Goal: Task Accomplishment & Management: Manage account settings

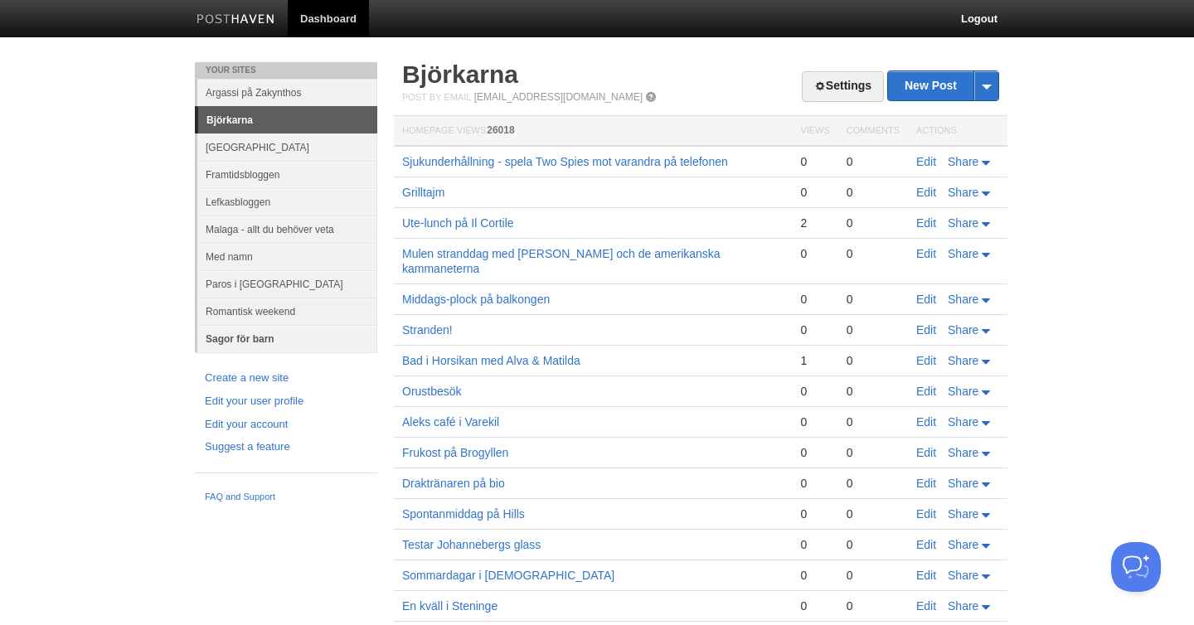
click at [253, 339] on link "Sagor för barn" at bounding box center [287, 338] width 180 height 27
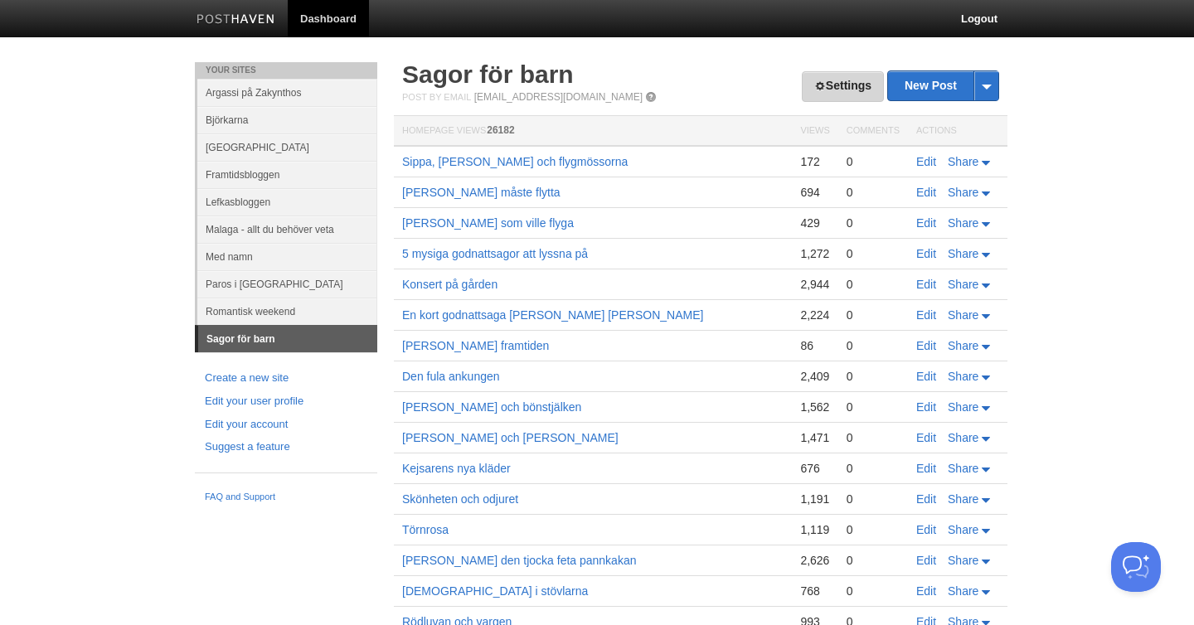
click at [842, 80] on link "Settings" at bounding box center [843, 86] width 82 height 31
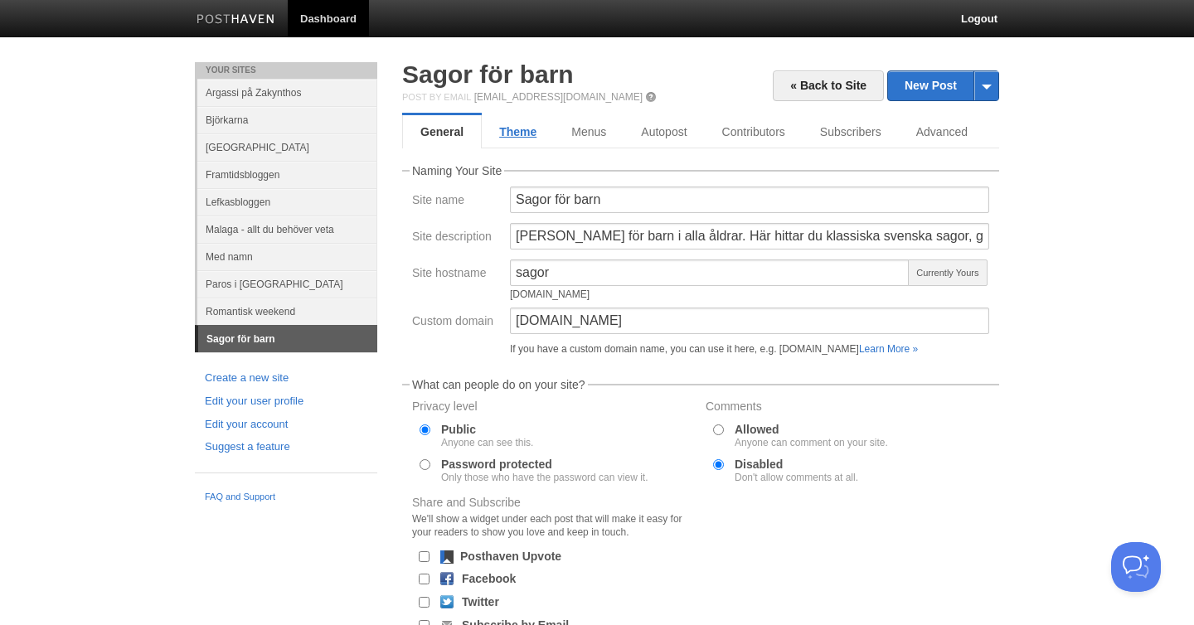
click at [517, 135] on link "Theme" at bounding box center [518, 131] width 72 height 33
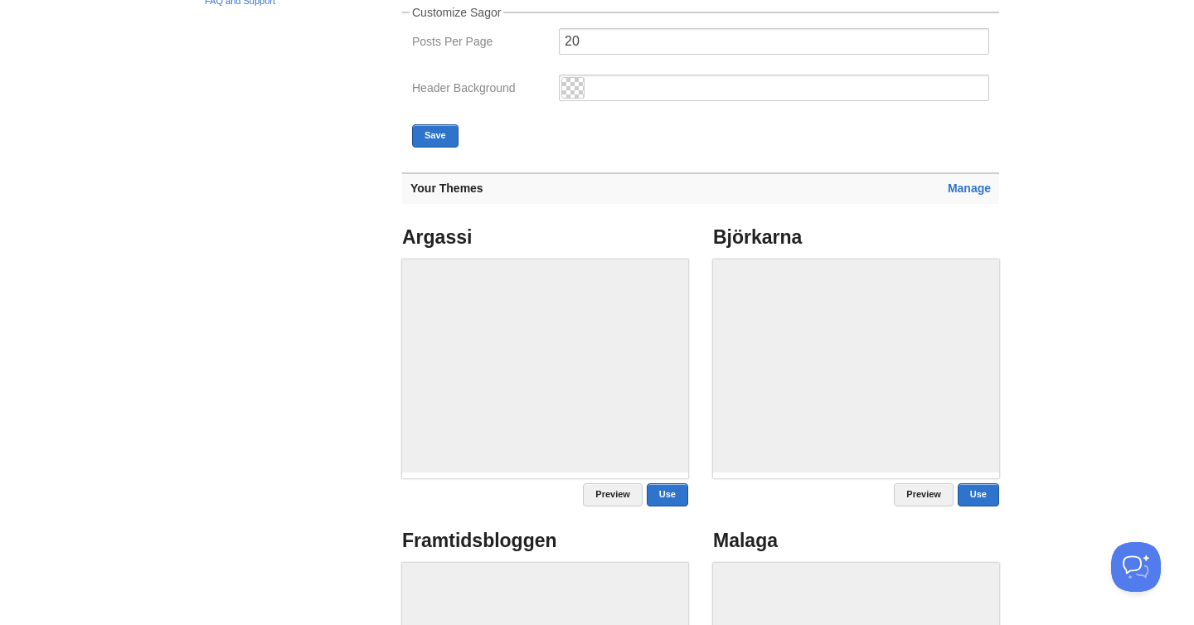
scroll to position [497, 0]
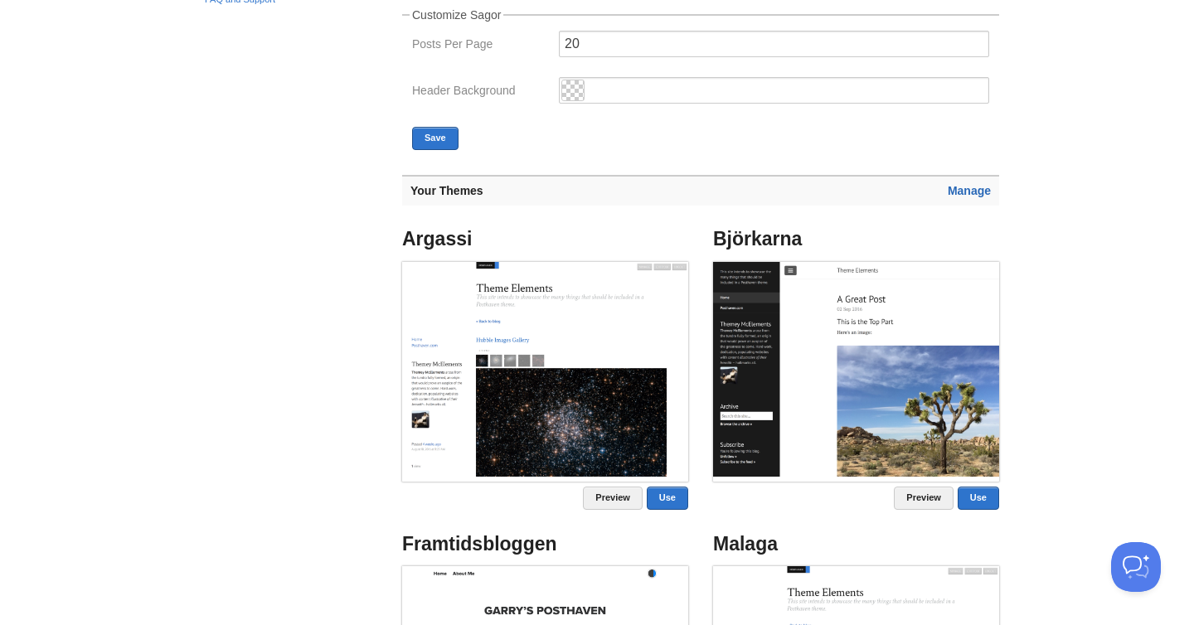
click at [980, 190] on link "Manage" at bounding box center [968, 190] width 43 height 13
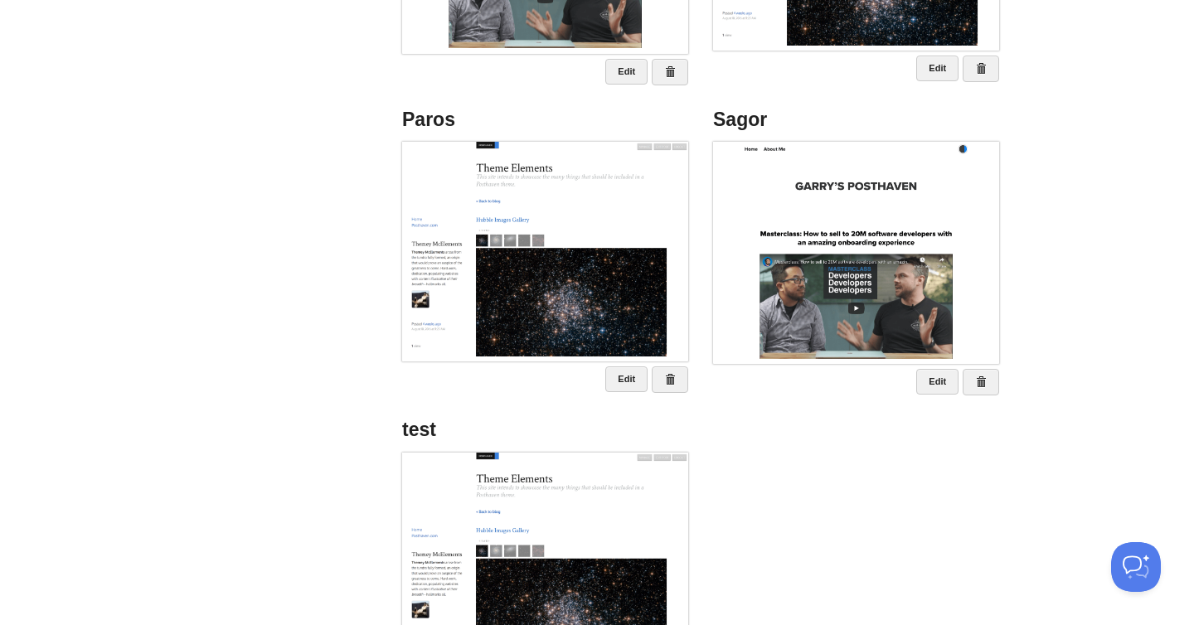
scroll to position [944, 0]
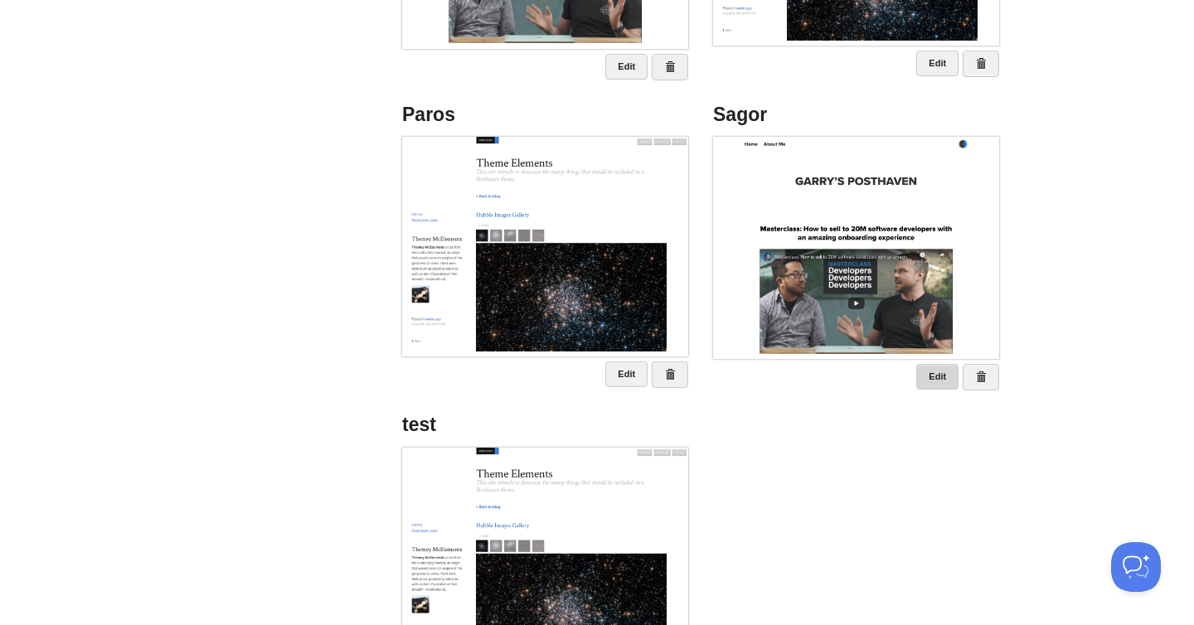
click at [938, 376] on link "Edit" at bounding box center [937, 377] width 42 height 26
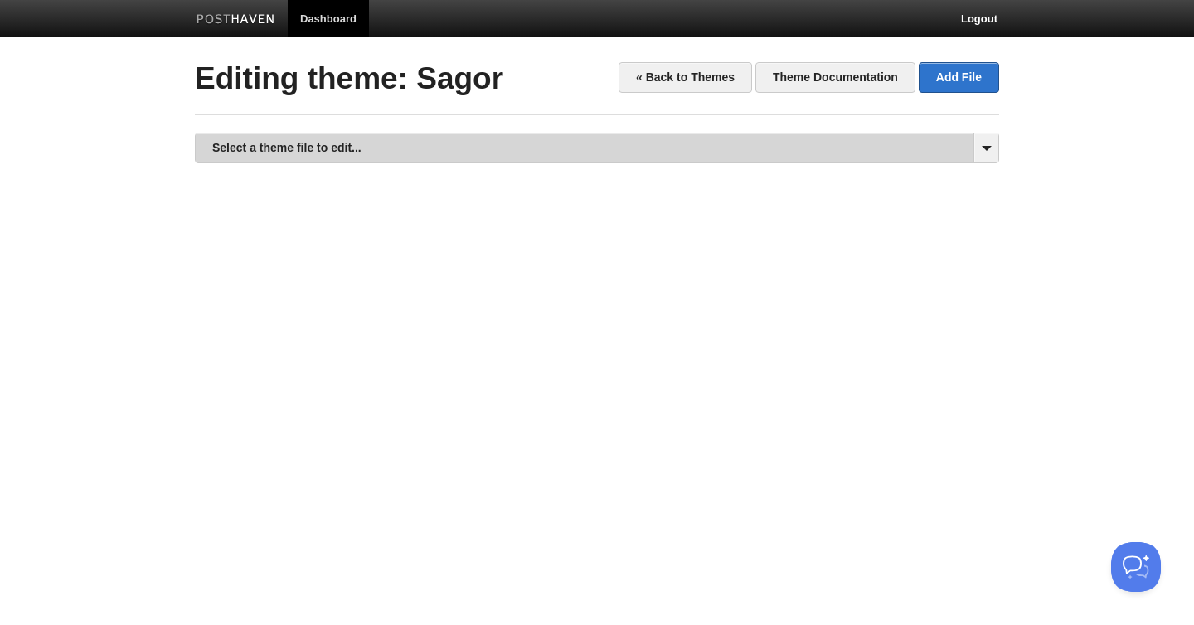
click at [390, 149] on link "Select a theme file to edit..." at bounding box center [597, 147] width 802 height 29
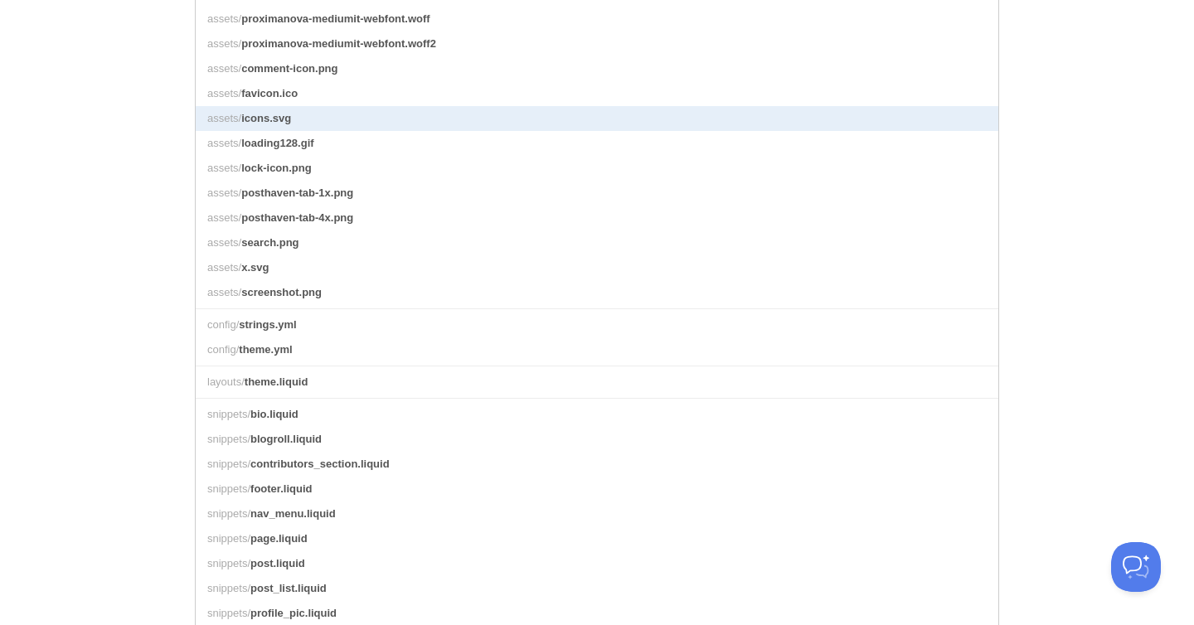
scroll to position [355, 0]
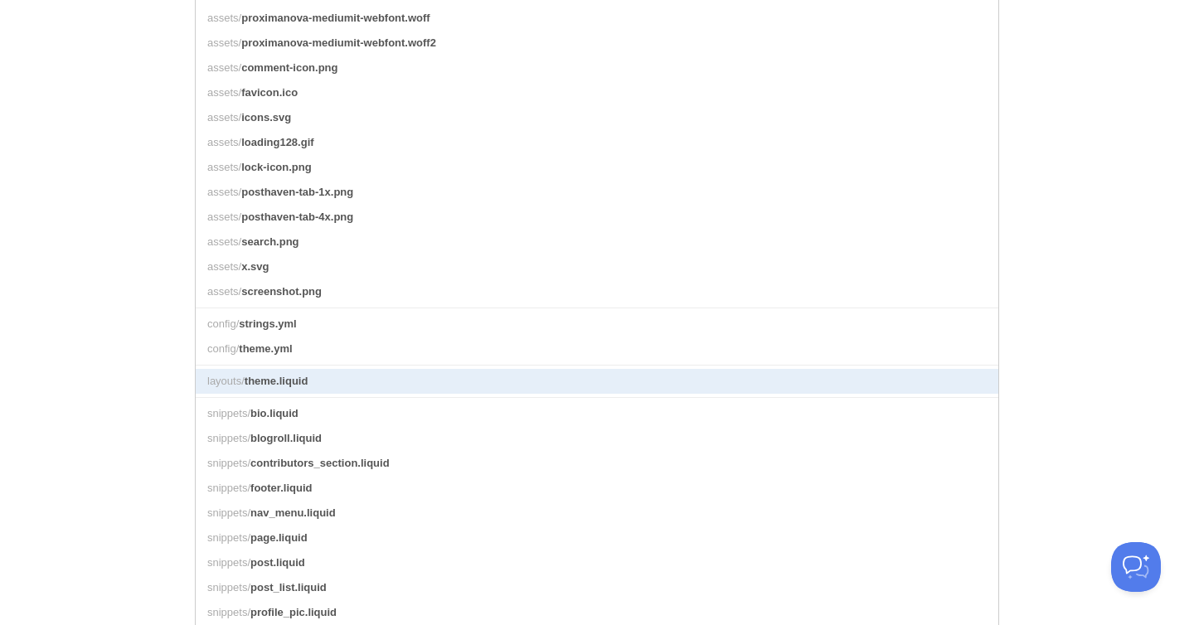
click at [360, 377] on link "layouts/ theme.liquid" at bounding box center [597, 381] width 802 height 25
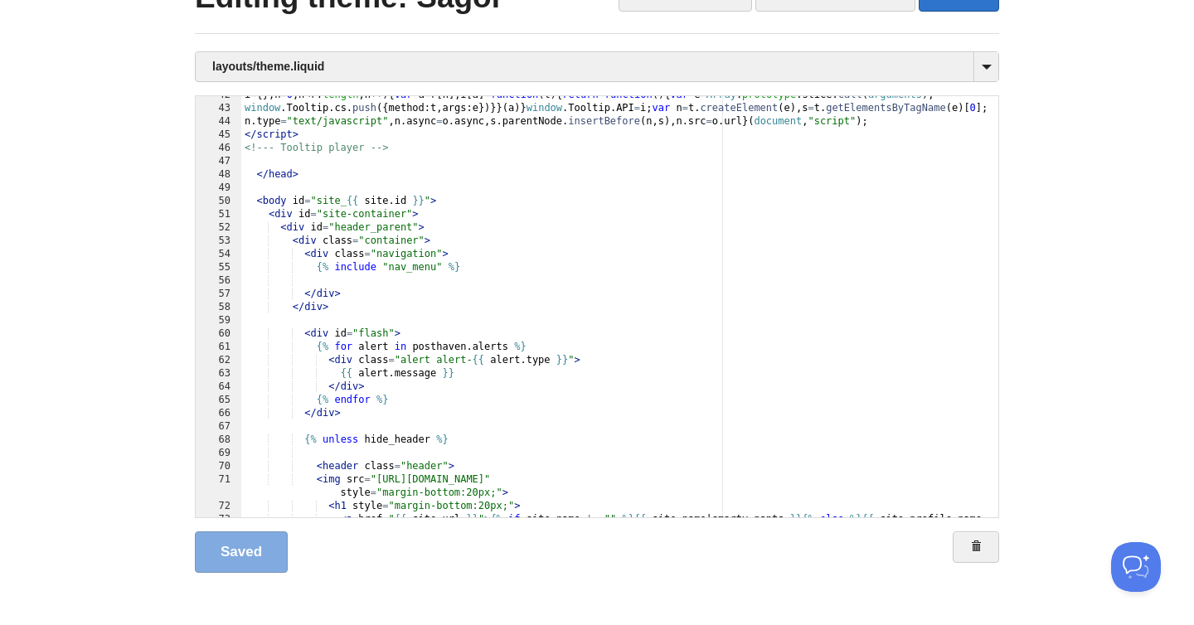
scroll to position [562, 0]
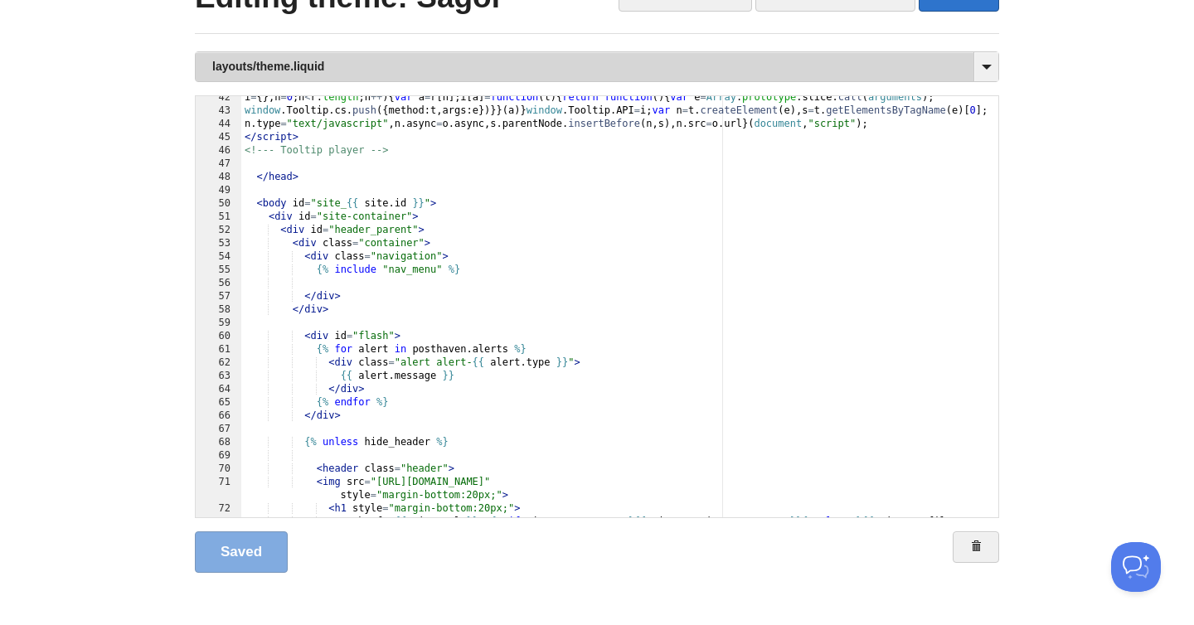
click at [351, 65] on link "layouts/theme.liquid" at bounding box center [597, 66] width 802 height 29
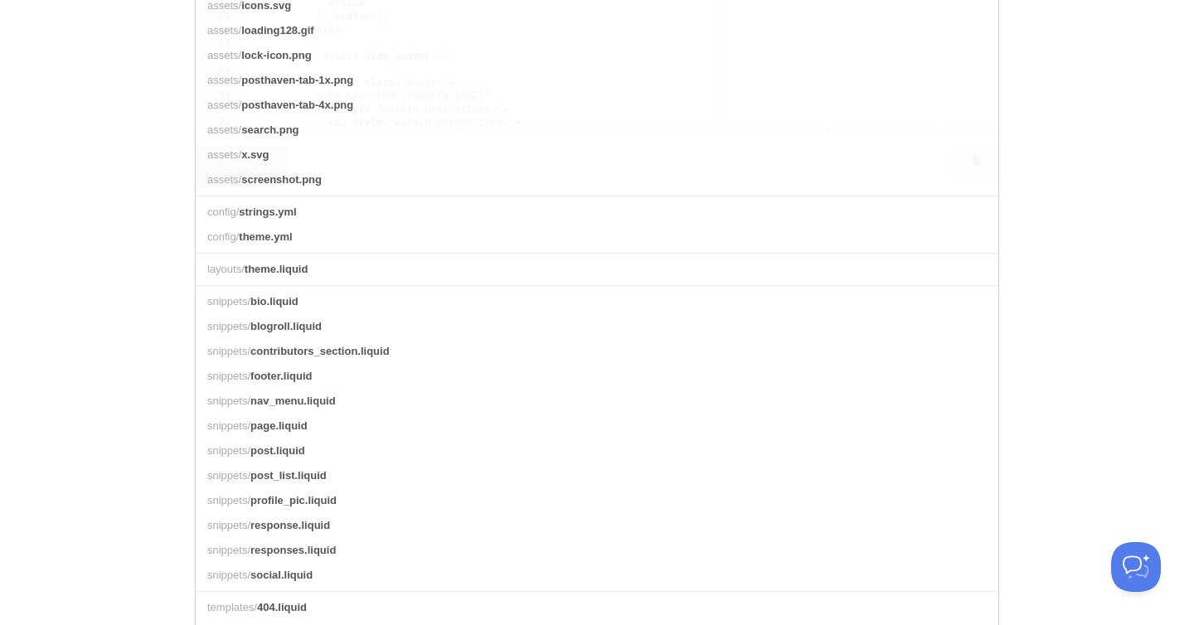
scroll to position [470, 0]
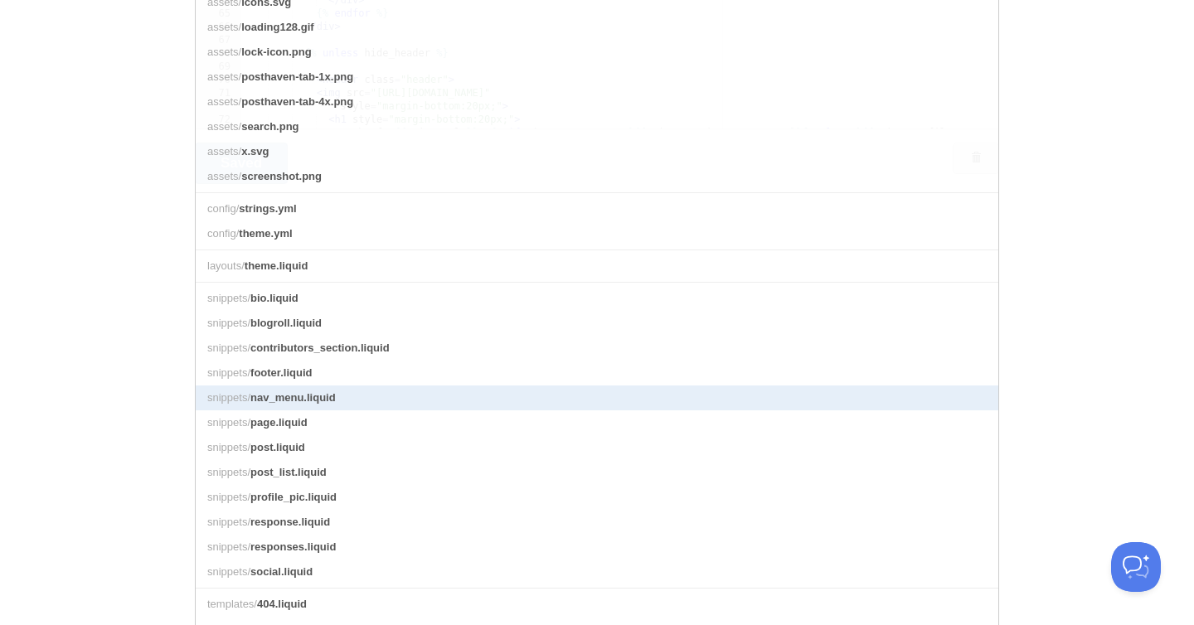
click at [355, 388] on link "snippets/ nav_menu.liquid" at bounding box center [597, 397] width 802 height 25
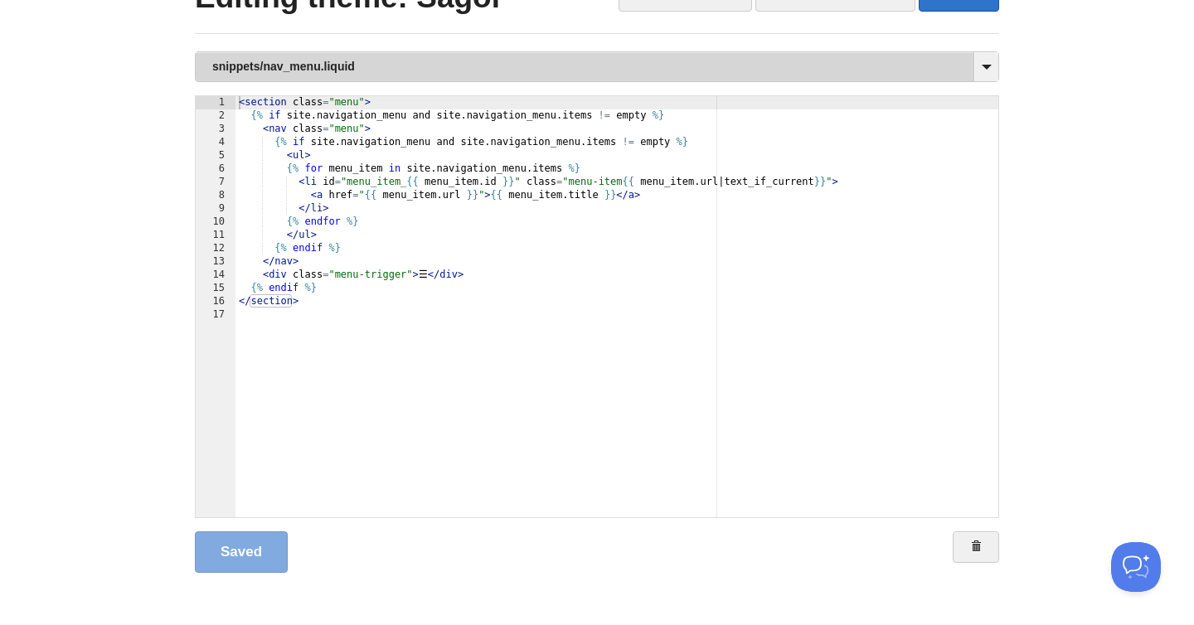
click at [400, 77] on link "snippets/nav_menu.liquid" at bounding box center [597, 66] width 802 height 29
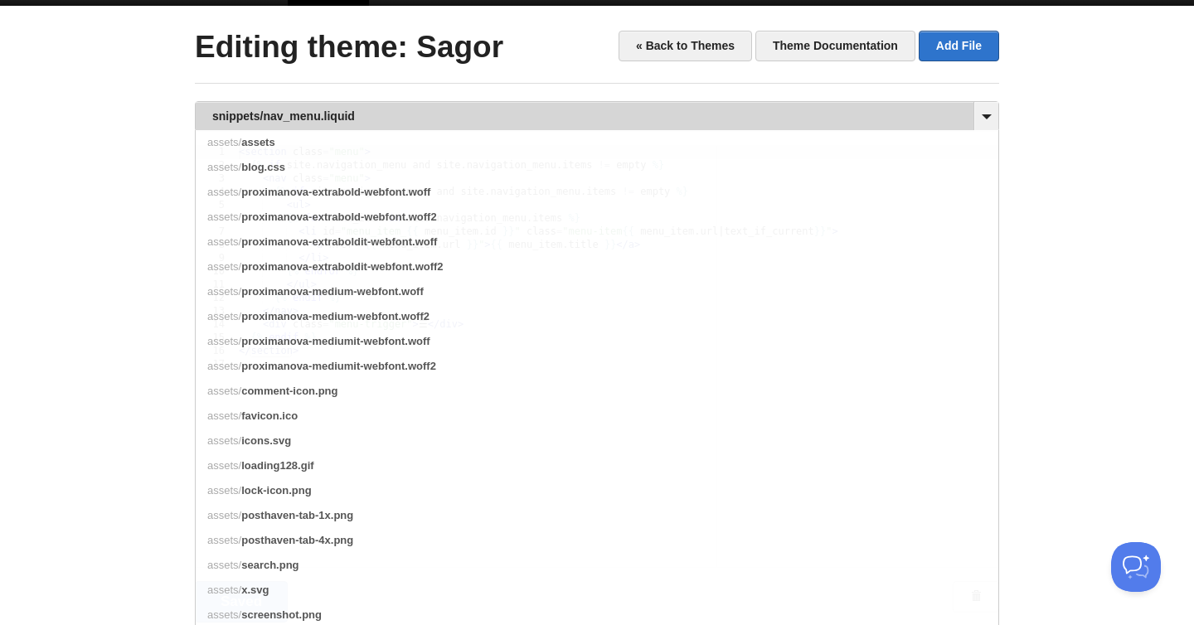
scroll to position [27, 0]
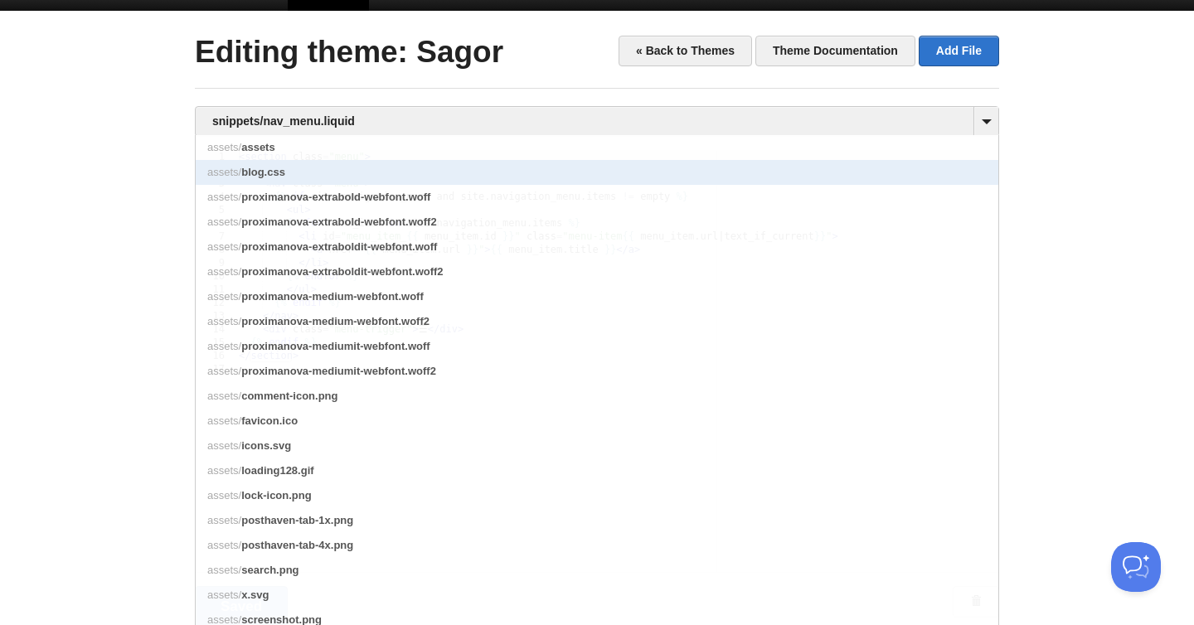
click at [277, 173] on span "blog.css" at bounding box center [263, 172] width 44 height 12
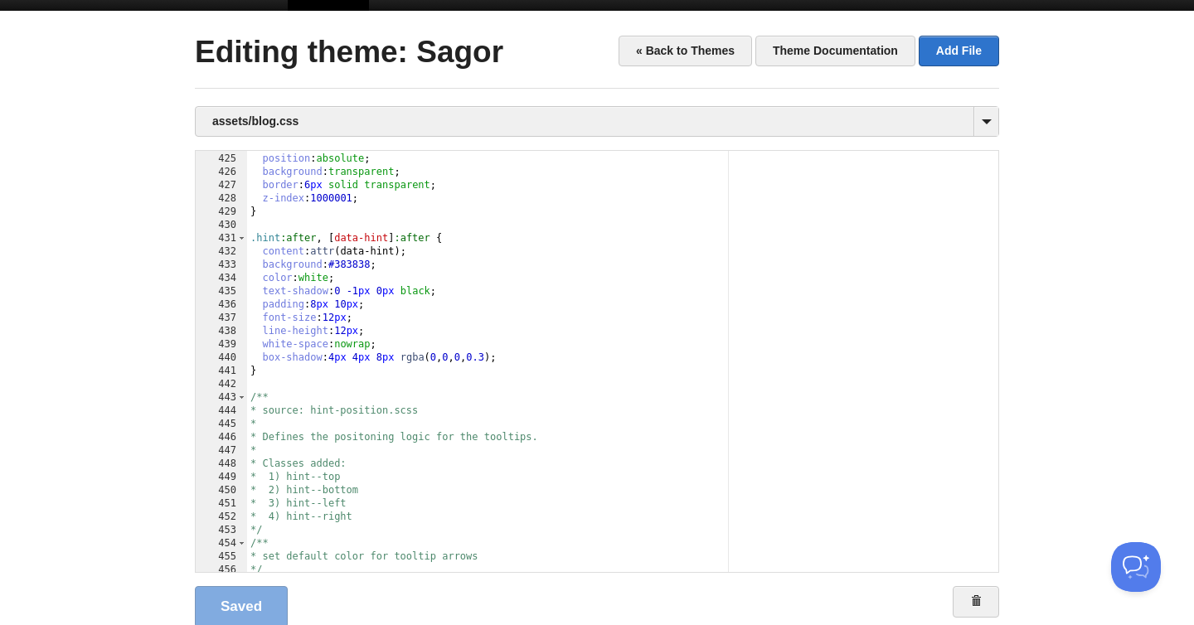
scroll to position [5625, 0]
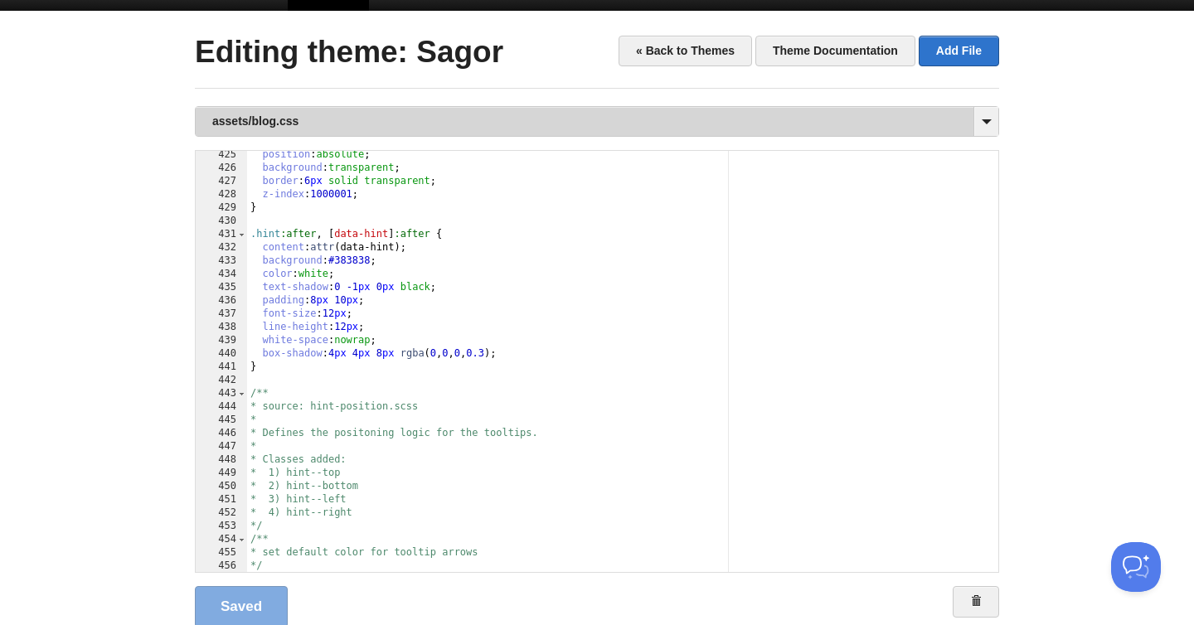
click at [351, 119] on link "assets/blog.css" at bounding box center [597, 121] width 802 height 29
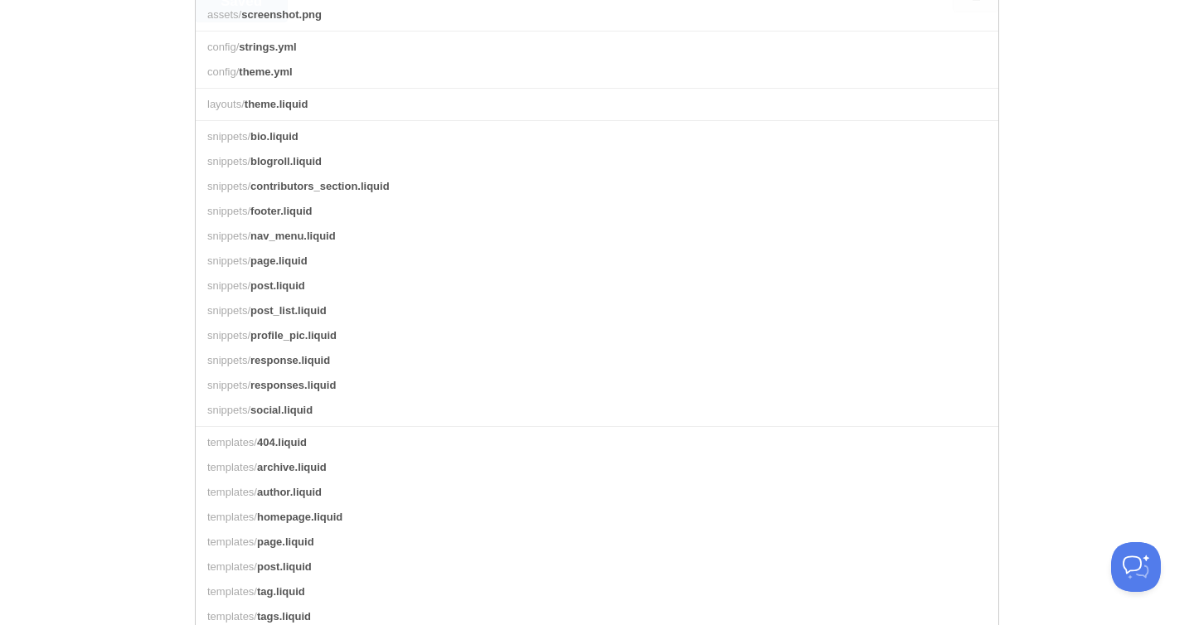
scroll to position [636, 0]
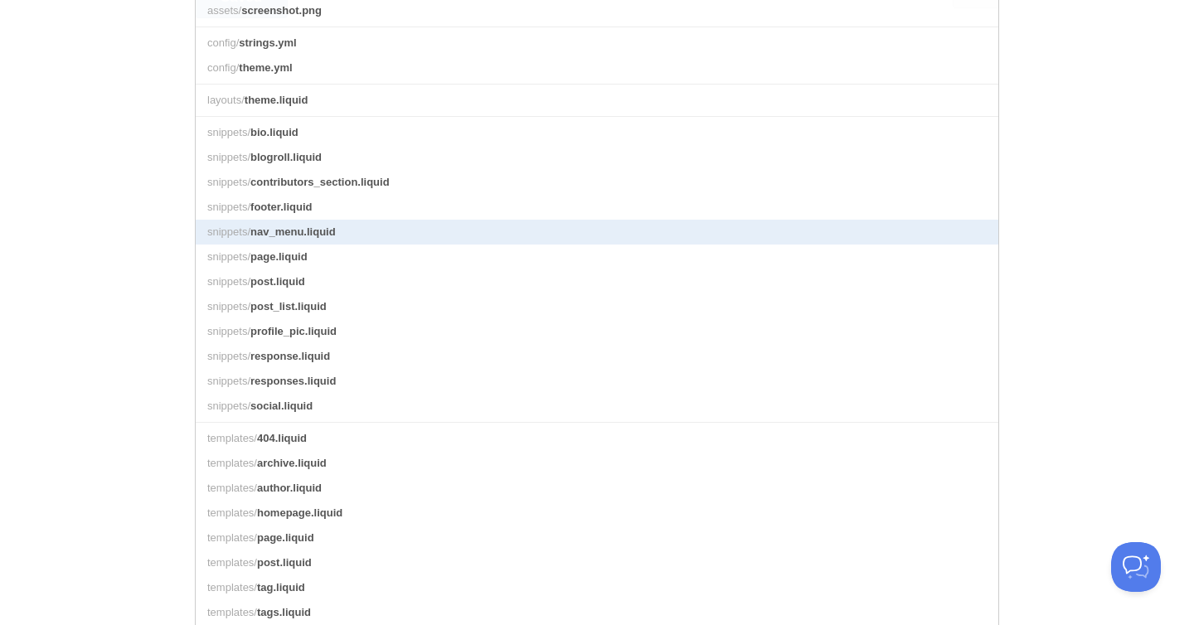
click at [324, 230] on span "nav_menu.liquid" at bounding box center [292, 231] width 85 height 12
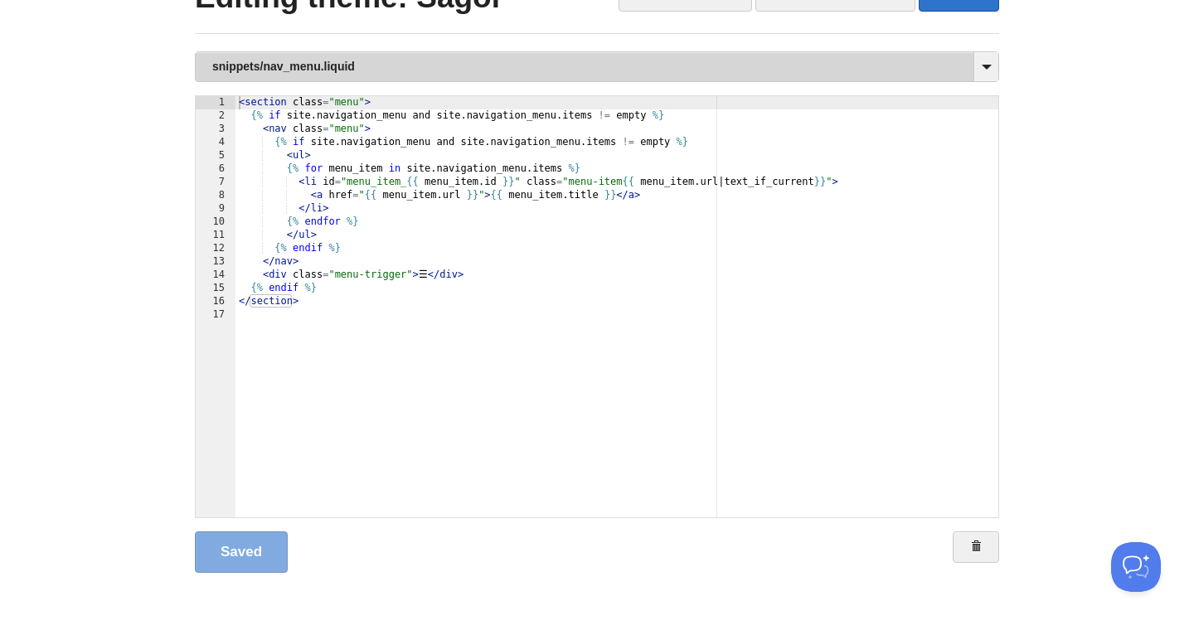
click at [347, 56] on link "snippets/nav_menu.liquid" at bounding box center [597, 66] width 802 height 29
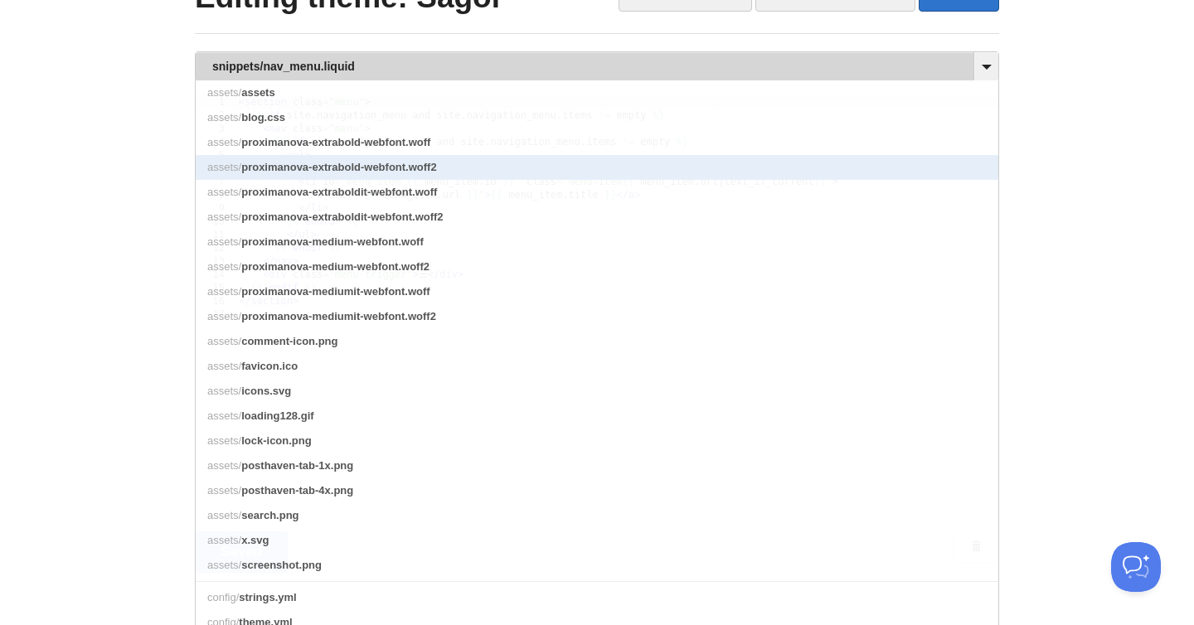
scroll to position [0, 0]
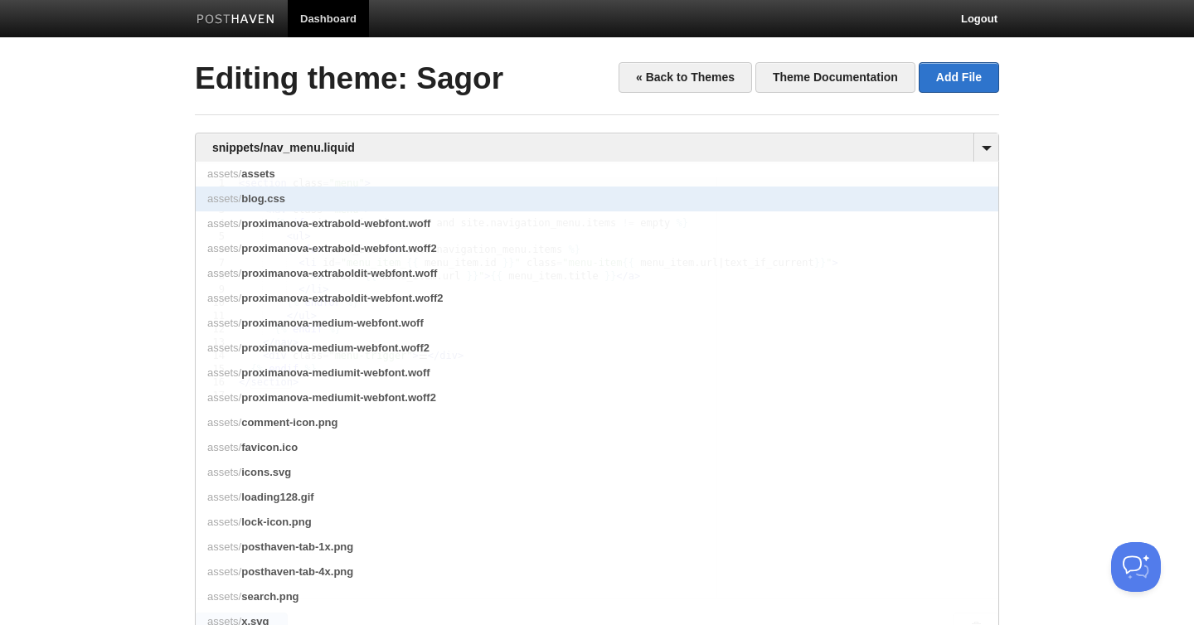
click at [271, 208] on link "assets/ blog.css" at bounding box center [597, 199] width 802 height 25
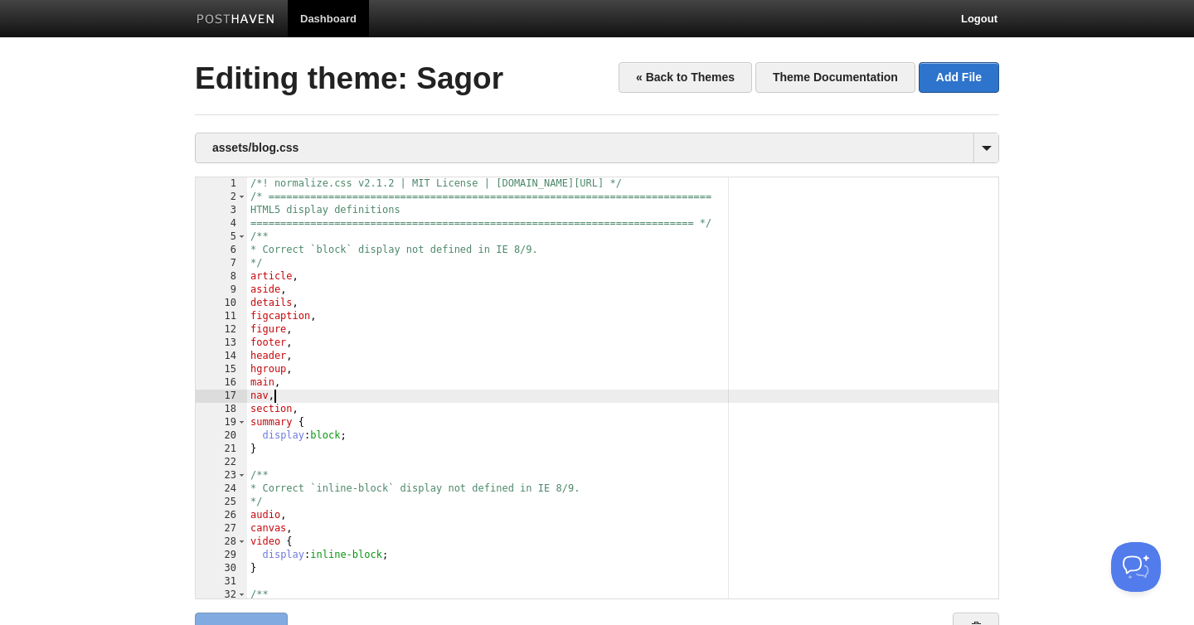
click at [453, 393] on div "/*! normalize.css v2.1.2 | MIT License | [DOMAIN_NAME][URL] */ /* =============…" at bounding box center [622, 401] width 751 height 448
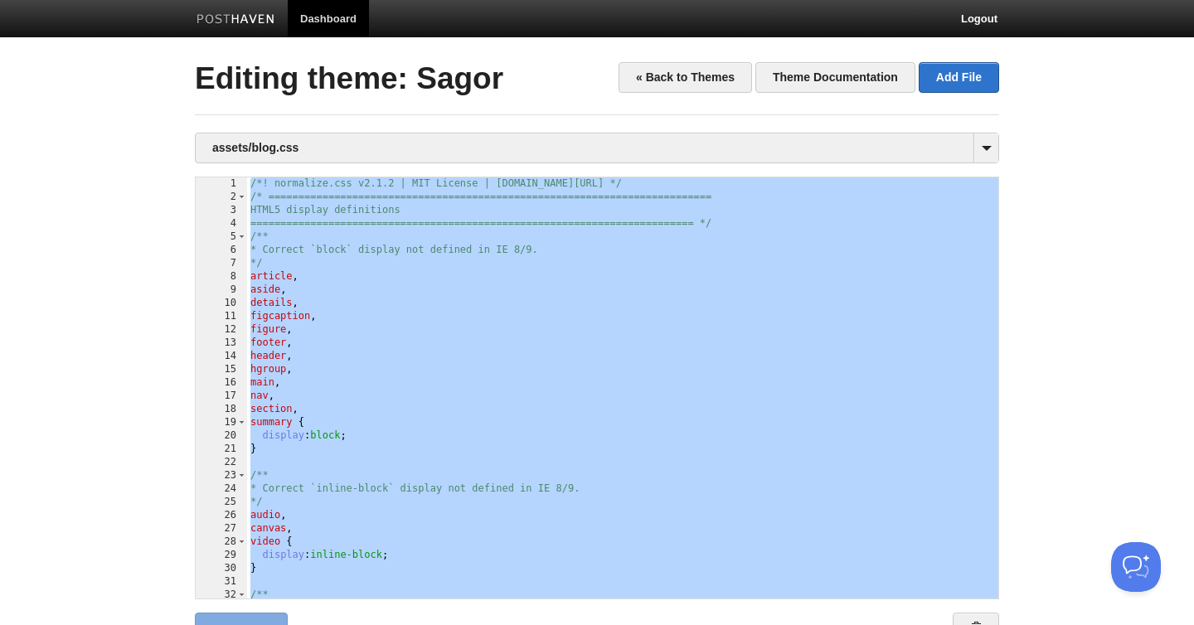
click at [516, 274] on div "/*! normalize.css v2.1.2 | MIT License | [DOMAIN_NAME][URL] */ /* =============…" at bounding box center [622, 401] width 751 height 448
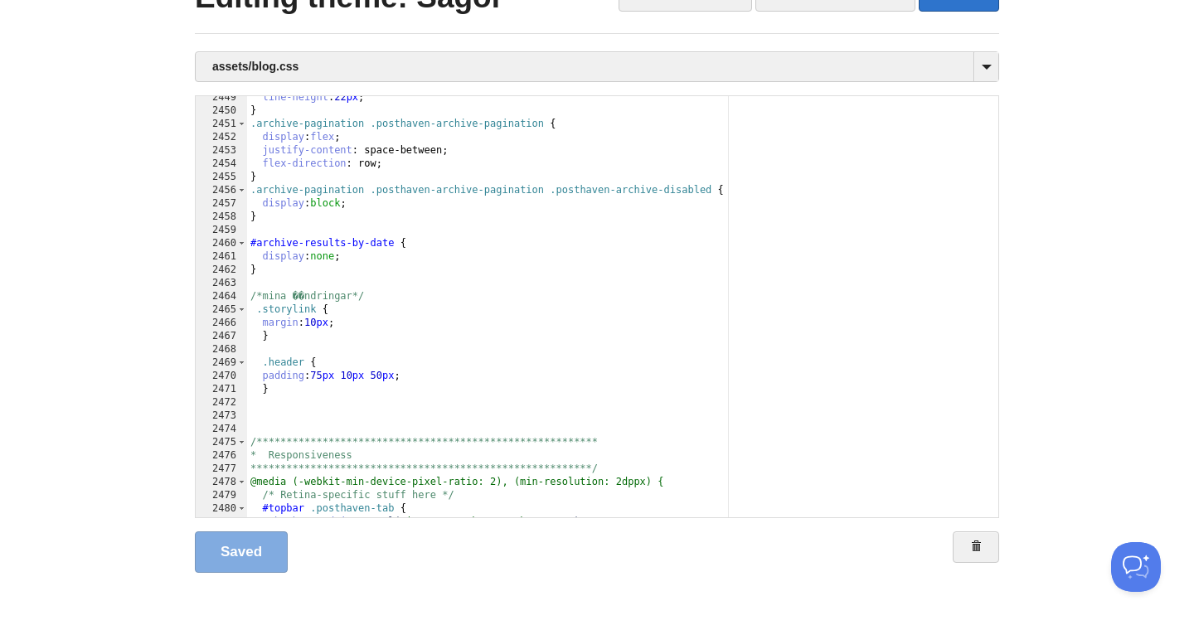
scroll to position [32725, 0]
click at [292, 397] on div "**********" at bounding box center [622, 315] width 751 height 448
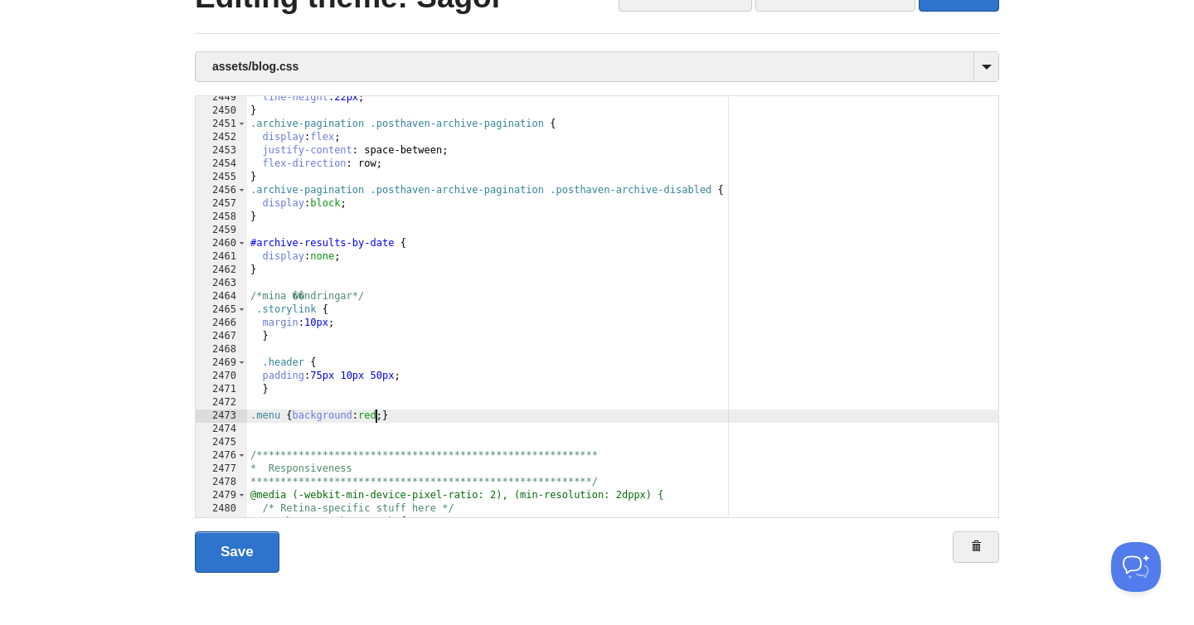
type textarea ""
click at [235, 551] on link "Save" at bounding box center [237, 551] width 85 height 41
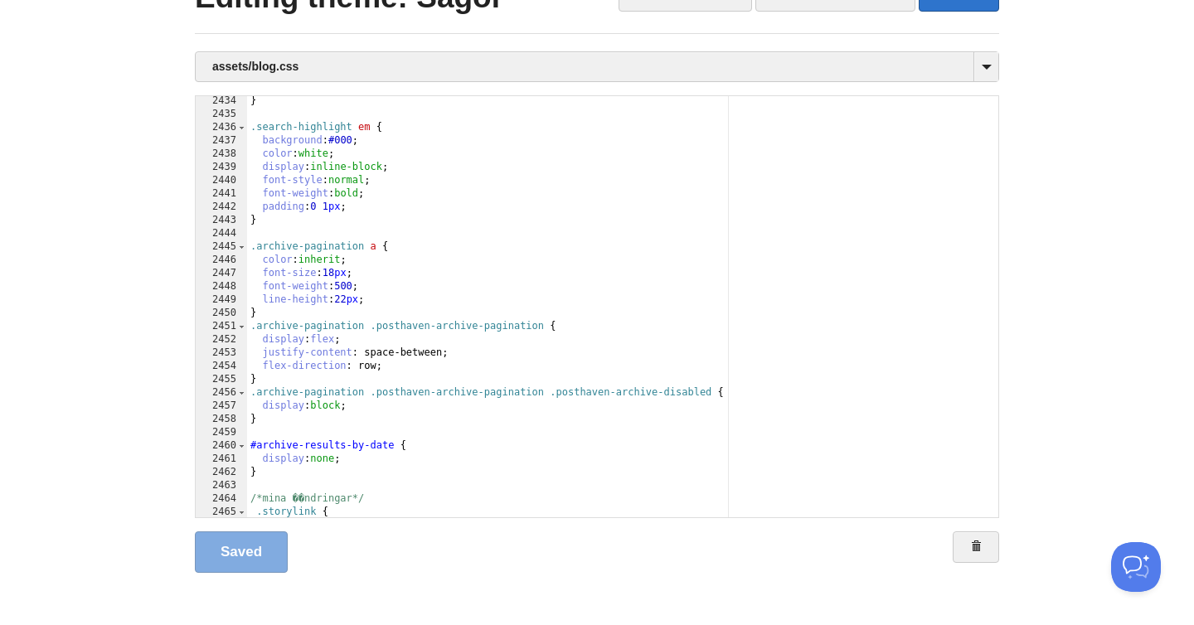
scroll to position [33321, 0]
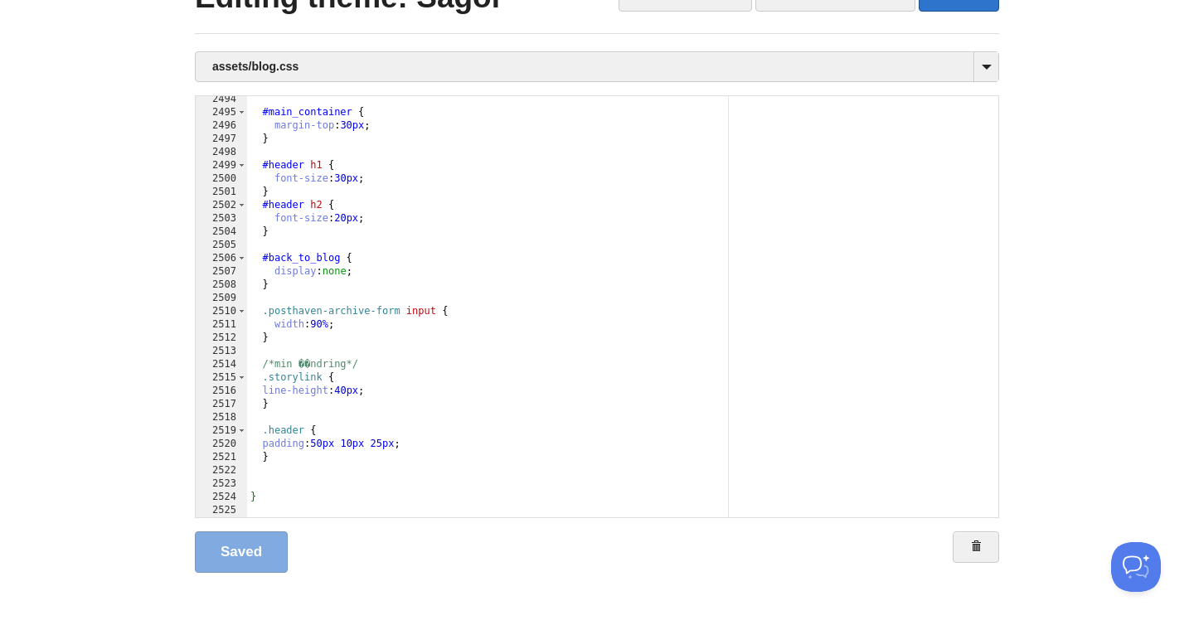
click at [309, 485] on div "#main_container { margin-top : 30 px ; } #header h1 { font-size : 30 px ; } #he…" at bounding box center [622, 317] width 751 height 448
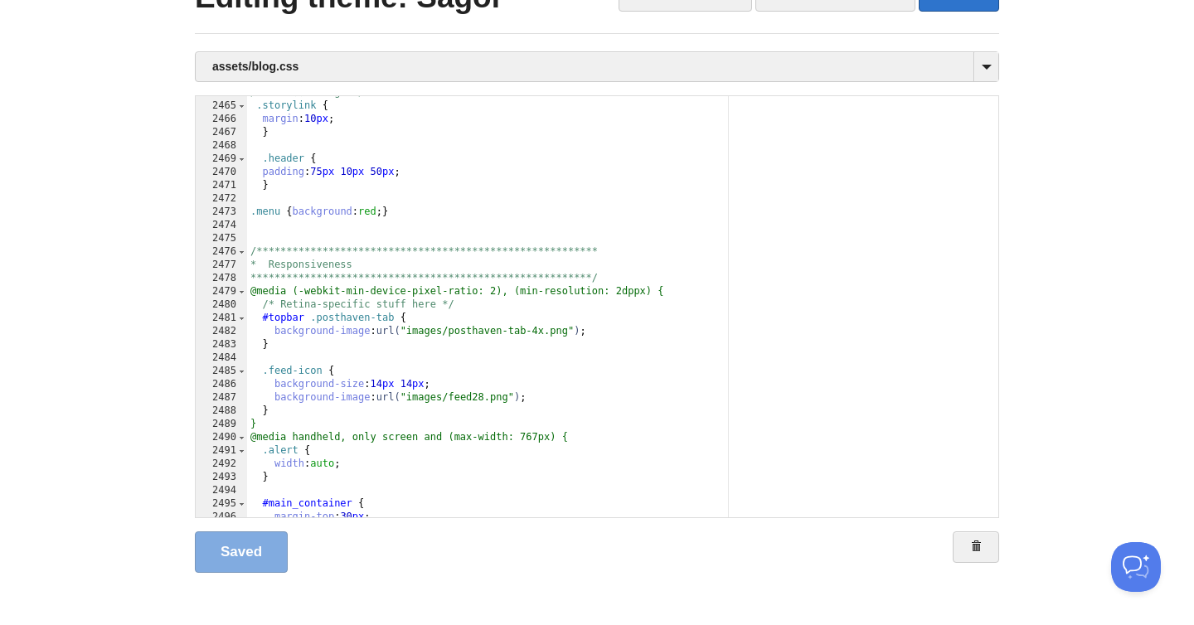
scroll to position [32924, 0]
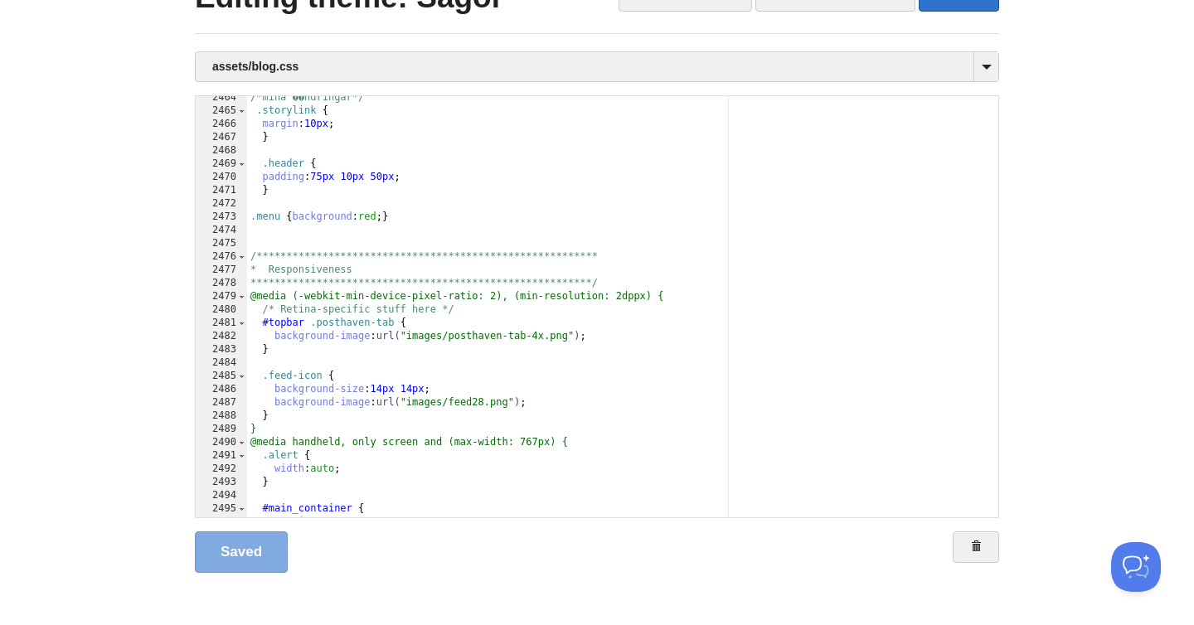
click at [429, 218] on div "**********" at bounding box center [622, 315] width 751 height 448
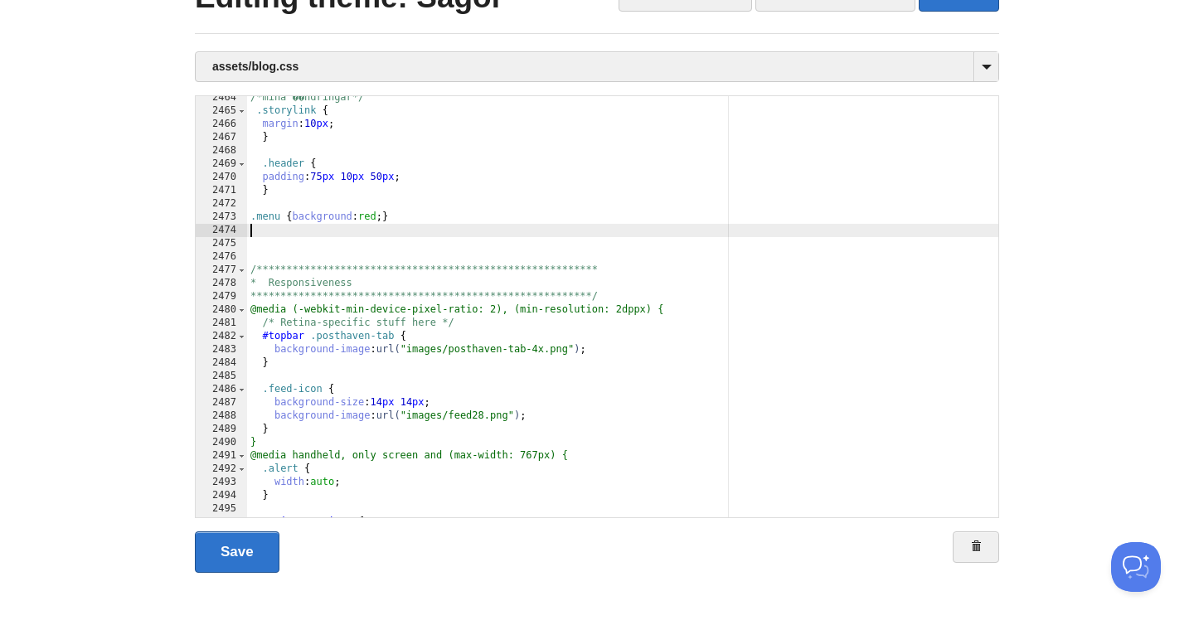
scroll to position [1, 0]
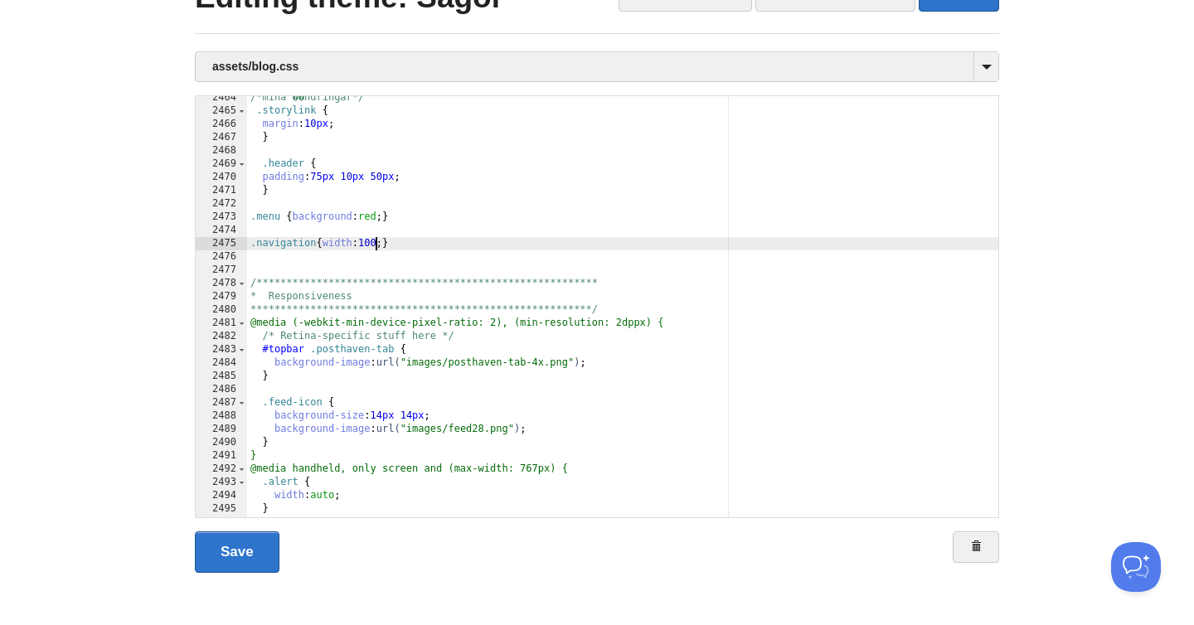
type textarea ""
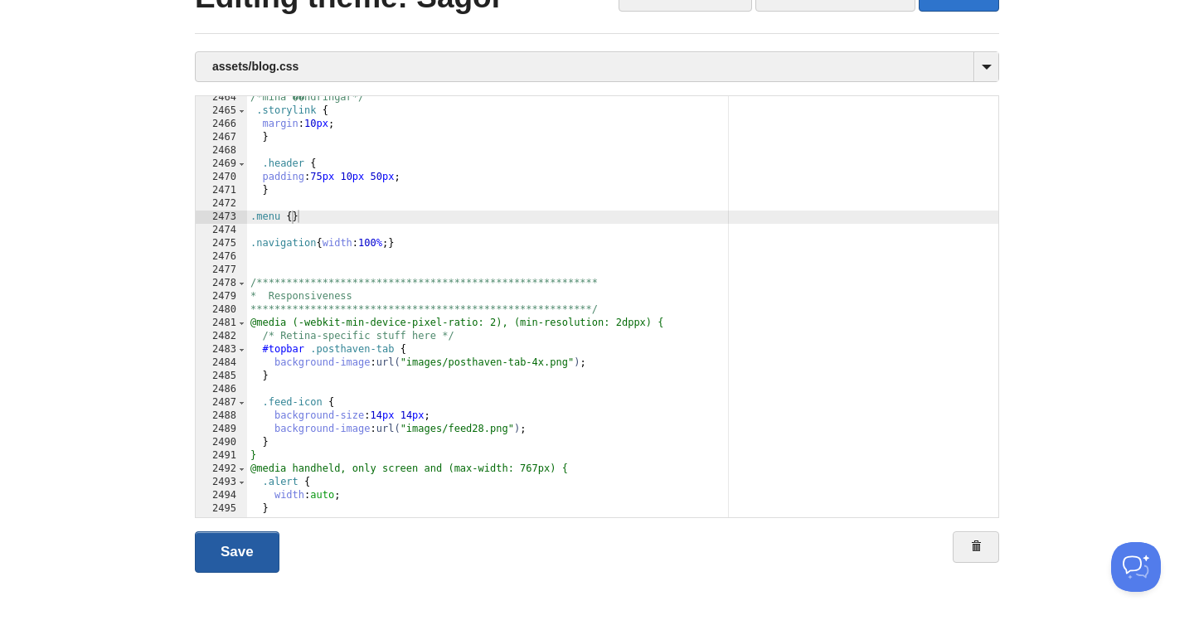
click at [211, 560] on link "Save" at bounding box center [237, 551] width 85 height 41
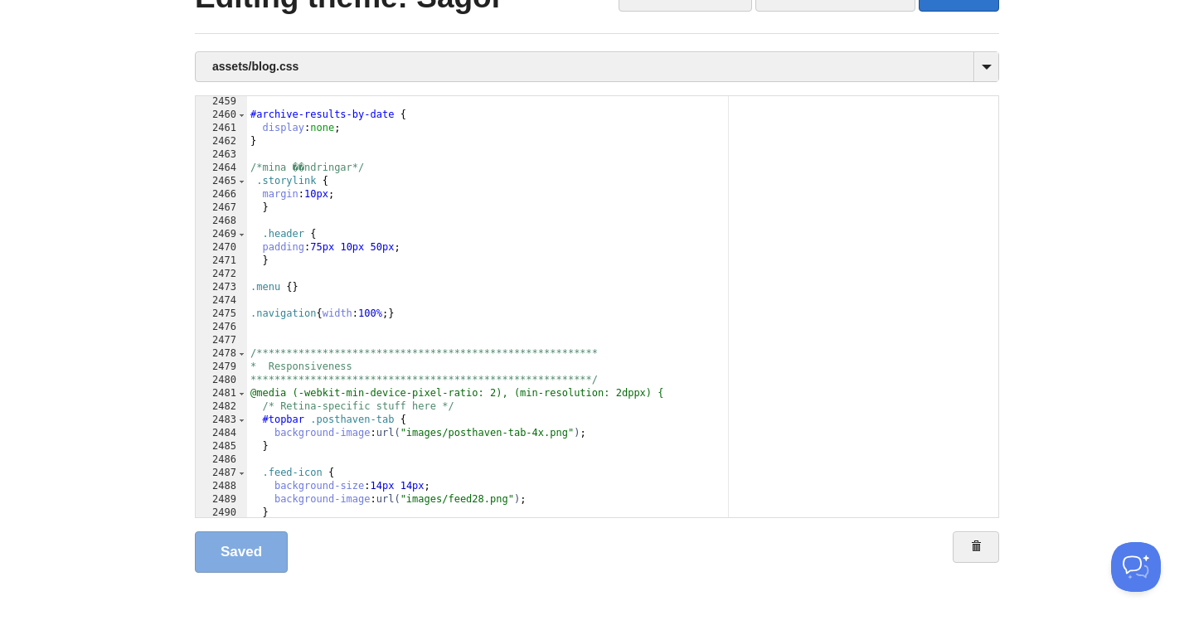
scroll to position [0, 0]
click at [439, 316] on div "**********" at bounding box center [622, 319] width 751 height 448
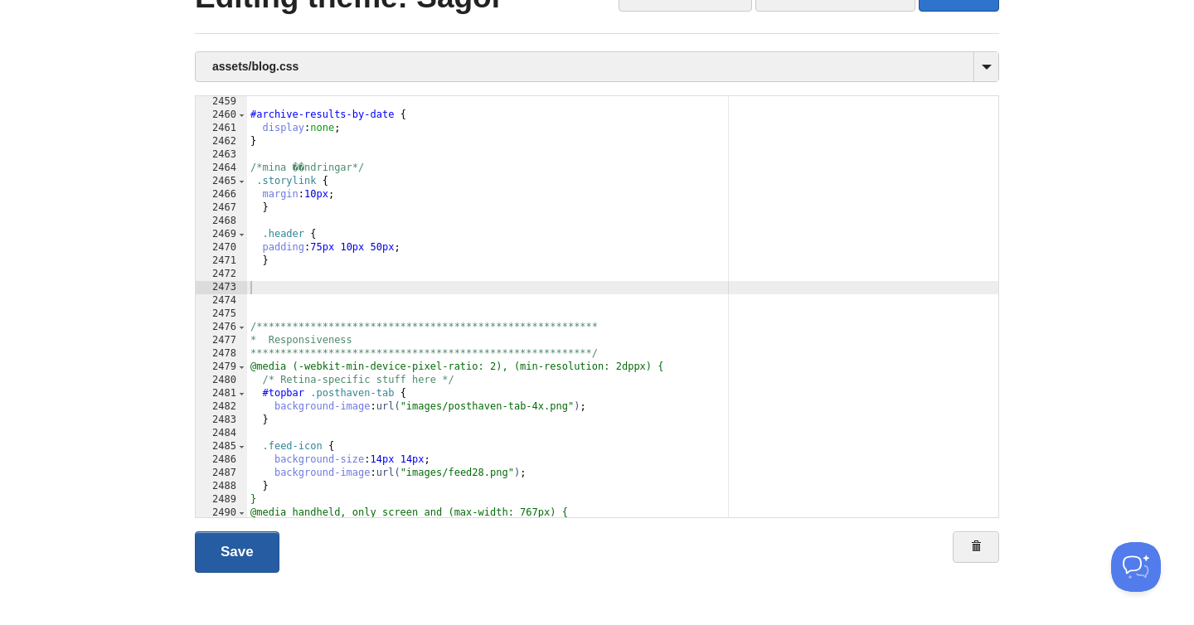
click at [230, 560] on link "Save" at bounding box center [237, 551] width 85 height 41
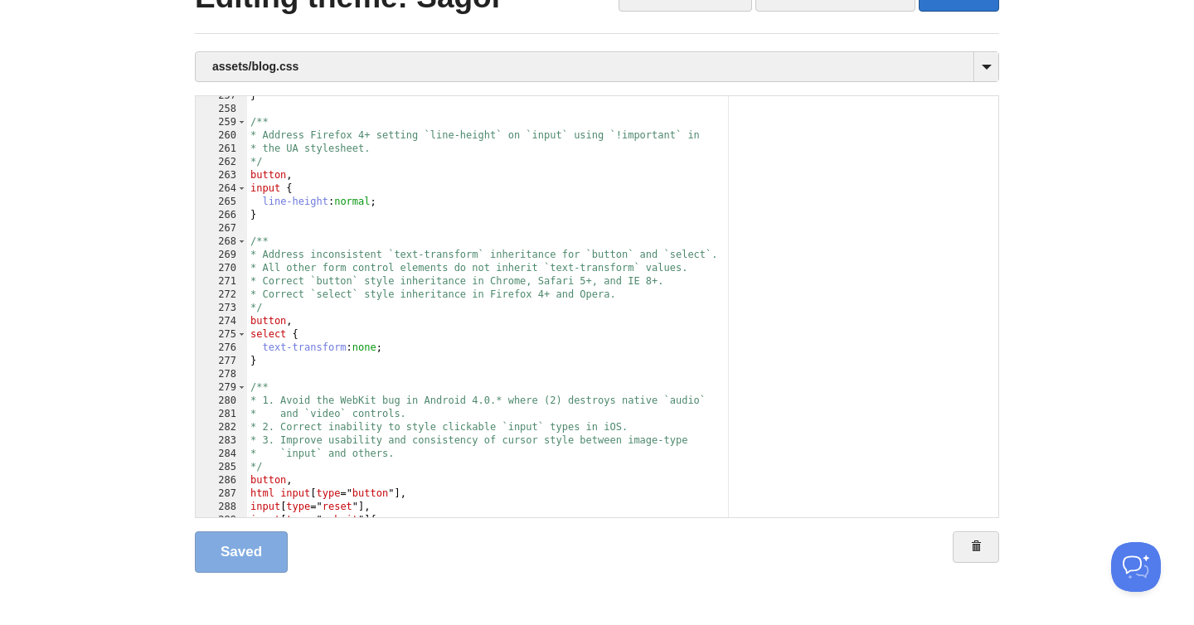
click at [686, 279] on div "} /** * Address Firefox 4+ setting `line-height` on `input` using `!important` …" at bounding box center [622, 314] width 751 height 448
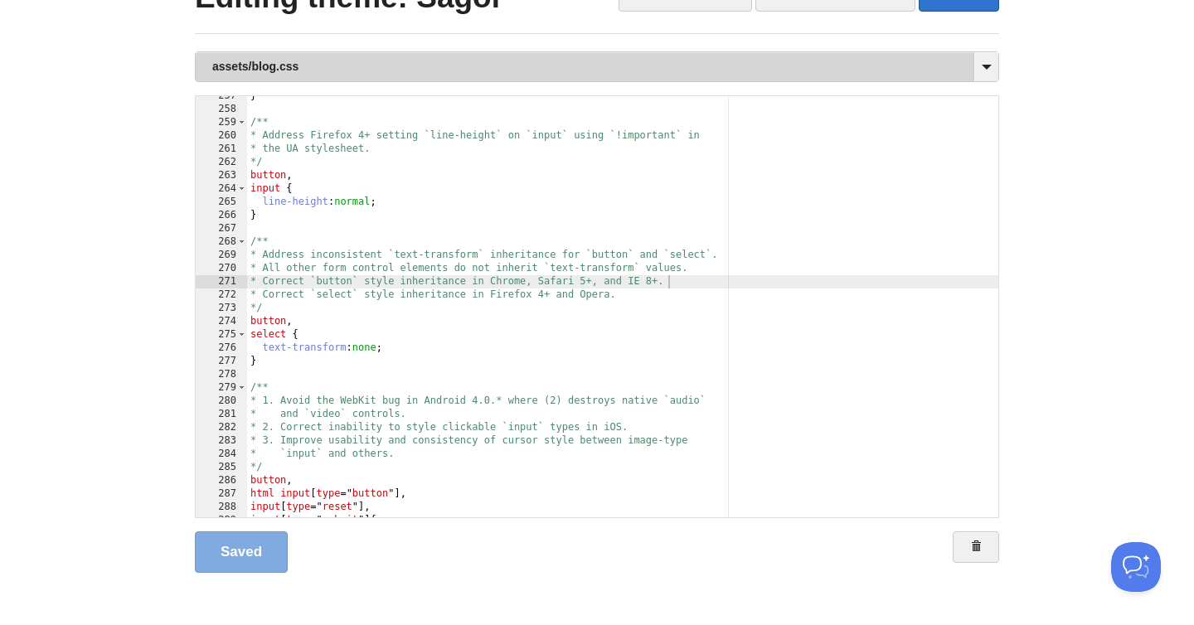
click at [330, 75] on link "assets/blog.css" at bounding box center [597, 66] width 802 height 29
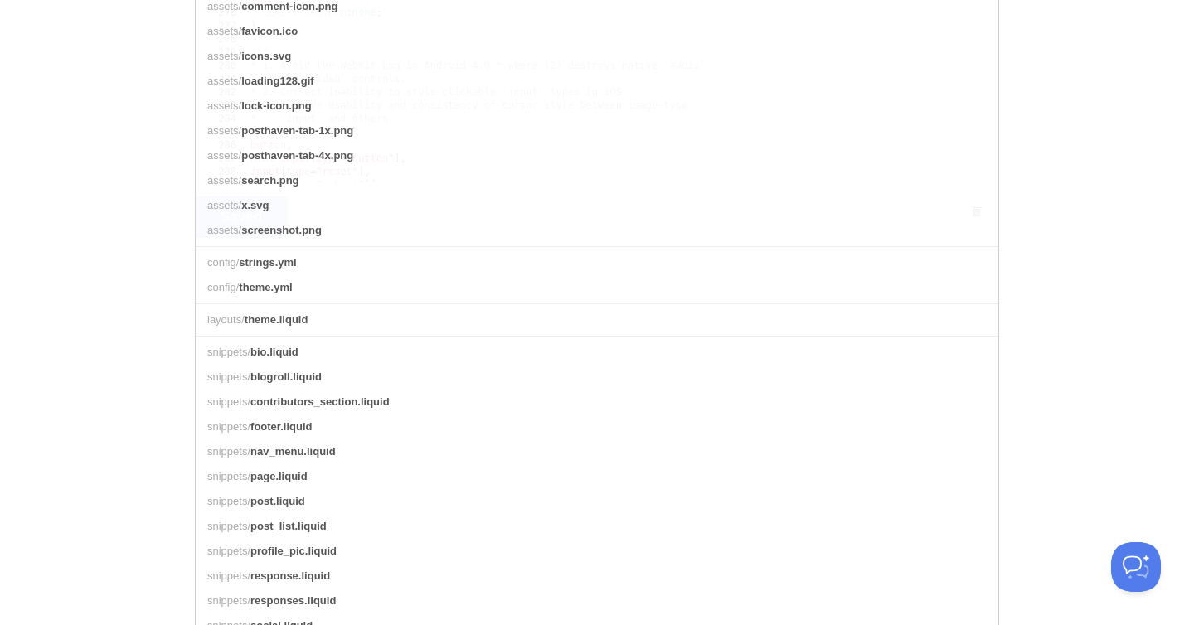
scroll to position [417, 0]
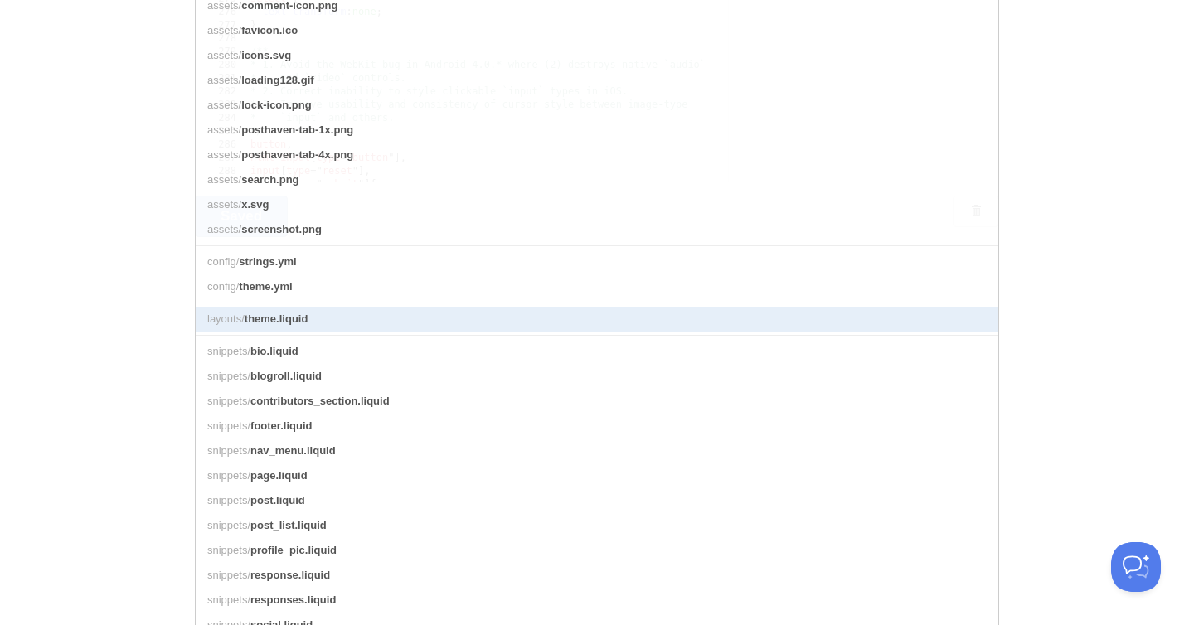
click at [329, 314] on link "layouts/ theme.liquid" at bounding box center [597, 319] width 802 height 25
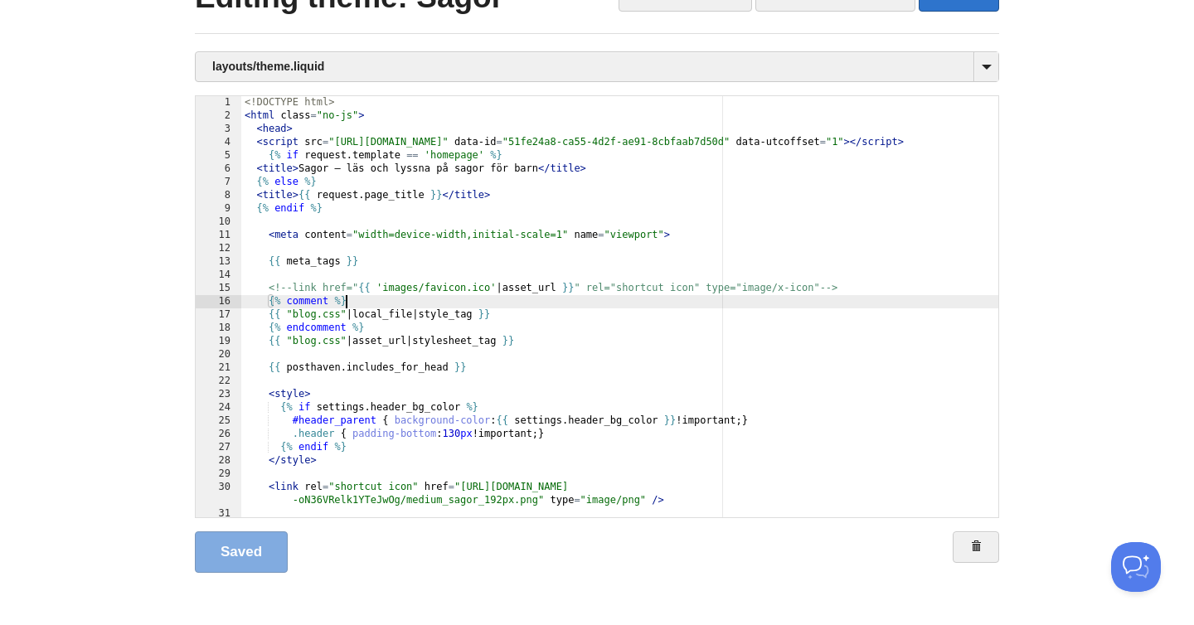
click at [380, 295] on div "<! DOCTYPE html > < html class = "no-js" > < head > < script src = "[URL][DOMAI…" at bounding box center [619, 320] width 757 height 448
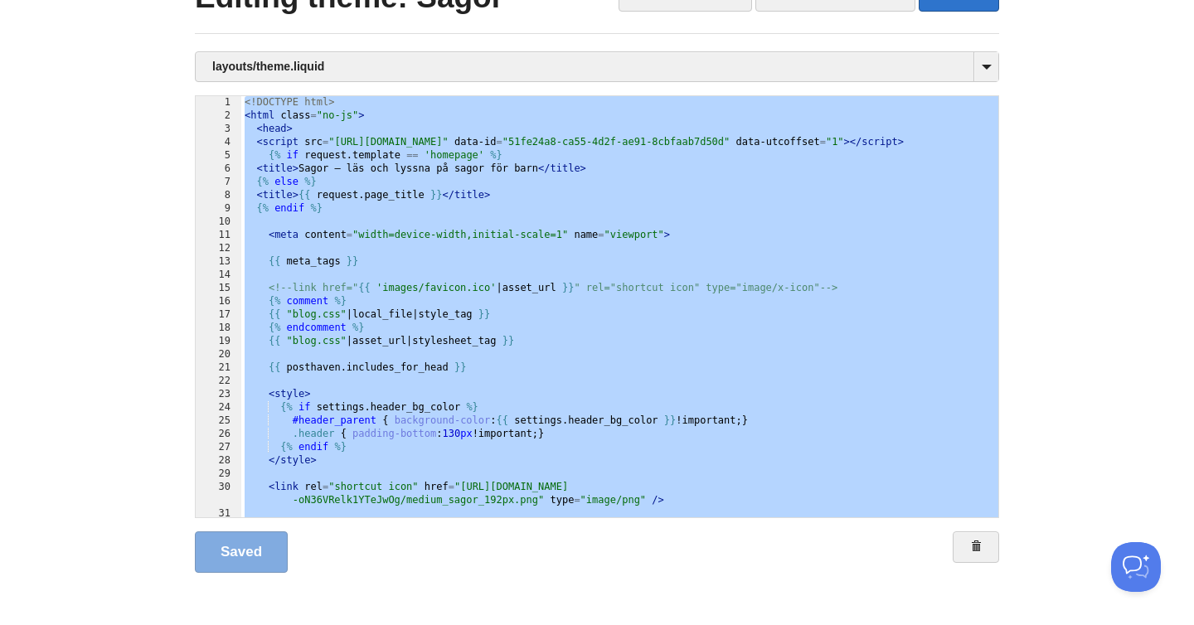
click at [439, 264] on div "<! DOCTYPE html > < html class = "no-js" > < head > < script src = "[URL][DOMAI…" at bounding box center [619, 306] width 757 height 421
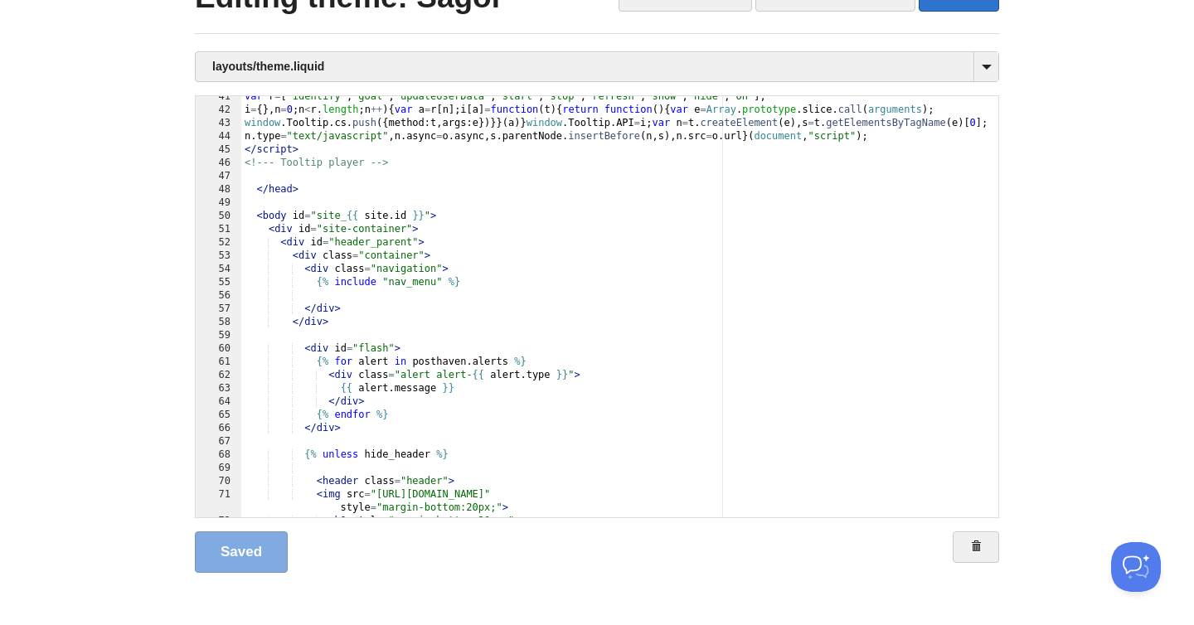
scroll to position [563, 0]
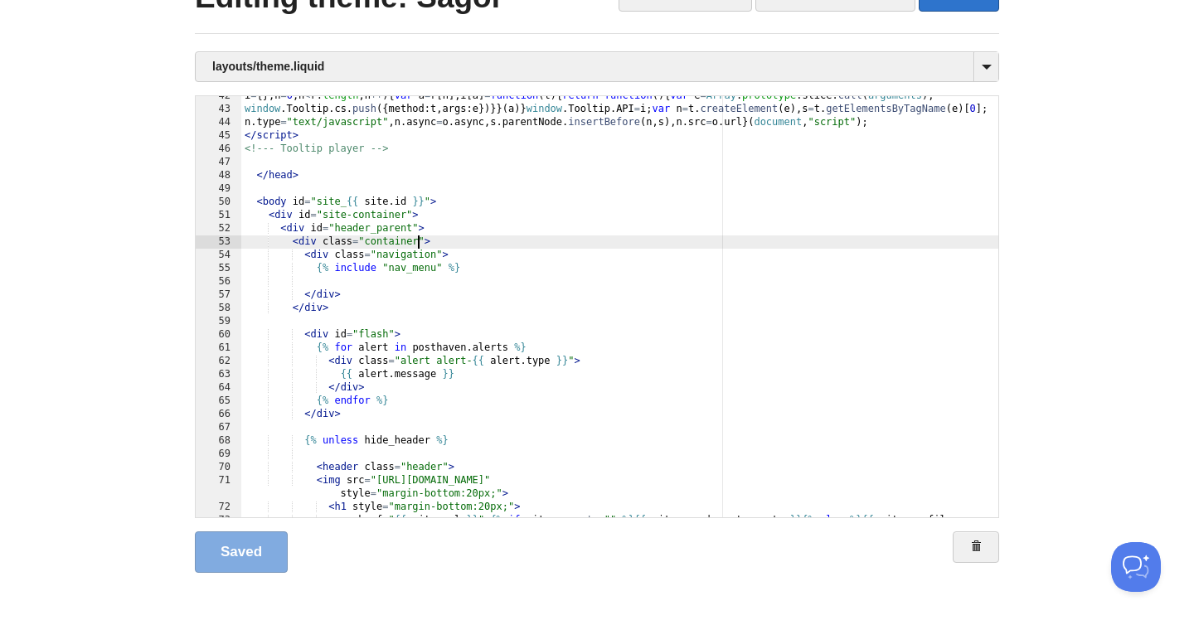
click at [419, 248] on div "i = { } , n = 0 ; n < r . length ; n ++ ) { var a = r [ n ] ; i [ a ] = functio…" at bounding box center [619, 320] width 757 height 461
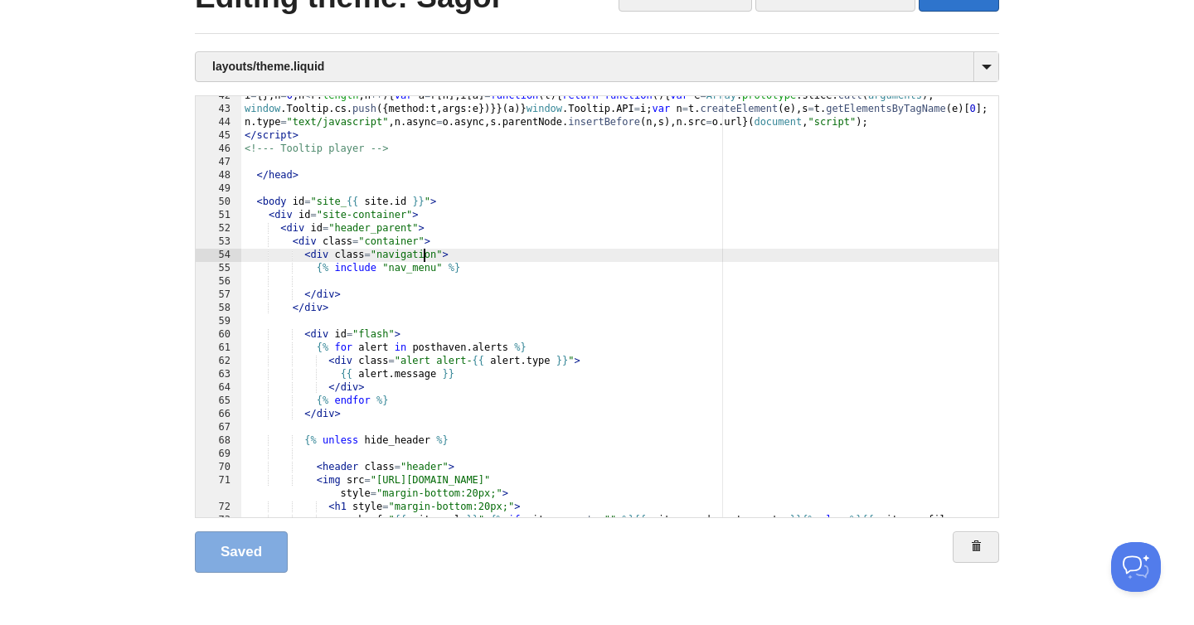
click at [424, 251] on div "i = { } , n = 0 ; n < r . length ; n ++ ) { var a = r [ n ] ; i [ a ] = functio…" at bounding box center [619, 320] width 757 height 461
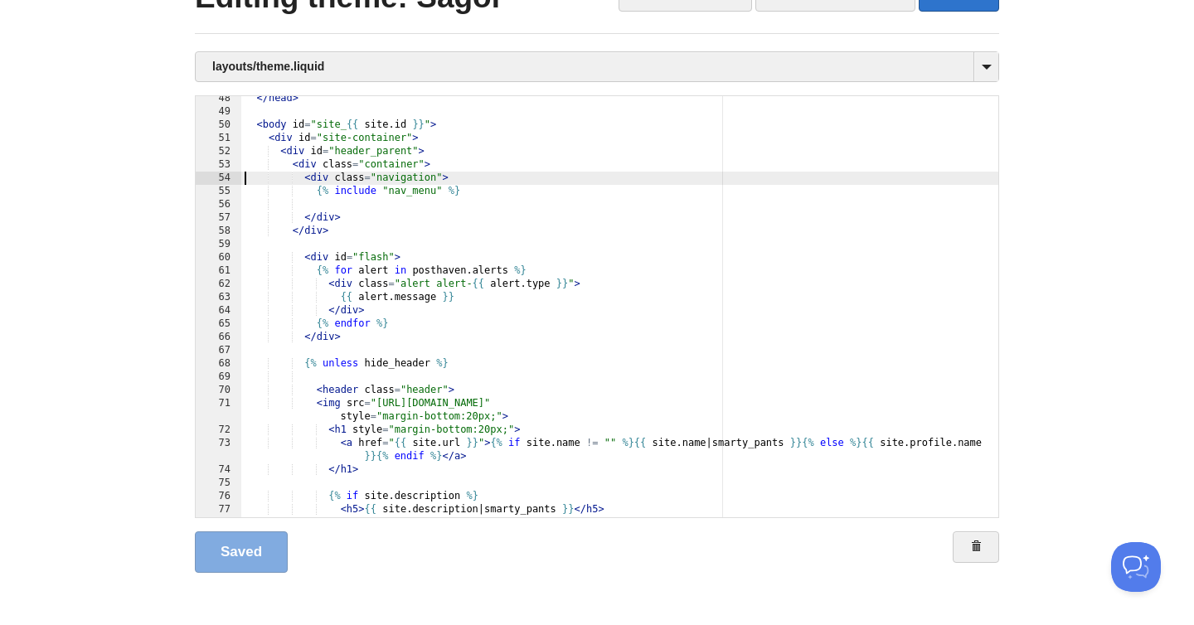
scroll to position [640, 0]
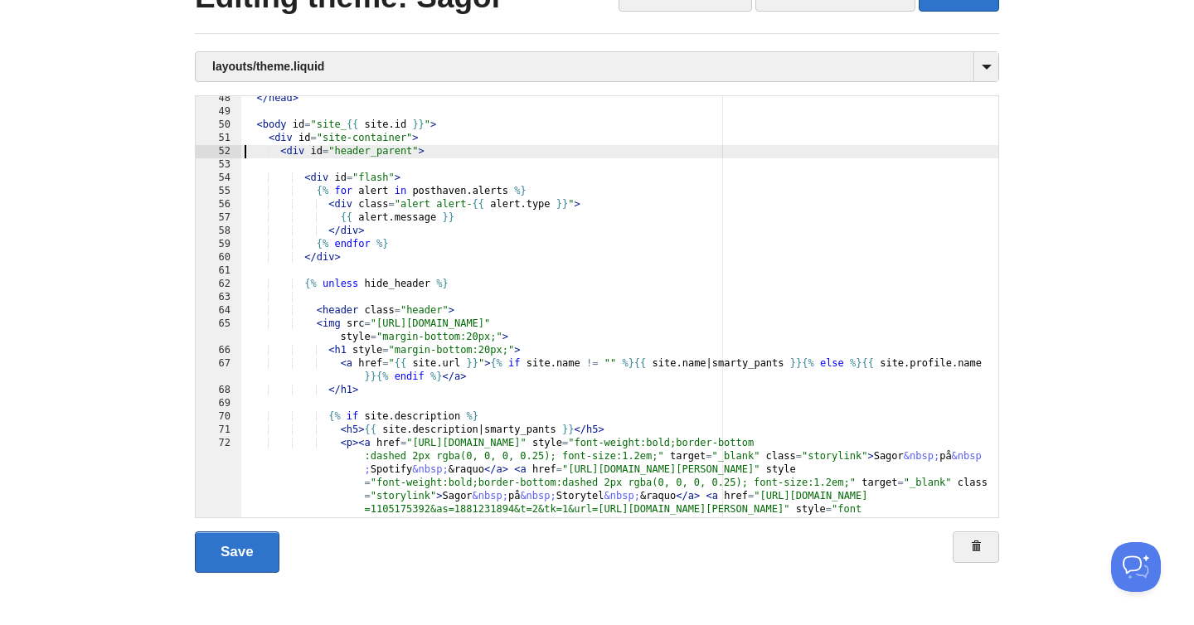
type textarea ""
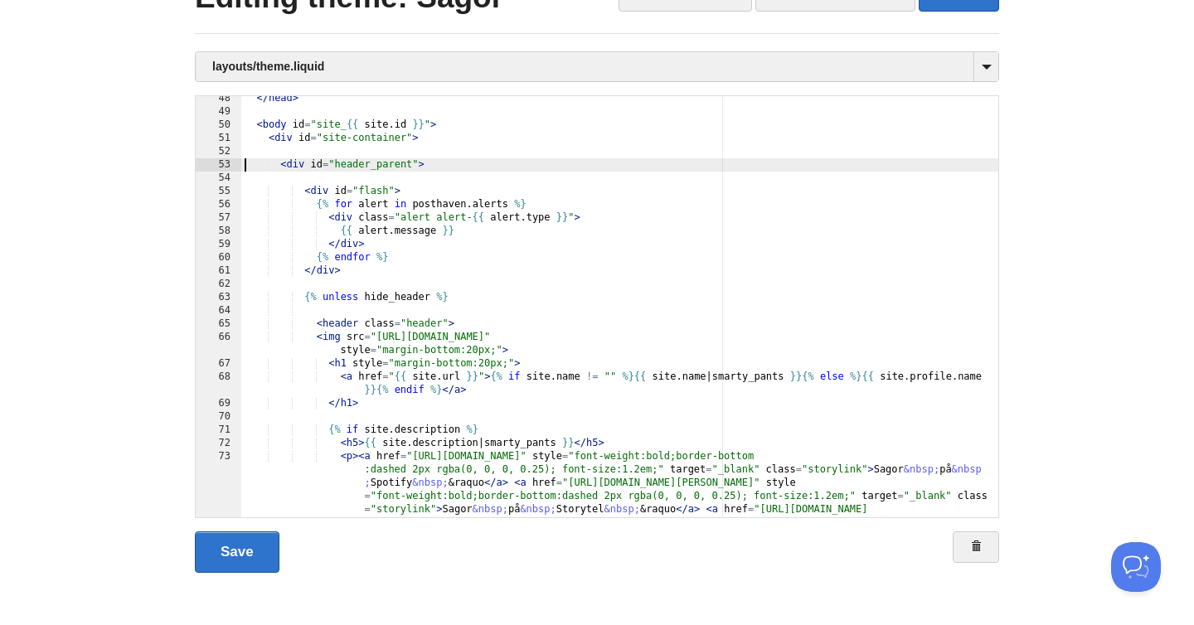
scroll to position [1, 0]
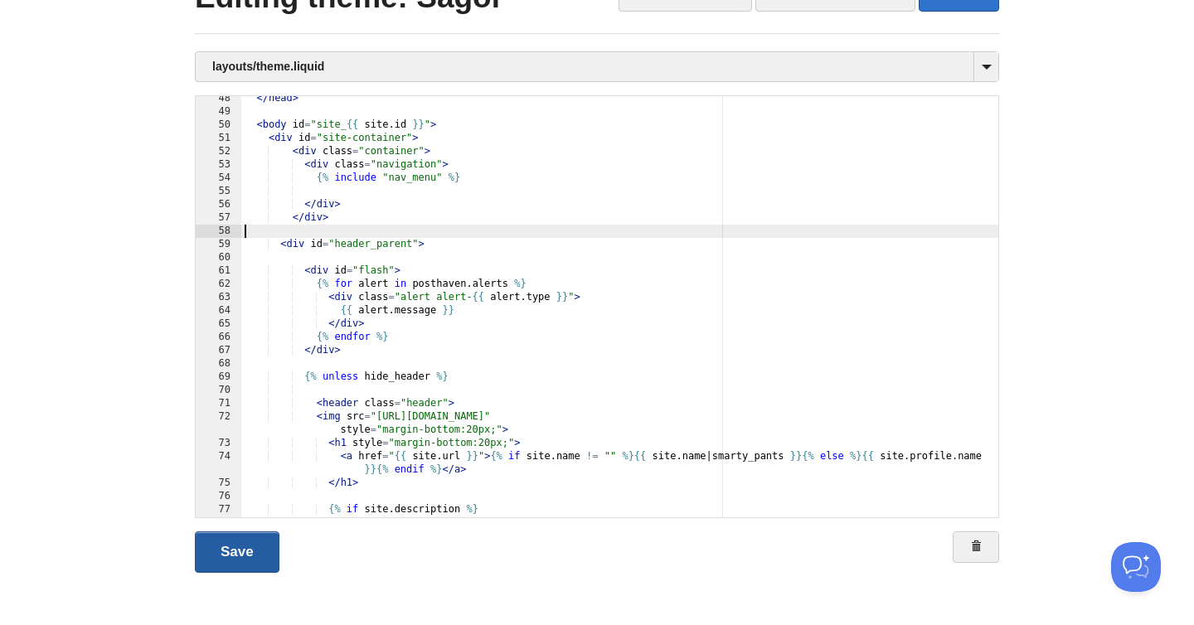
click at [242, 545] on link "Save" at bounding box center [237, 551] width 85 height 41
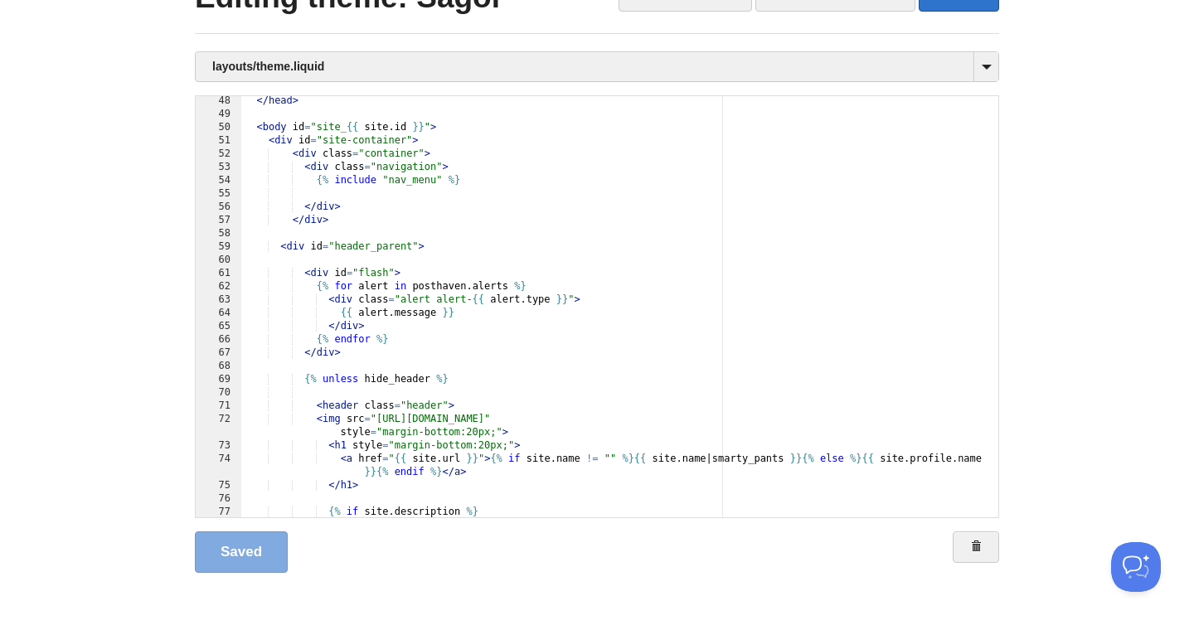
scroll to position [0, 0]
click at [397, 169] on div "</ head > < body id = "site_ {{ site . id }} " > < div id = "site-container" > …" at bounding box center [619, 319] width 757 height 448
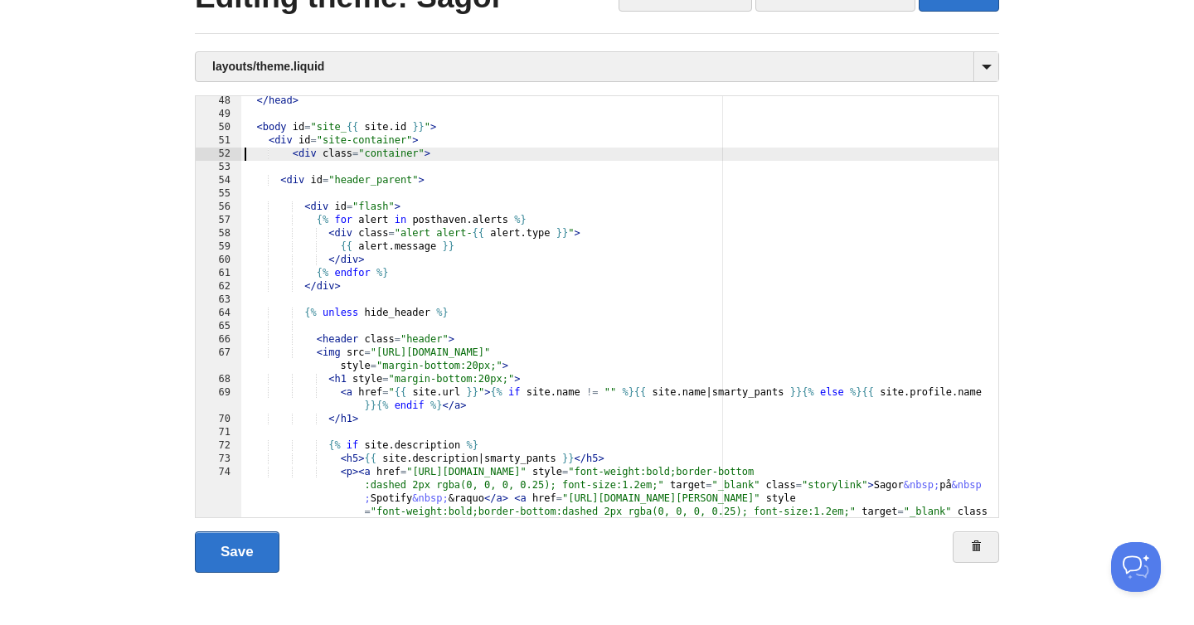
scroll to position [1, 0]
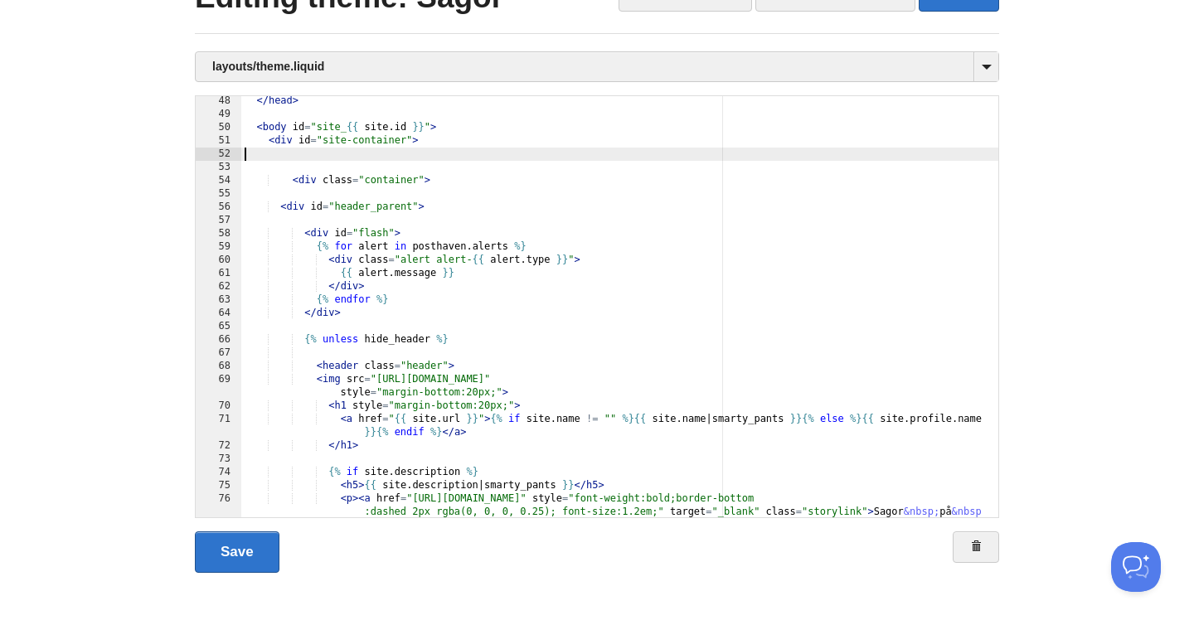
type textarea ""
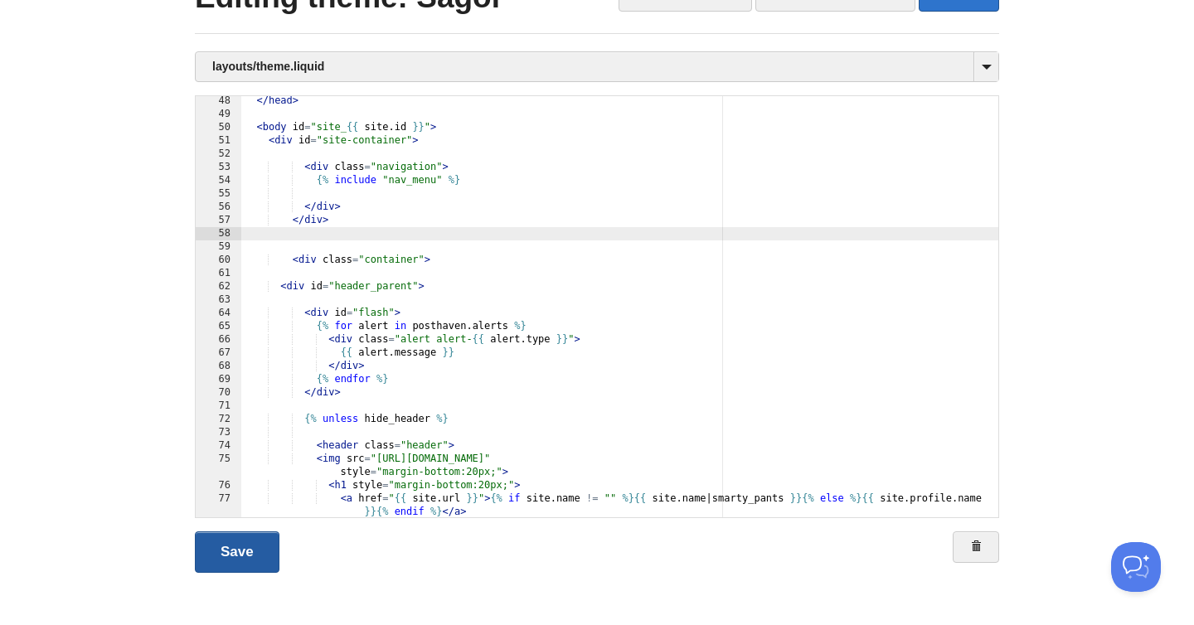
click at [253, 551] on link "Save" at bounding box center [237, 551] width 85 height 41
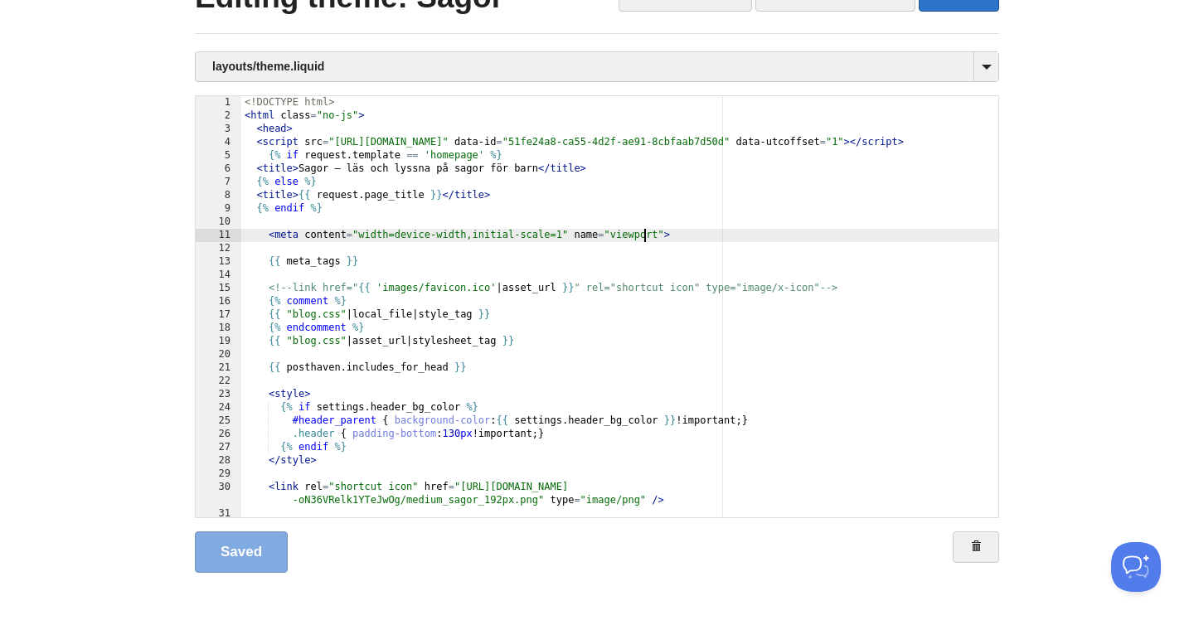
scroll to position [0, 0]
click at [642, 235] on div "<! DOCTYPE html > < html class = "no-js" > < head > < script src = "[URL][DOMAI…" at bounding box center [619, 320] width 757 height 448
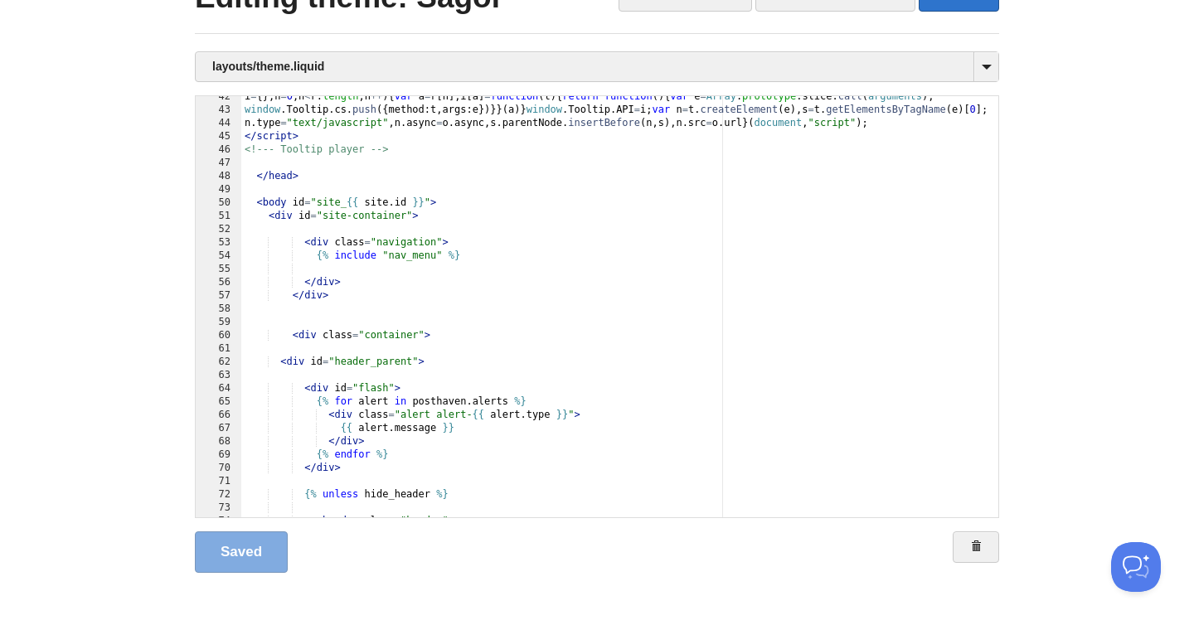
scroll to position [569, 0]
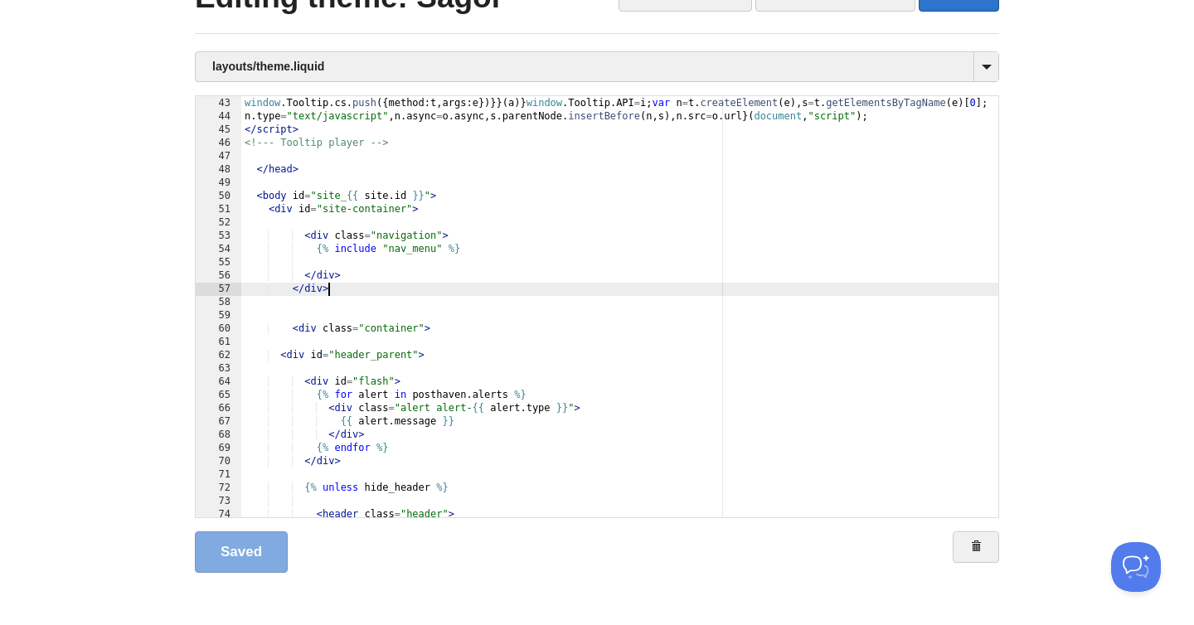
click at [349, 292] on div "i = { } , n = 0 ; n < r . length ; n ++ ) { var a = r [ n ] ; i [ a ] = functio…" at bounding box center [619, 308] width 757 height 448
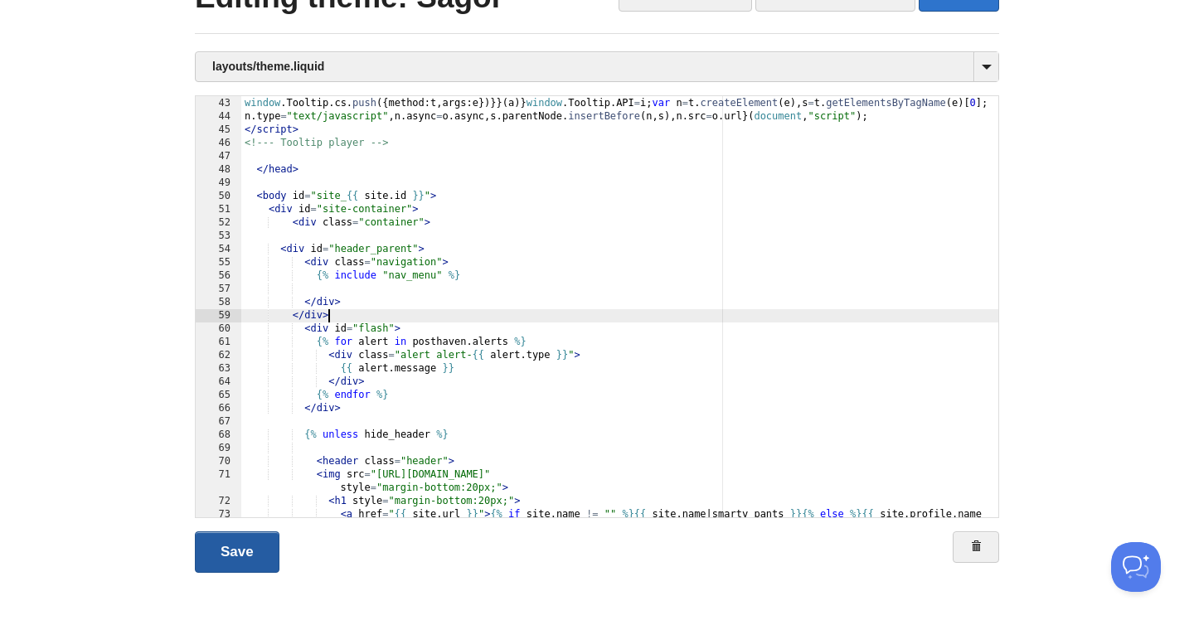
click at [251, 555] on link "Save" at bounding box center [237, 551] width 85 height 41
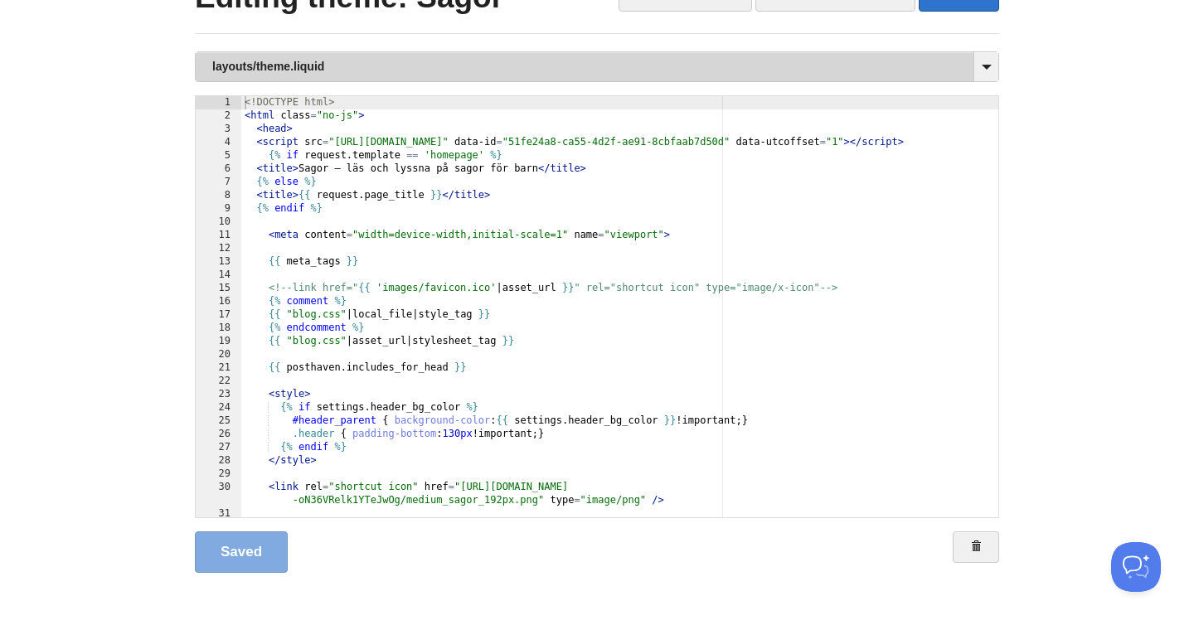
click at [356, 61] on link "layouts/theme.liquid" at bounding box center [597, 66] width 802 height 29
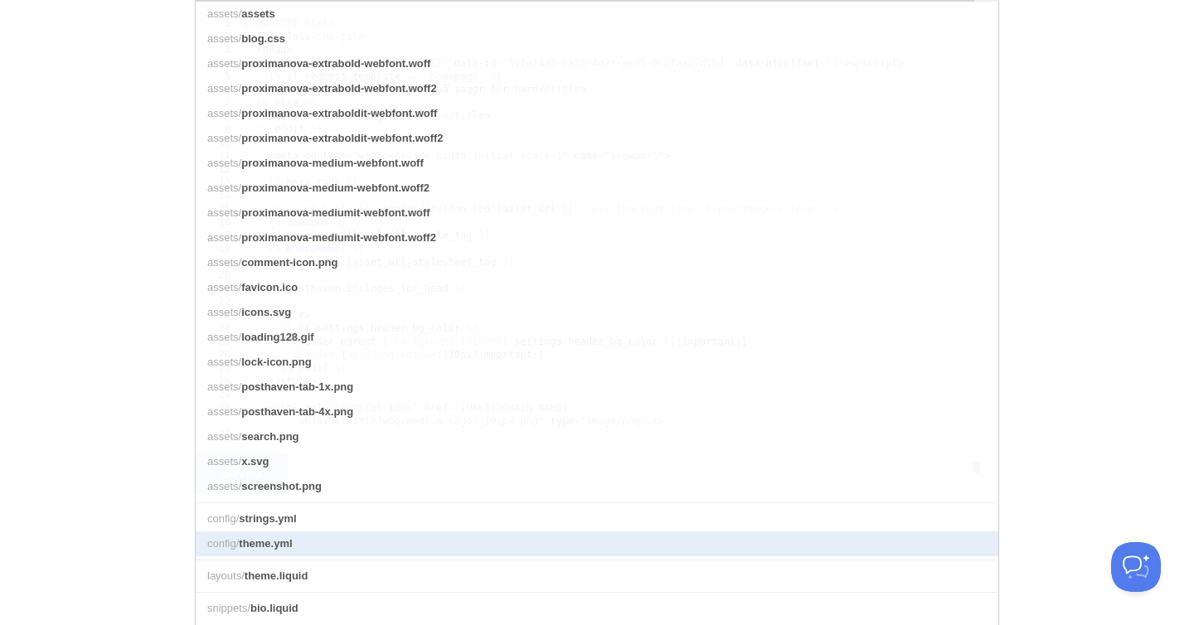
scroll to position [159, 0]
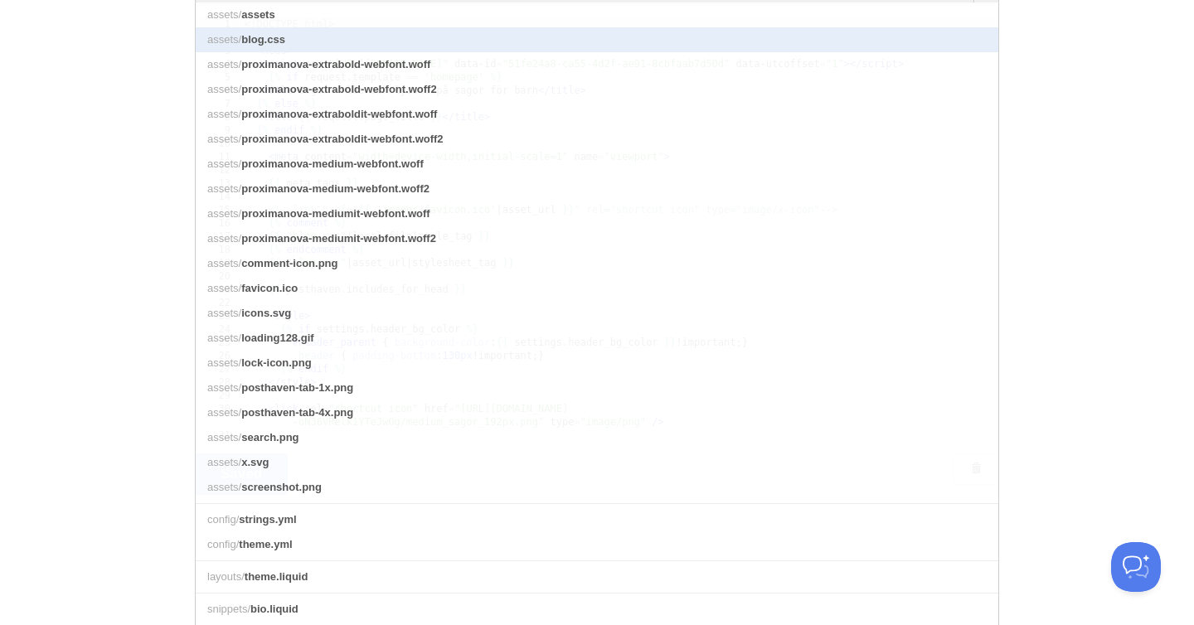
click at [279, 46] on link "assets/ blog.css" at bounding box center [597, 39] width 802 height 25
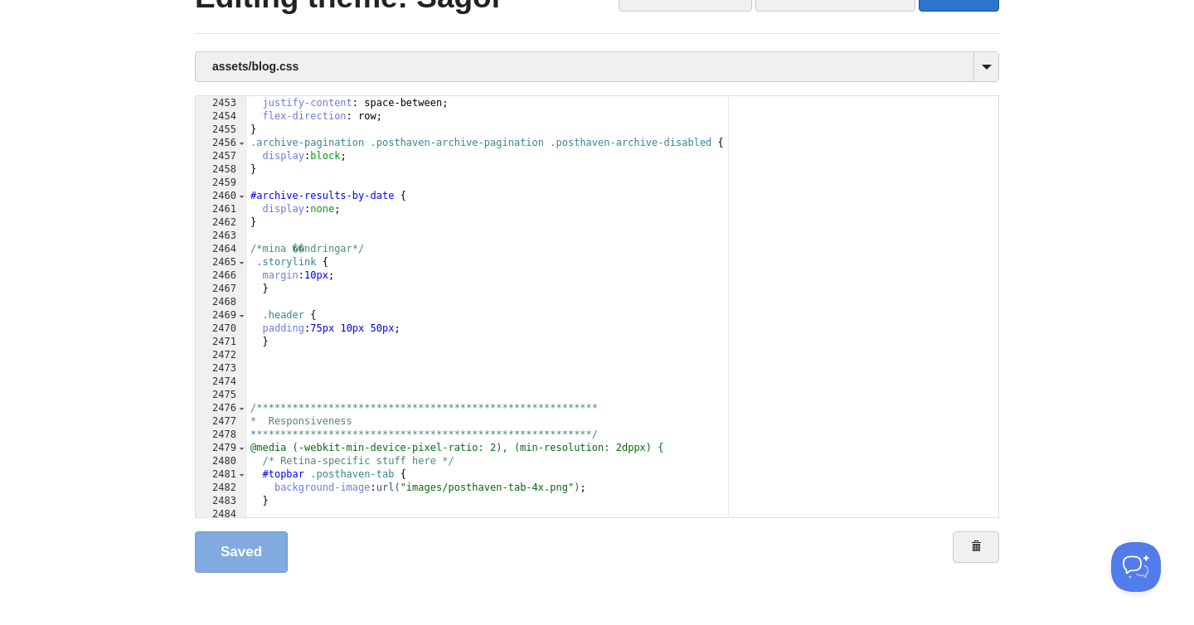
click at [313, 356] on div "**********" at bounding box center [622, 308] width 751 height 448
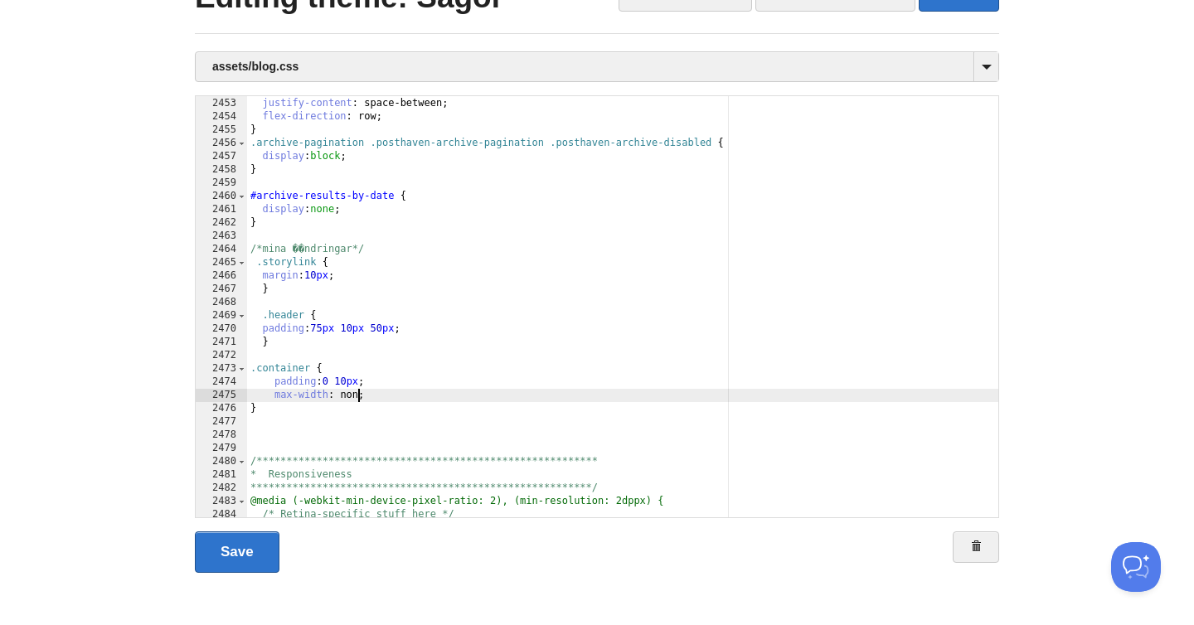
type textarea ""
click at [252, 540] on link "Save" at bounding box center [237, 551] width 85 height 41
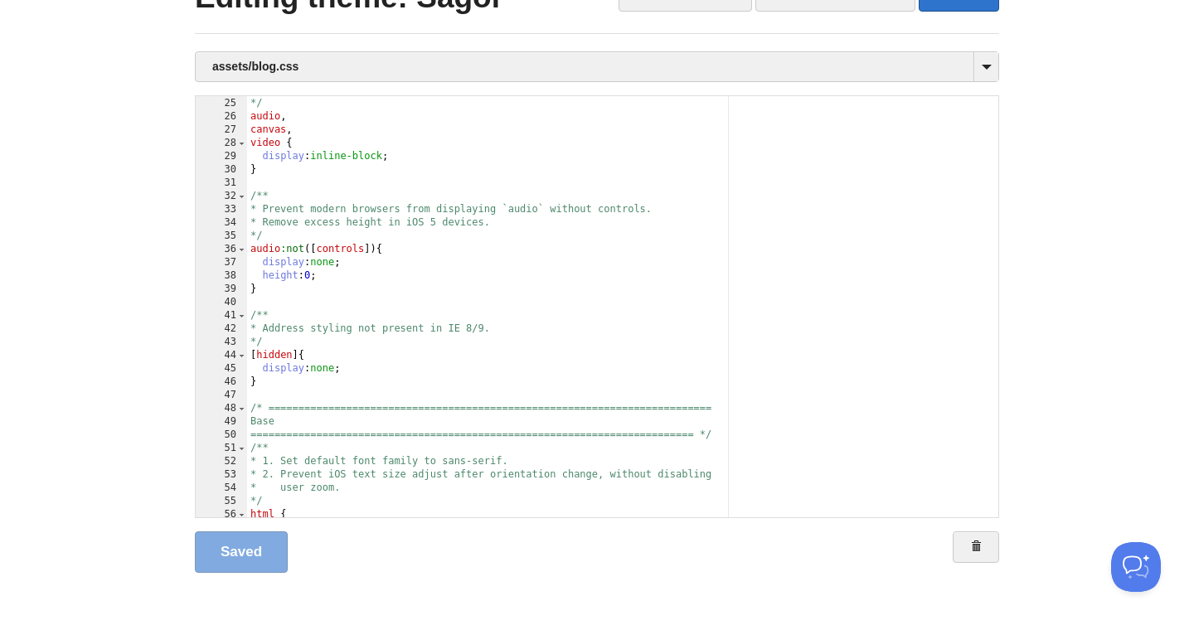
scroll to position [317, 0]
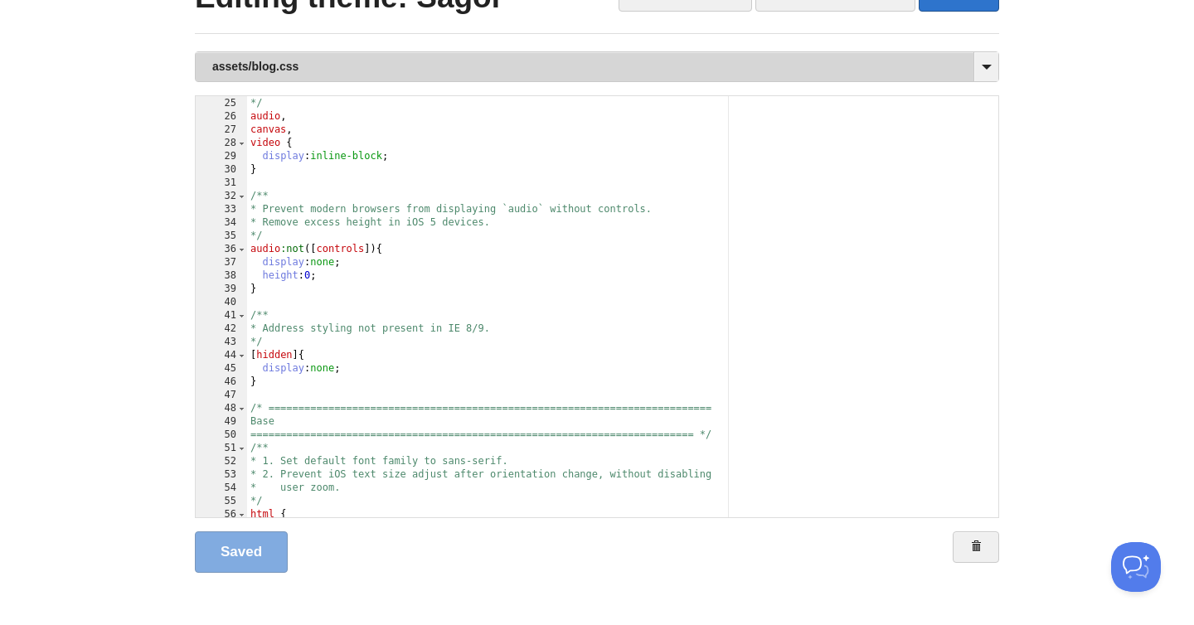
click at [354, 70] on link "assets/blog.css" at bounding box center [597, 66] width 802 height 29
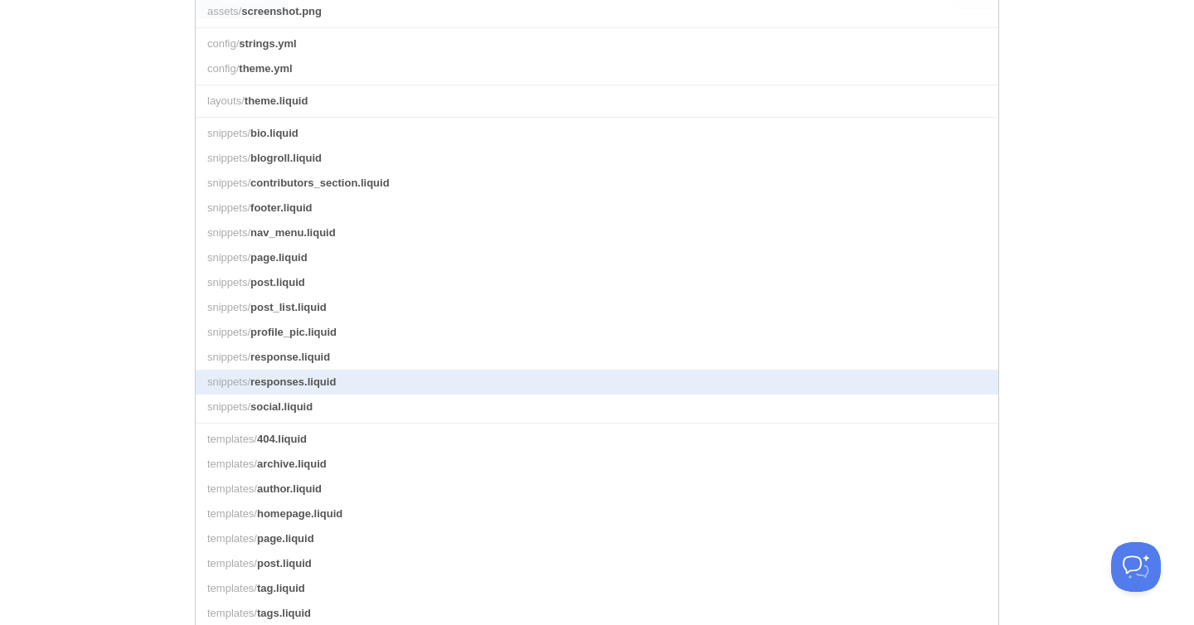
scroll to position [636, 0]
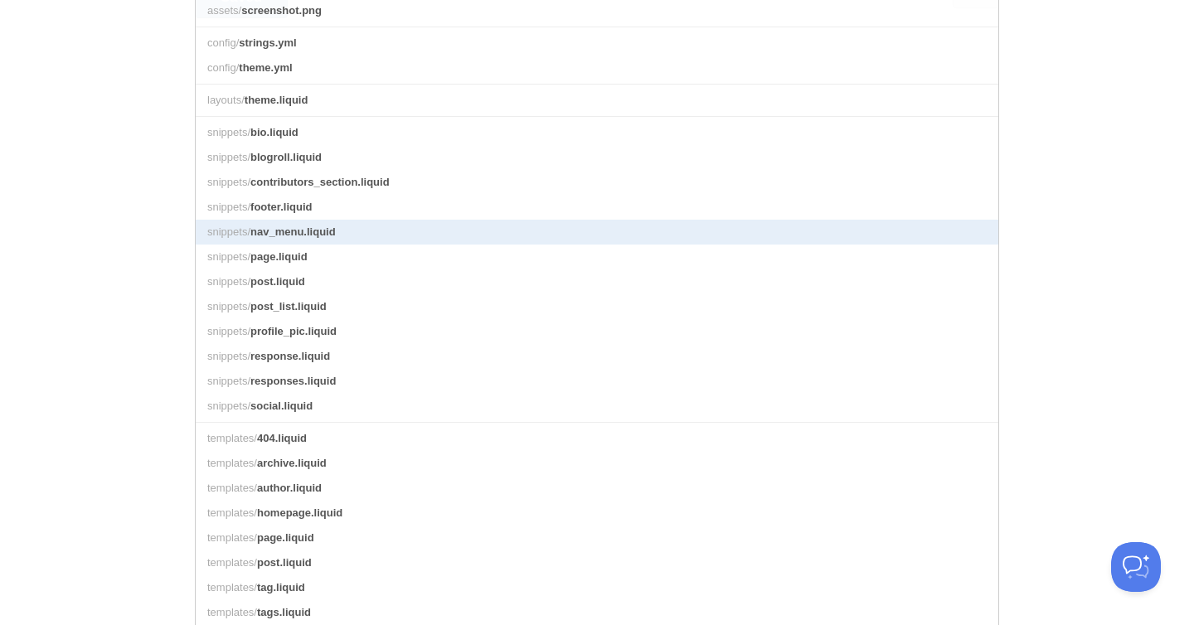
click at [310, 229] on span "nav_menu.liquid" at bounding box center [292, 231] width 85 height 12
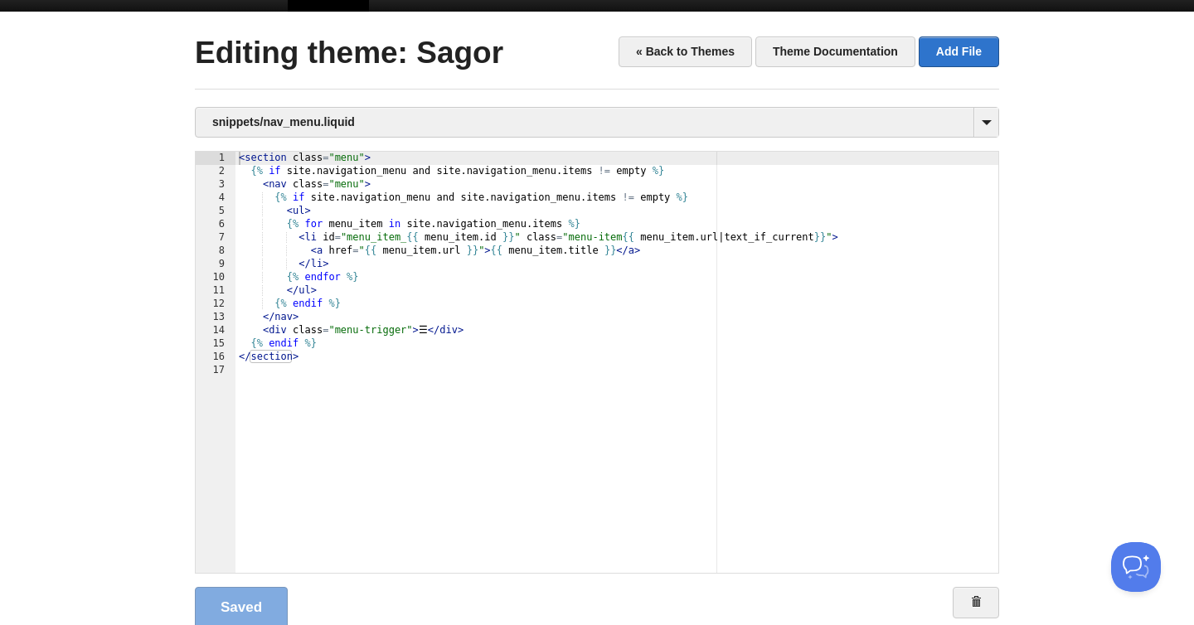
scroll to position [19, 0]
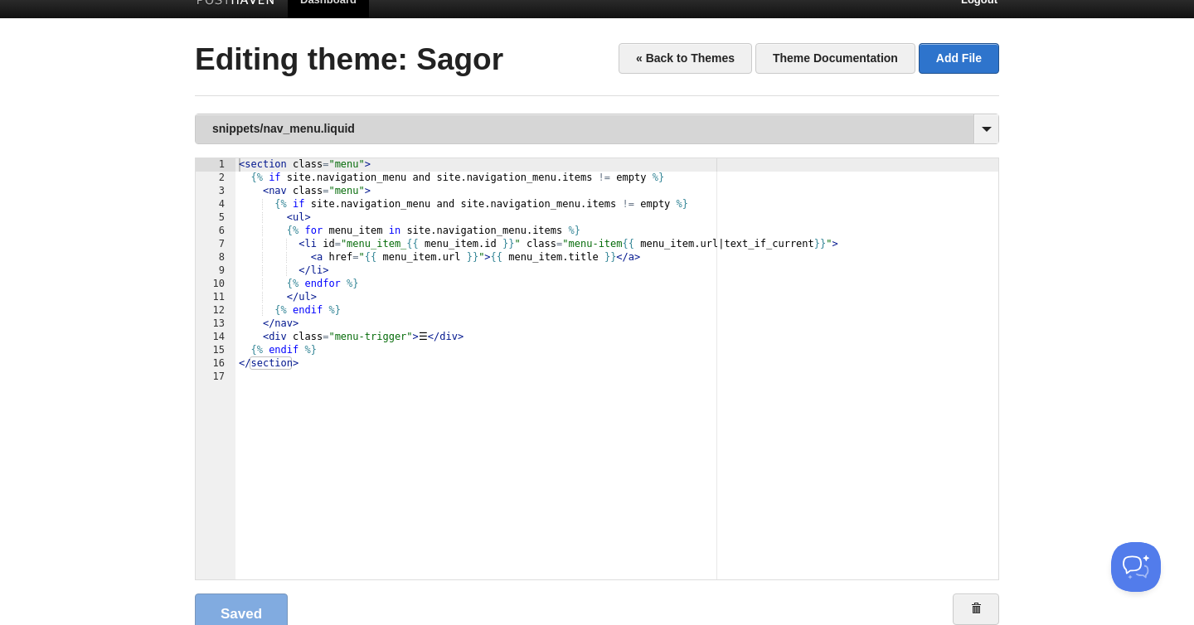
click at [376, 133] on link "snippets/nav_menu.liquid" at bounding box center [597, 128] width 802 height 29
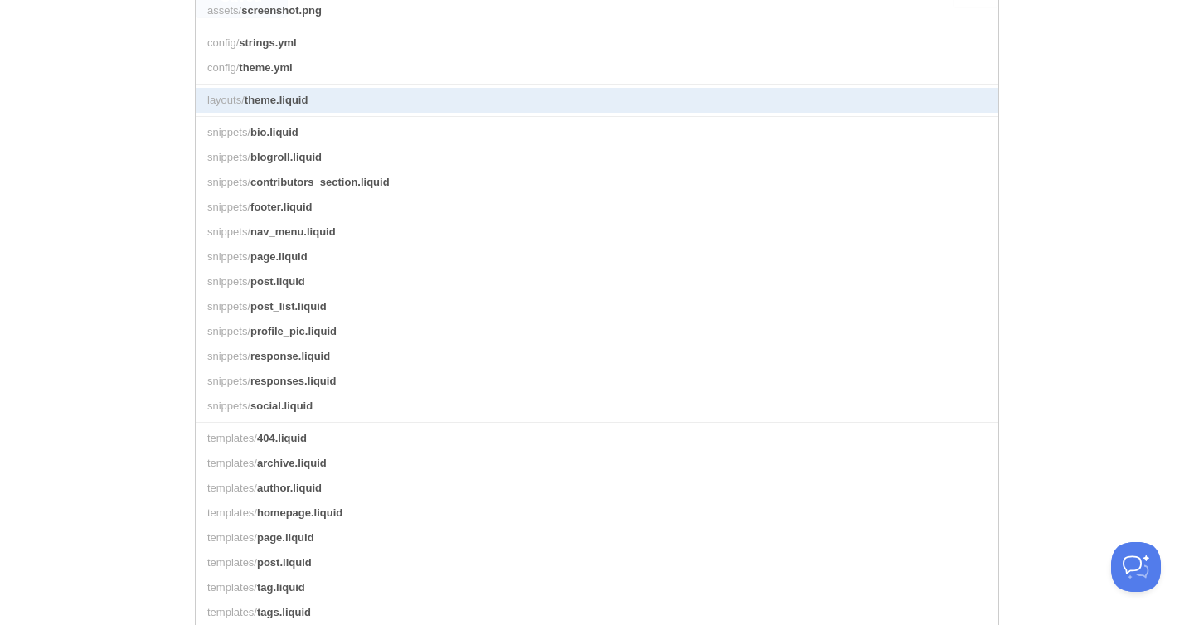
scroll to position [0, 0]
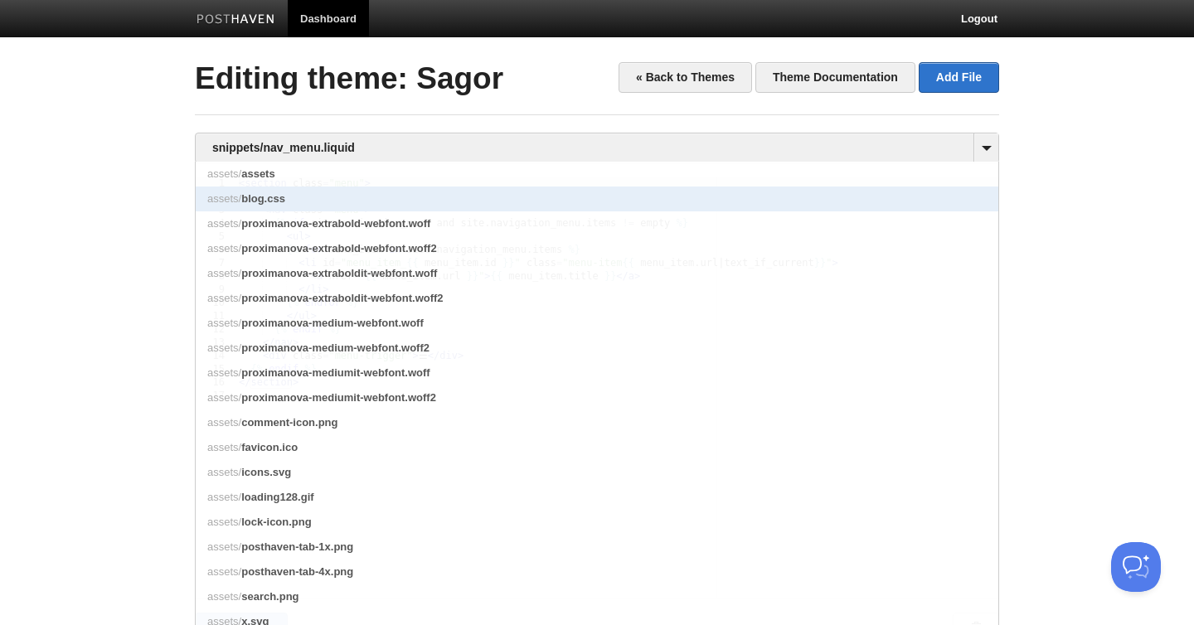
click at [322, 188] on link "assets/ blog.css" at bounding box center [597, 199] width 802 height 25
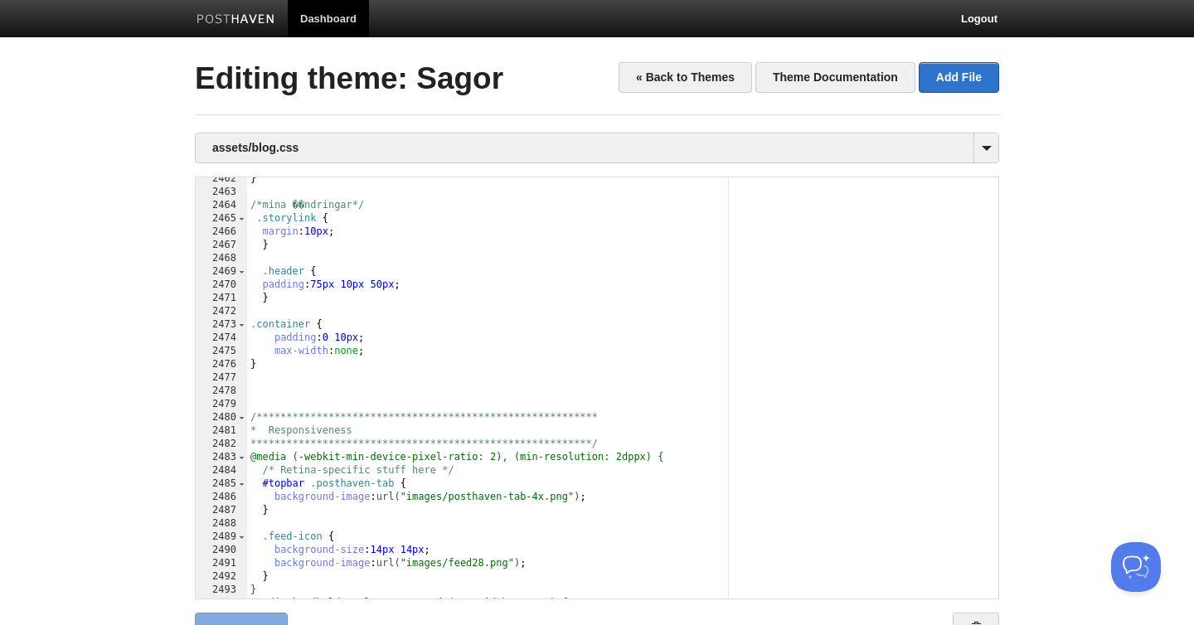
scroll to position [32856, 0]
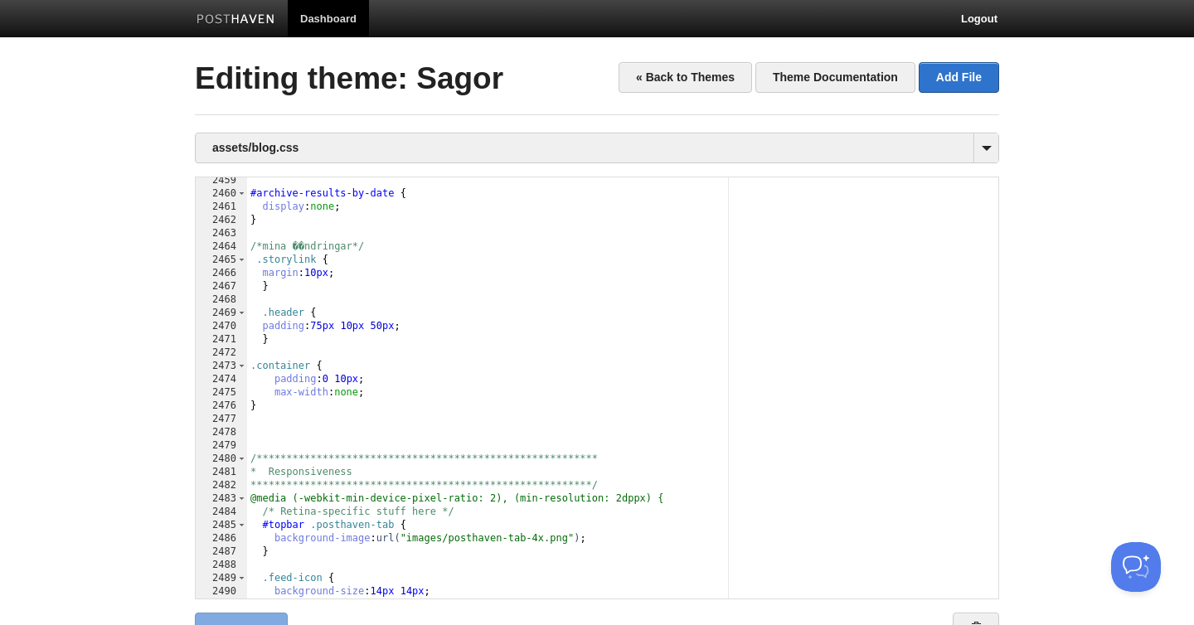
click at [293, 353] on div "**********" at bounding box center [622, 398] width 751 height 448
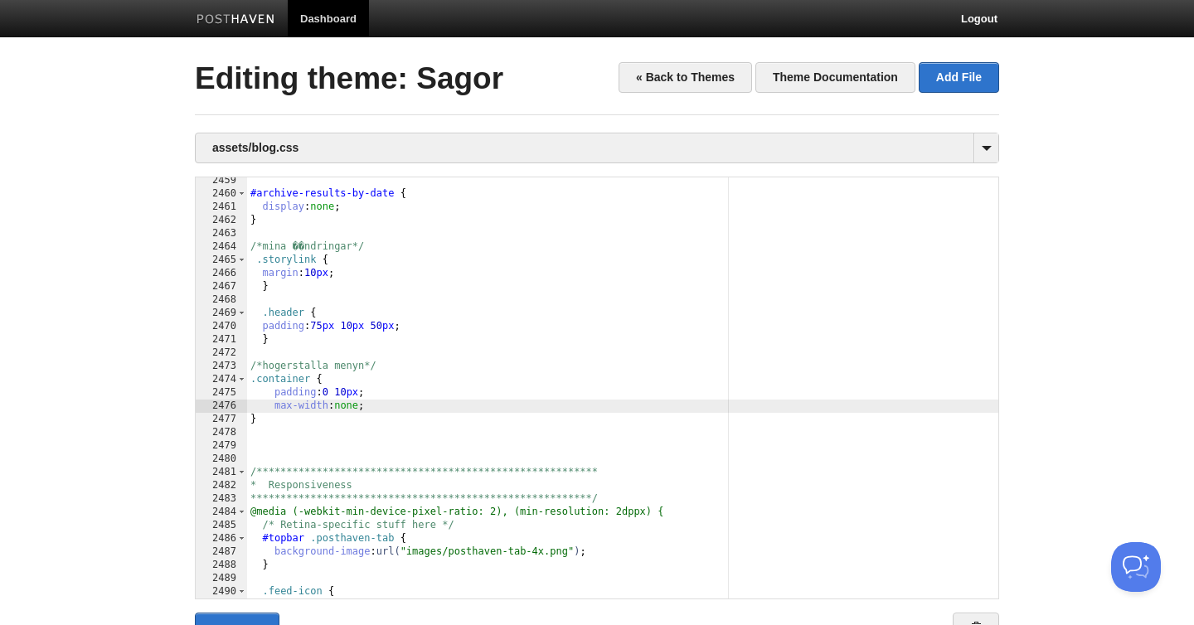
type textarea ""
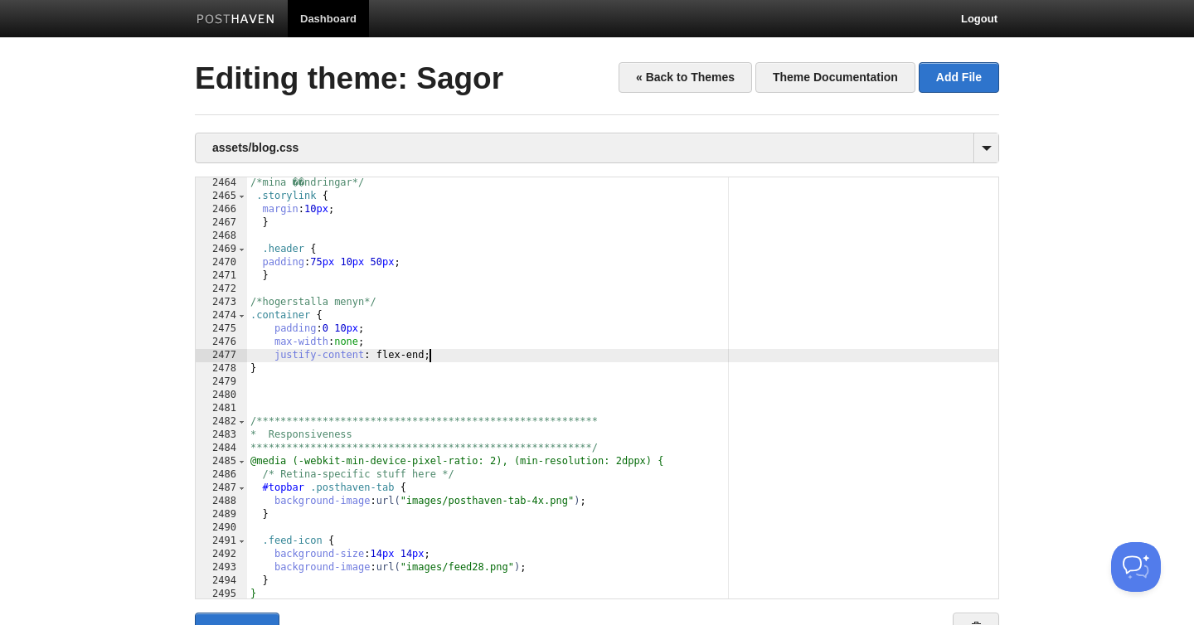
scroll to position [32922, 0]
click at [247, 615] on link "Save" at bounding box center [237, 633] width 85 height 41
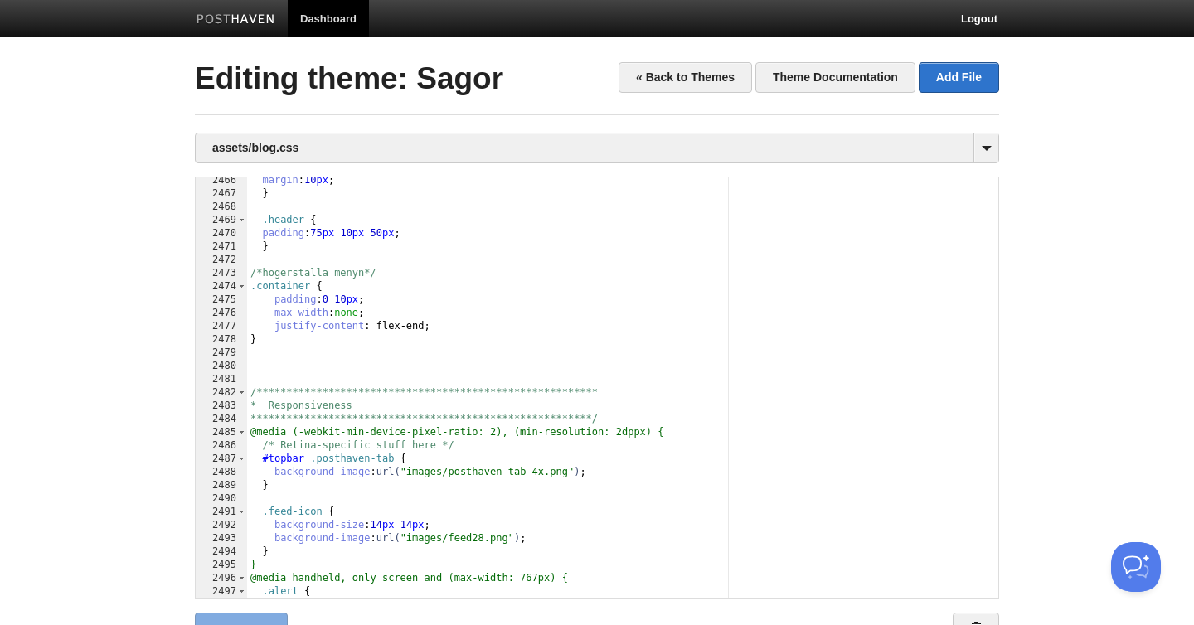
scroll to position [32942, 0]
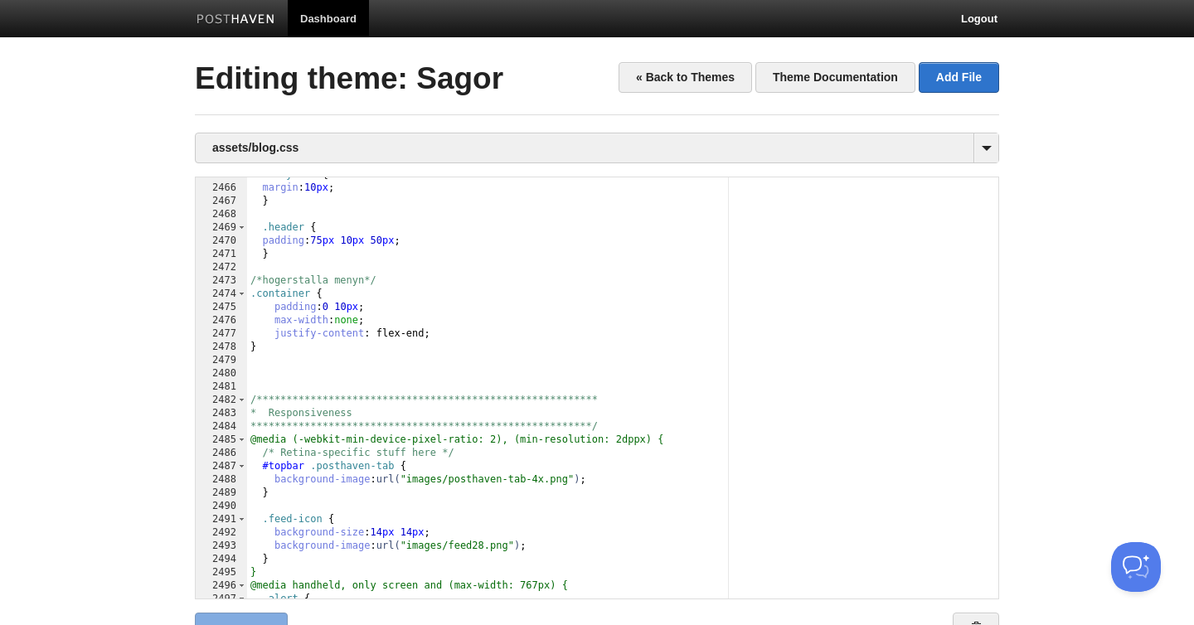
click at [442, 335] on div "**********" at bounding box center [622, 392] width 751 height 448
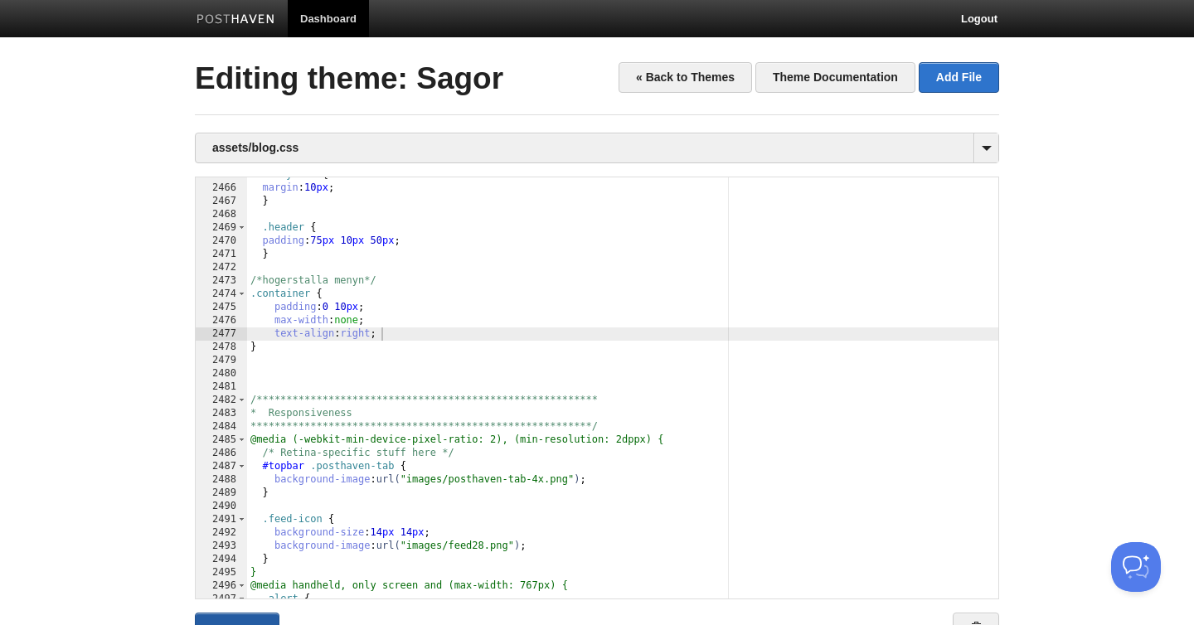
click at [241, 618] on link "Save" at bounding box center [237, 633] width 85 height 41
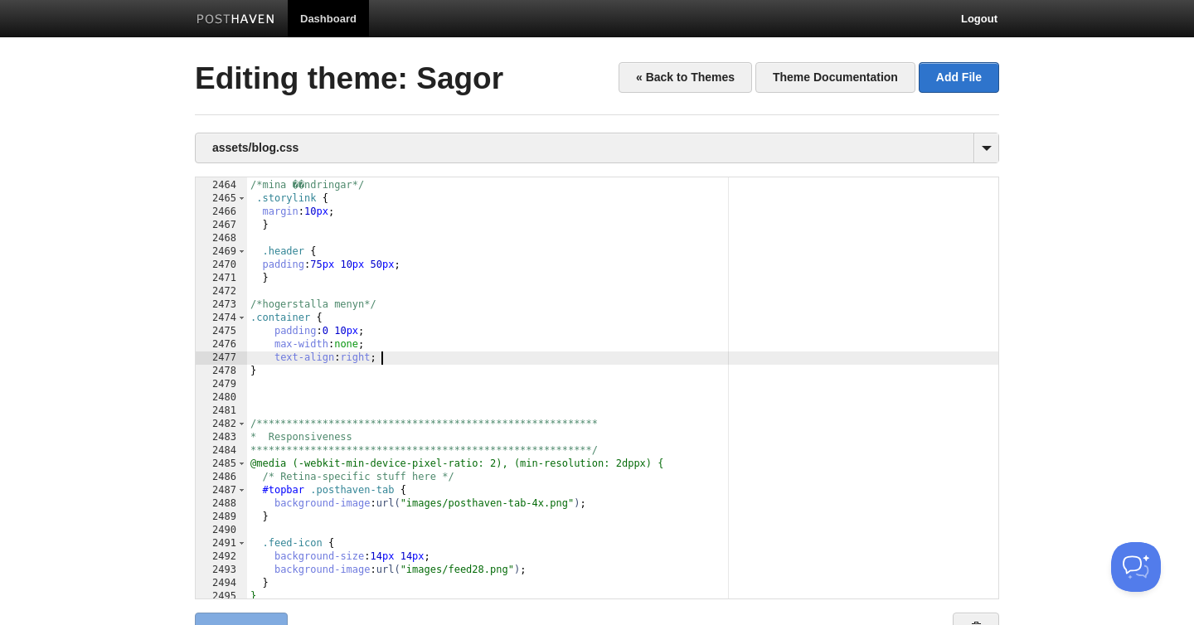
click at [402, 357] on div "**********" at bounding box center [622, 390] width 751 height 448
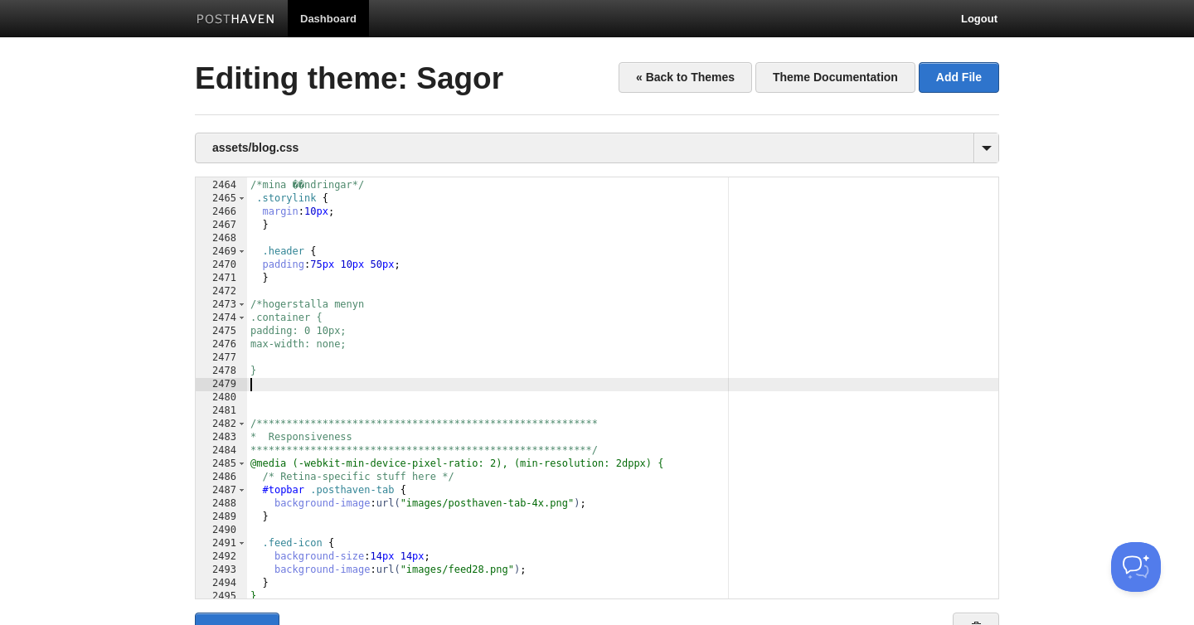
scroll to position [1, 0]
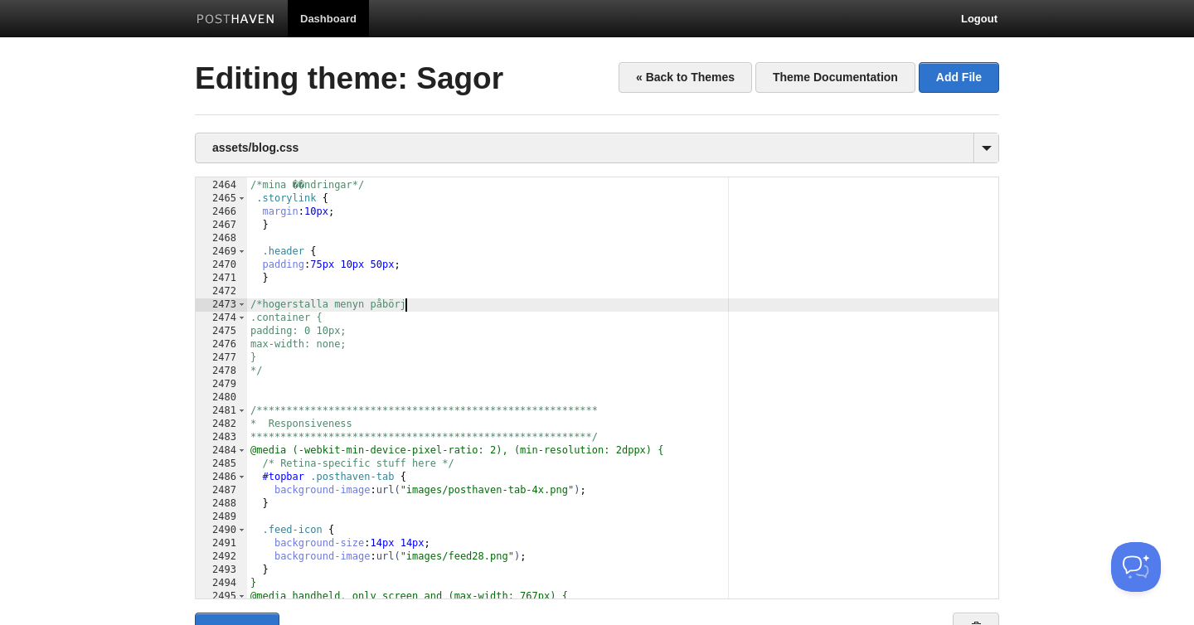
type textarea ""
click at [243, 618] on link "Save" at bounding box center [237, 633] width 85 height 41
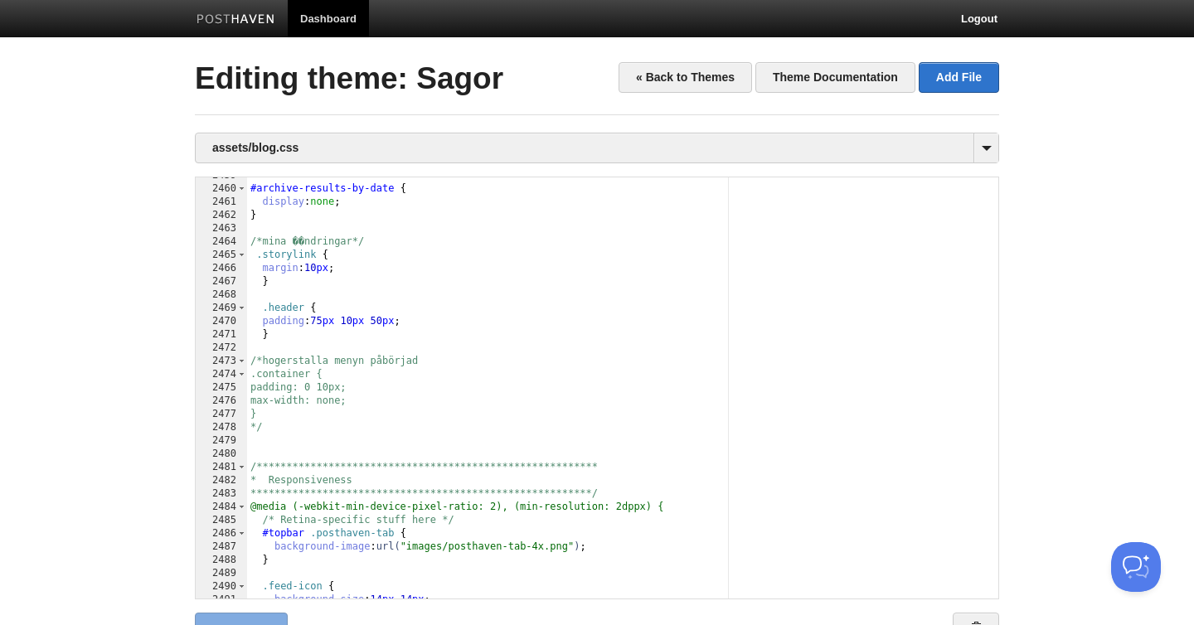
scroll to position [32864, 0]
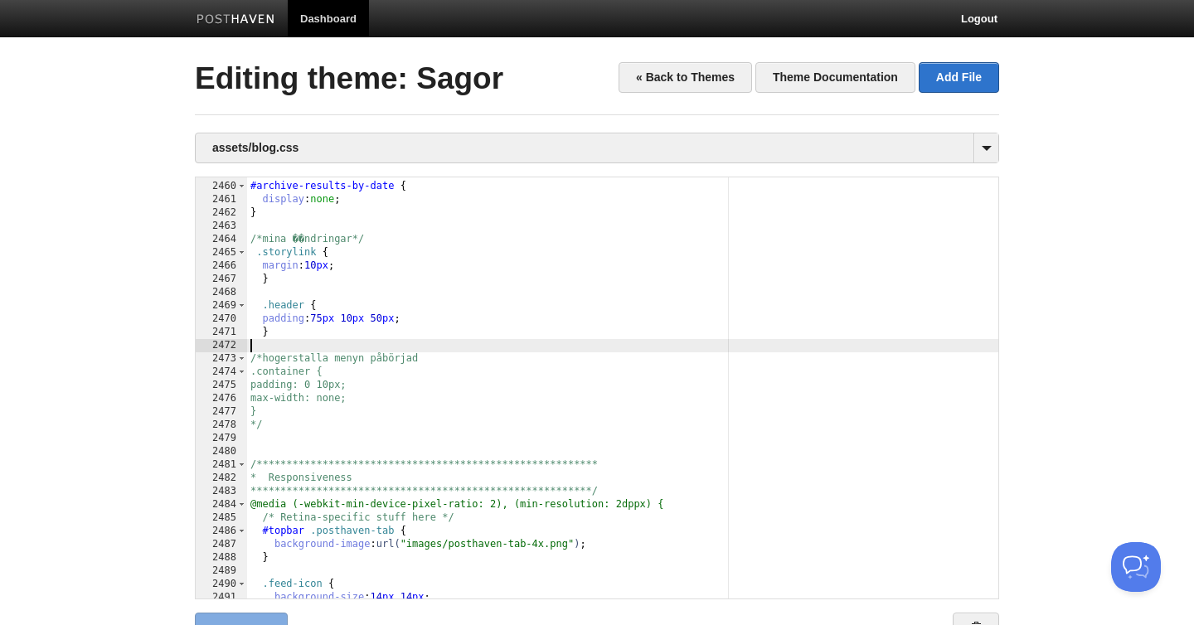
click at [313, 342] on div "**********" at bounding box center [622, 391] width 751 height 448
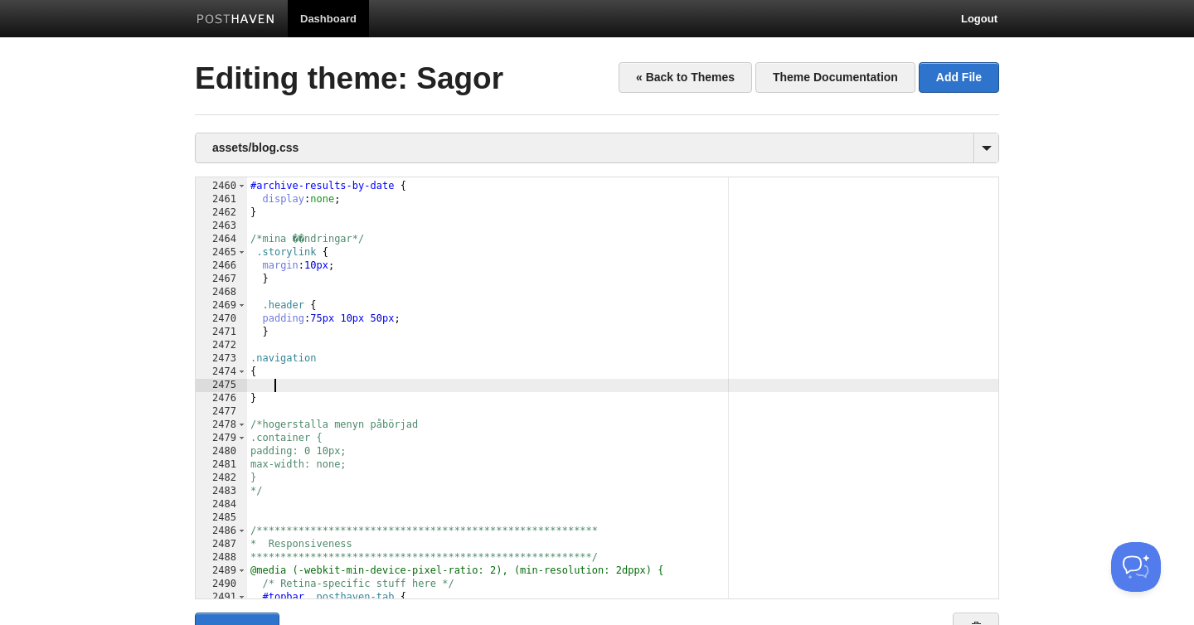
type textarea ""
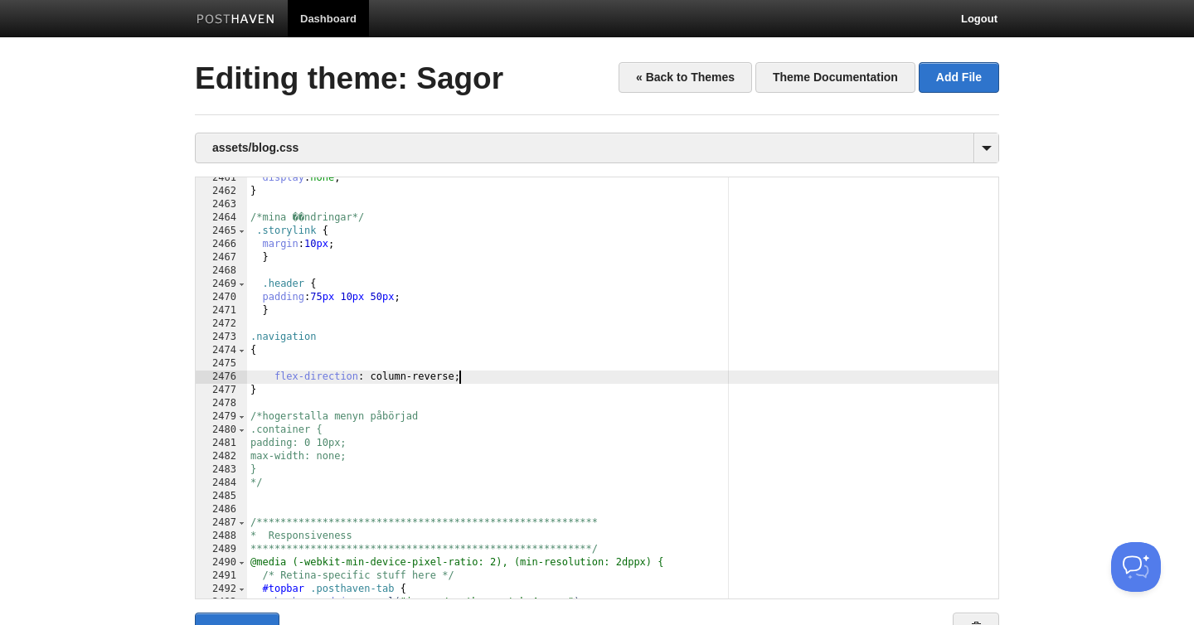
scroll to position [32941, 0]
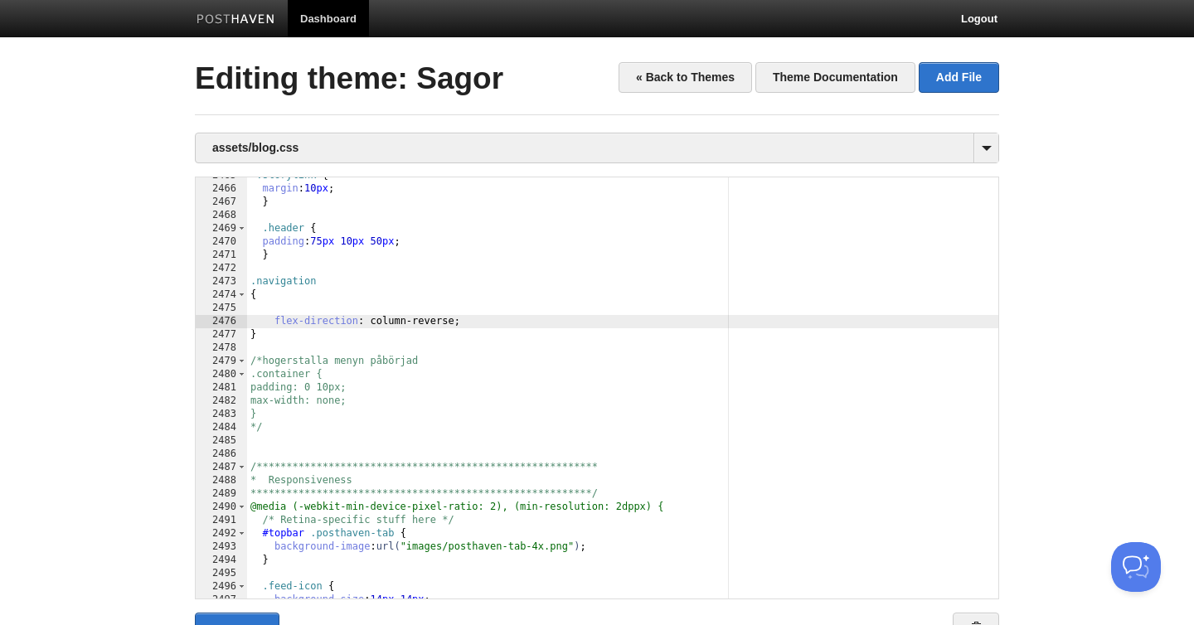
click at [267, 303] on div "**********" at bounding box center [622, 393] width 751 height 448
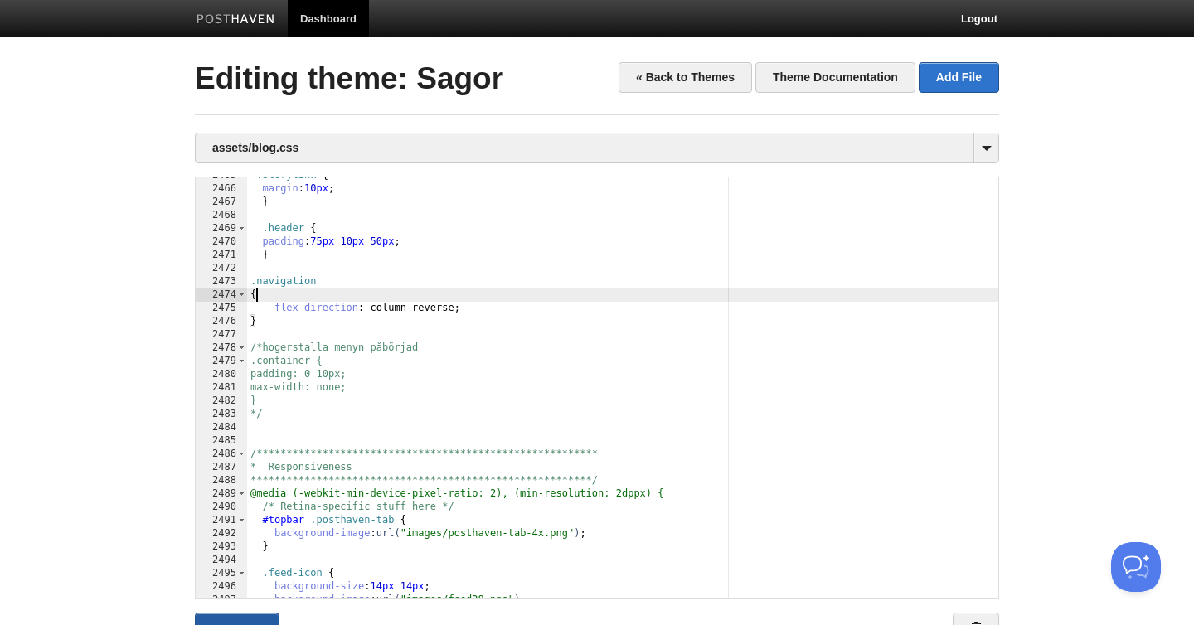
click at [241, 621] on link "Save" at bounding box center [237, 633] width 85 height 41
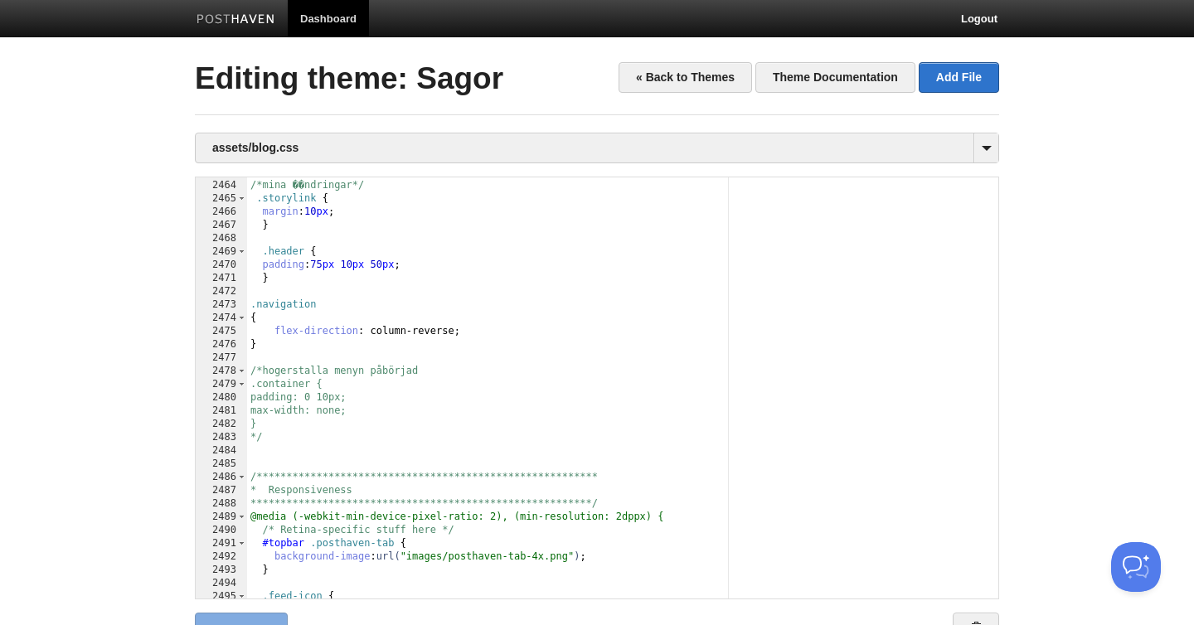
scroll to position [0, 0]
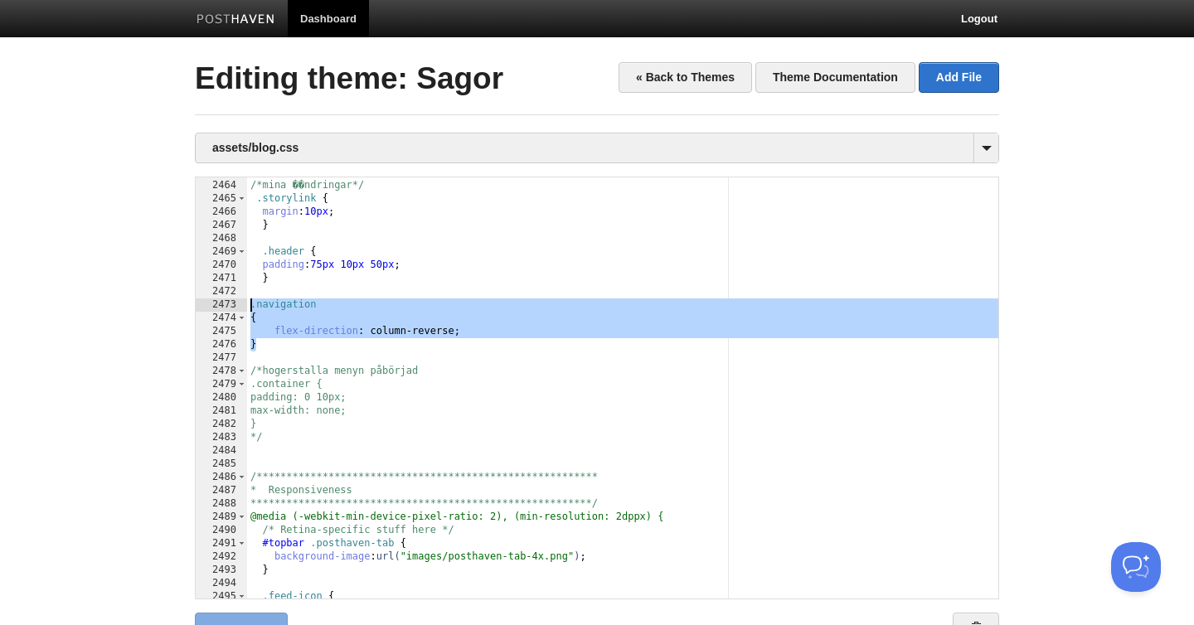
drag, startPoint x: 274, startPoint y: 345, endPoint x: 213, endPoint y: 298, distance: 76.9
click at [213, 298] on div "**********" at bounding box center [597, 388] width 804 height 423
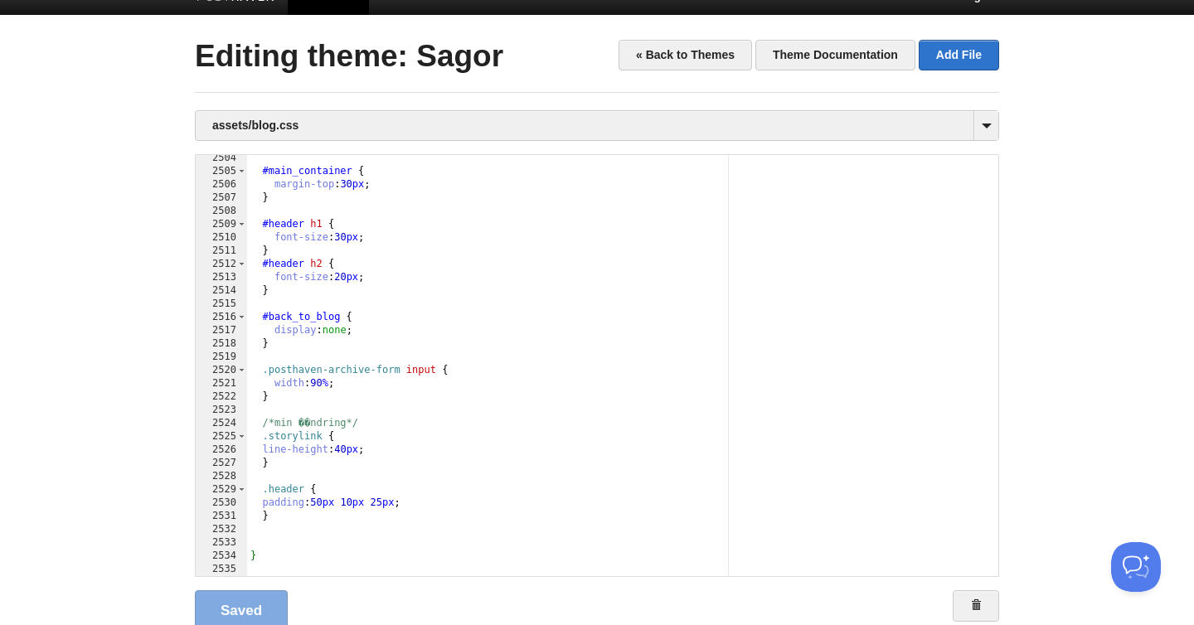
scroll to position [26, 0]
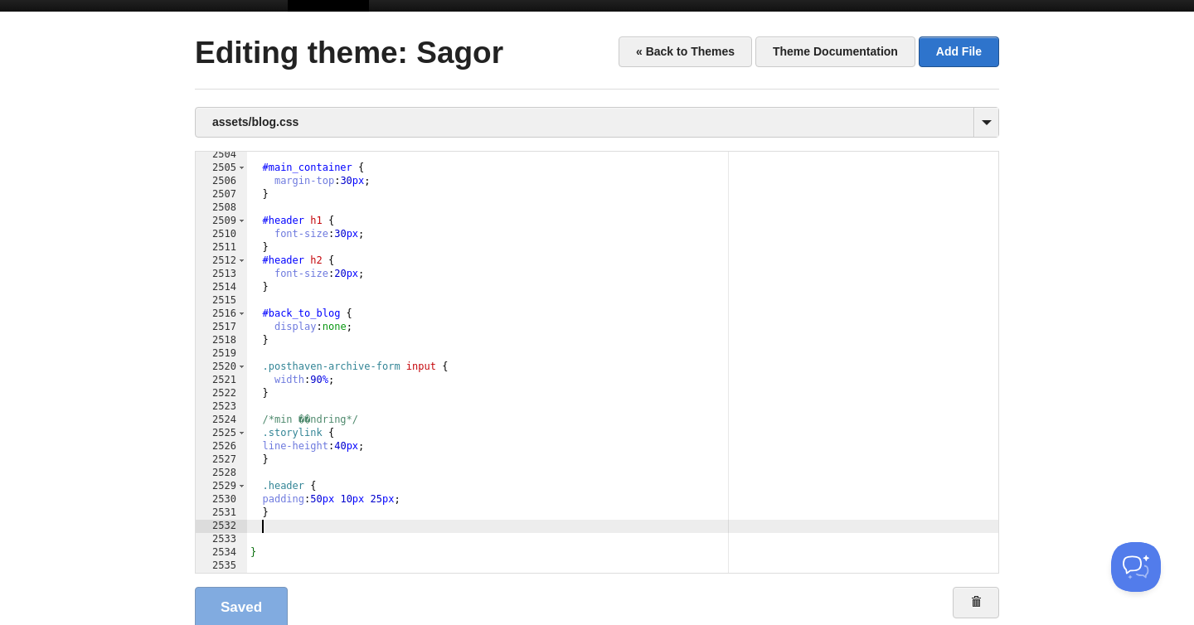
click at [291, 526] on div "#main_container { margin-top : 30 px ; } #header h1 { font-size : 30 px ; } #he…" at bounding box center [622, 372] width 751 height 448
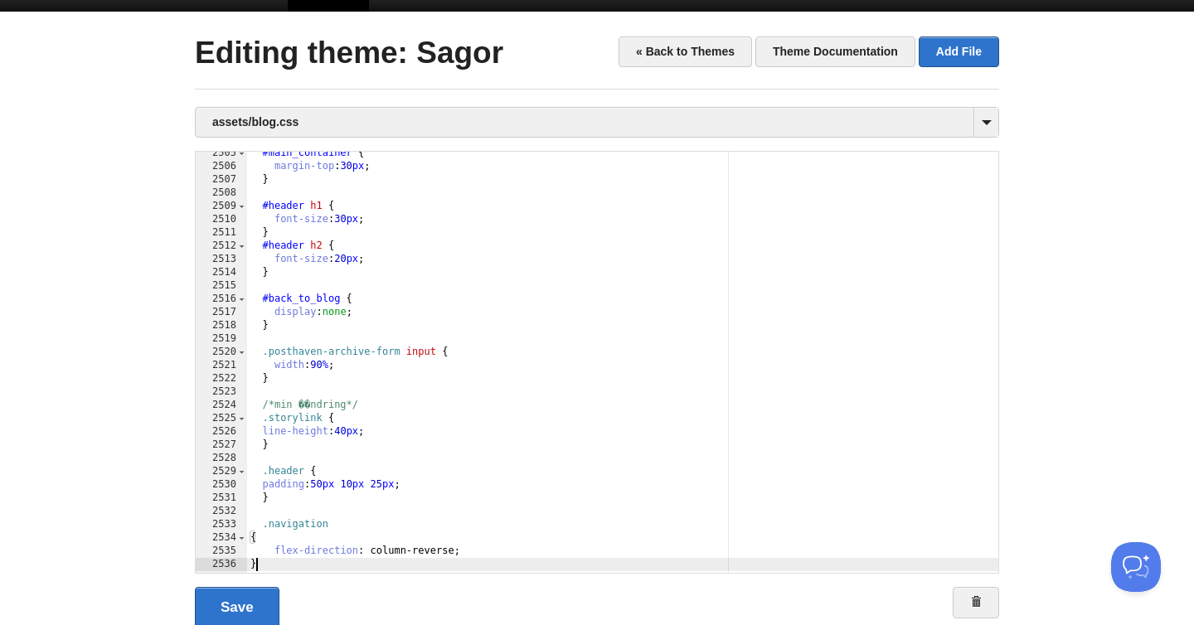
scroll to position [33520, 0]
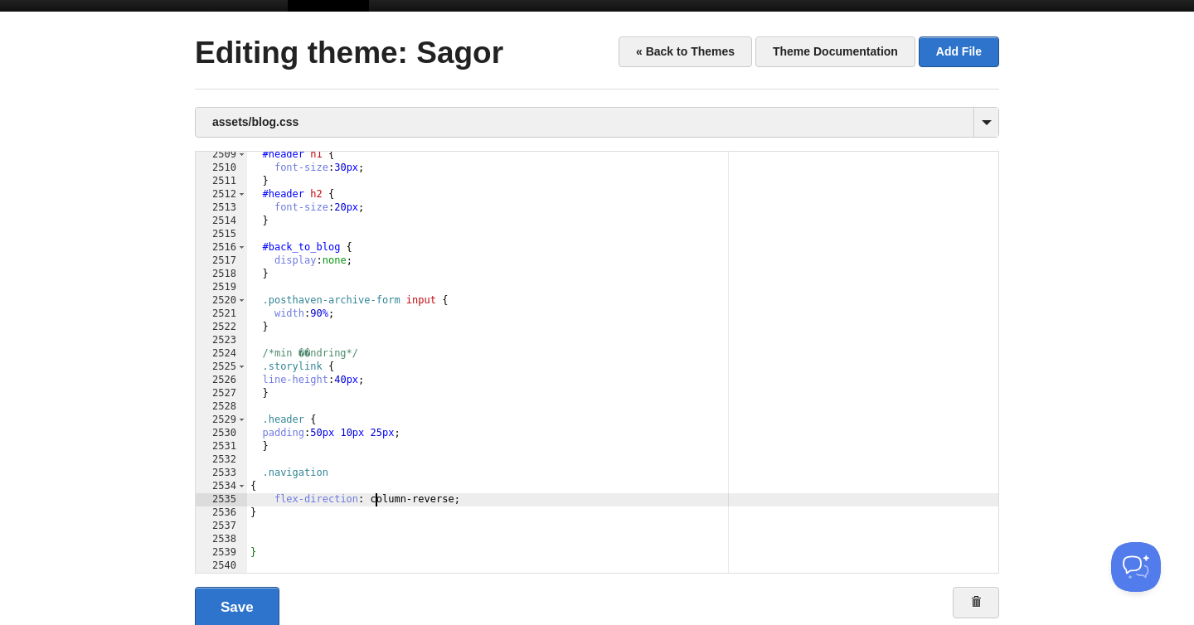
click at [375, 499] on div "#header h1 { font-size : 30 px ; } #header h2 { font-size : 20 px ; } #back_to_…" at bounding box center [622, 372] width 751 height 448
type textarea ""
click at [234, 600] on link "Save" at bounding box center [237, 607] width 85 height 41
